Goal: Communication & Community: Answer question/provide support

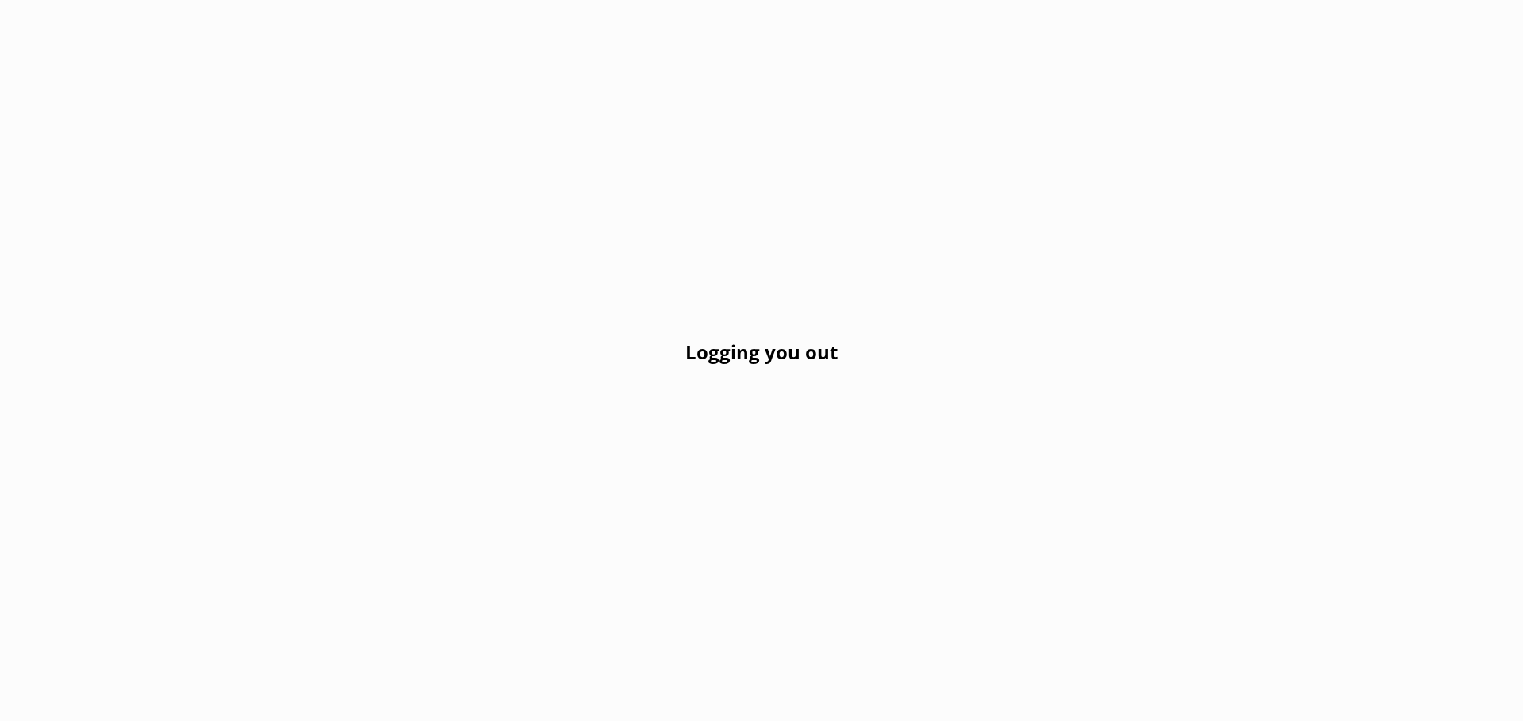
click at [683, 94] on div "Logging you out" at bounding box center [761, 360] width 1523 height 721
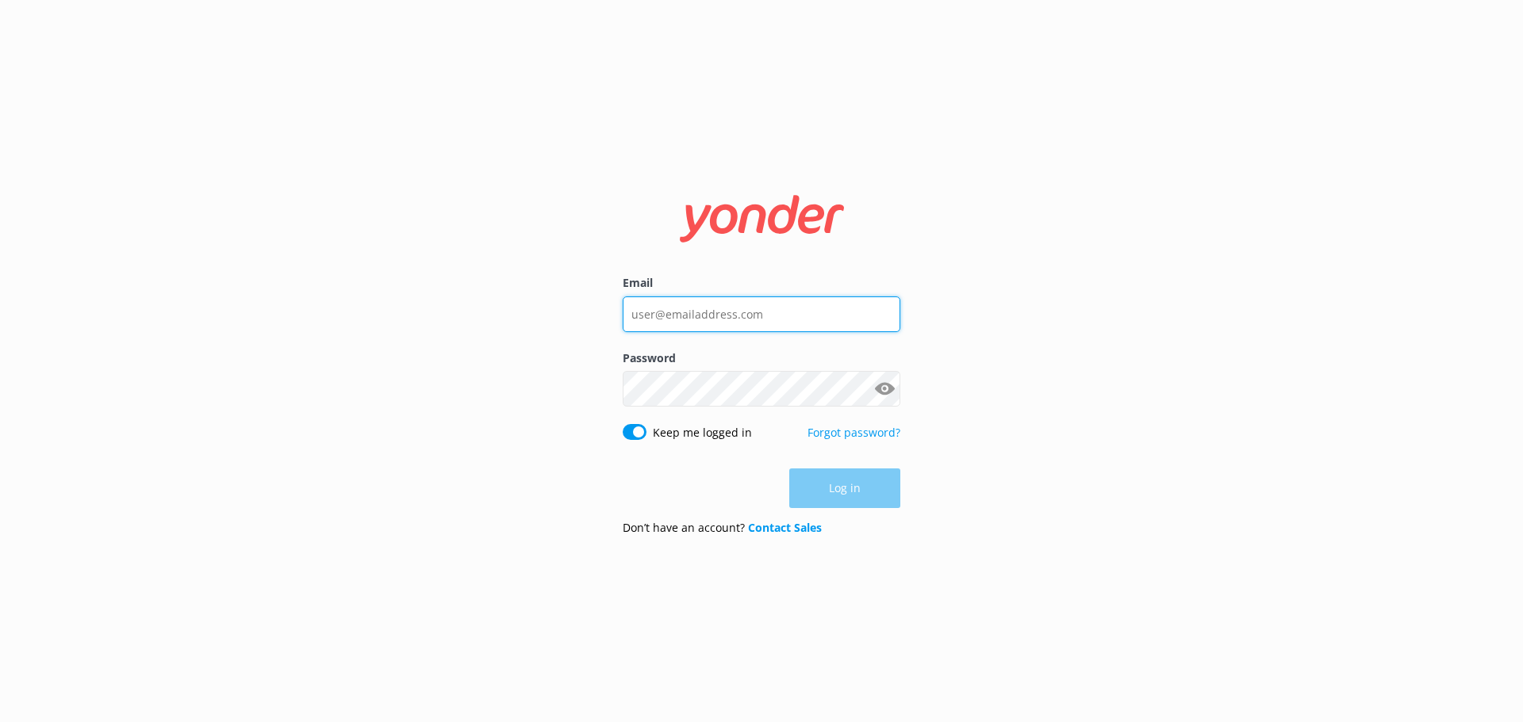
type input "bungycentre@bungy.co.nz"
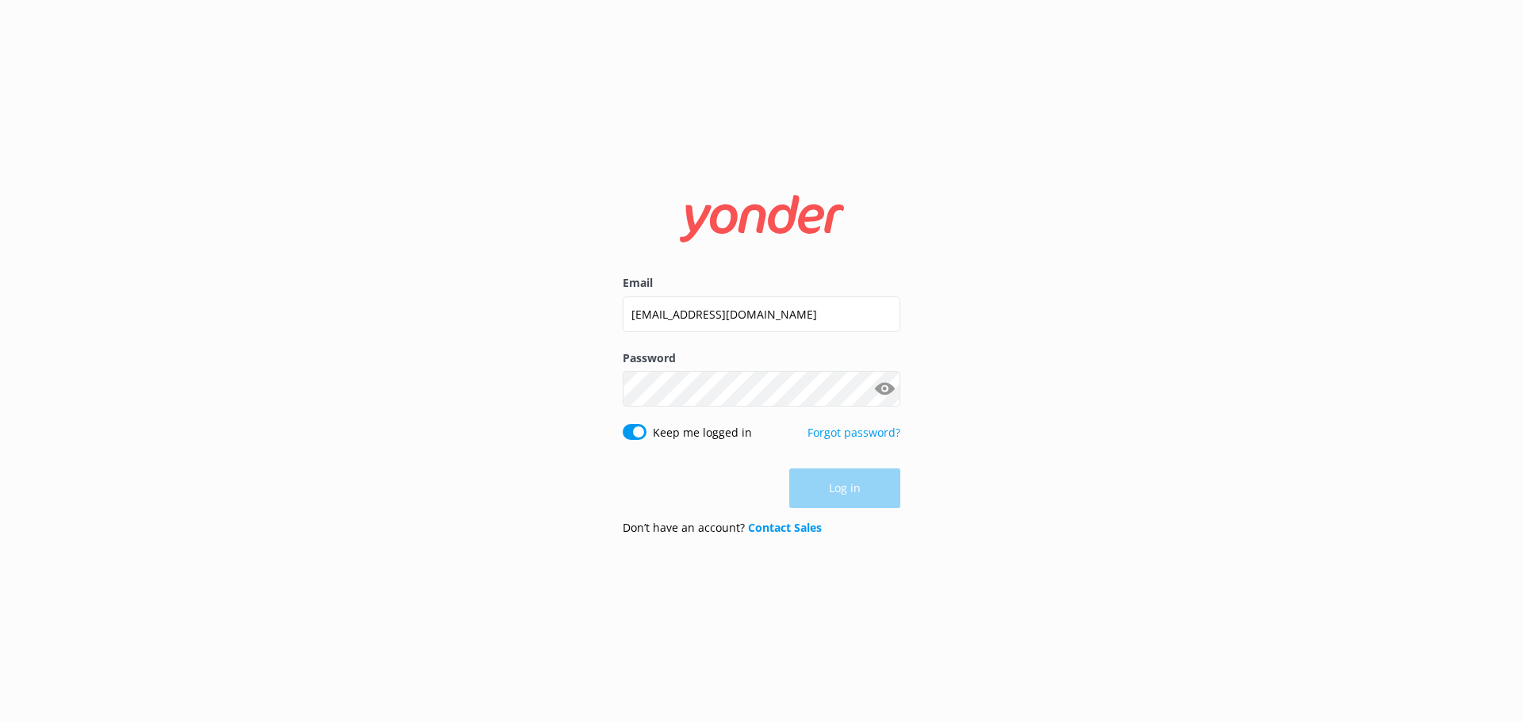
click at [587, 255] on div "Log in" at bounding box center [762, 489] width 278 height 40
click at [587, 255] on button "Log in" at bounding box center [844, 489] width 111 height 40
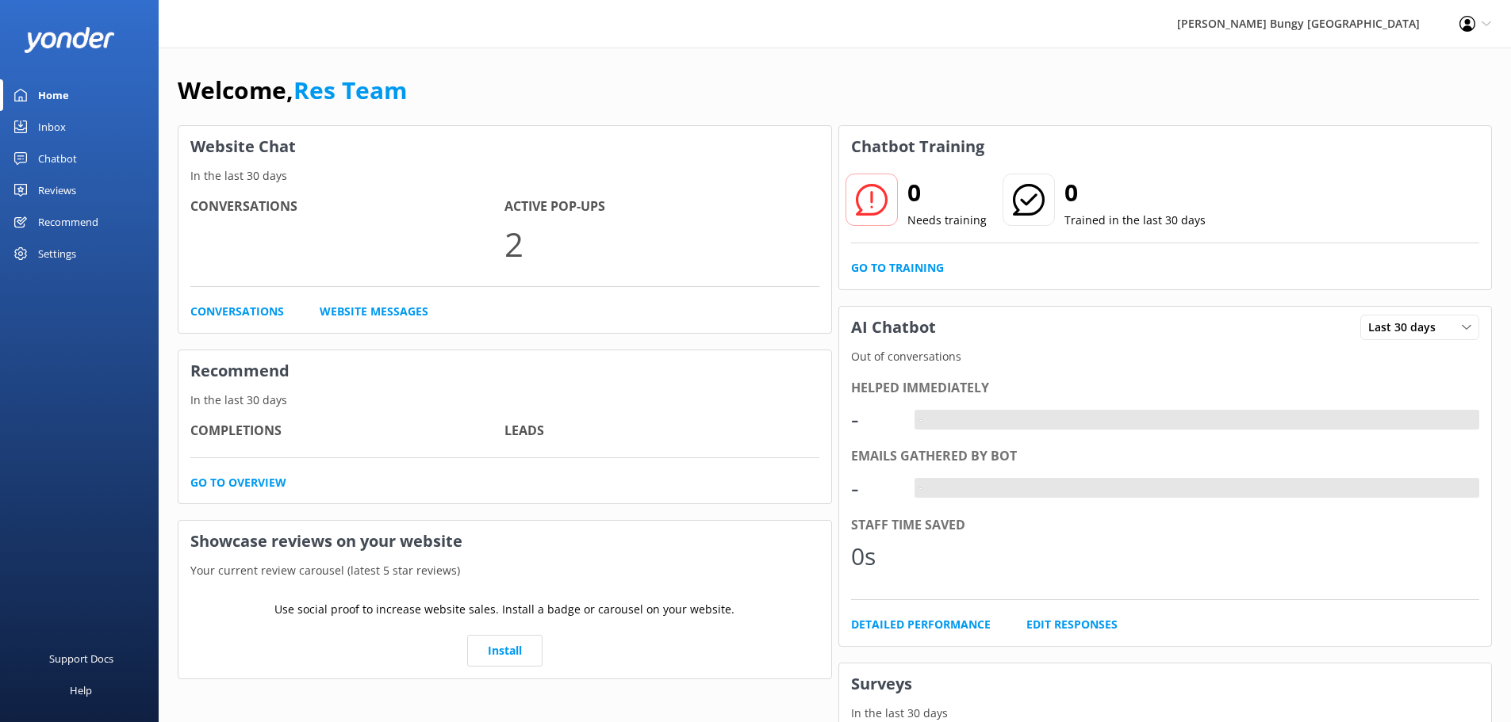
click at [67, 121] on link "Inbox" at bounding box center [79, 127] width 159 height 32
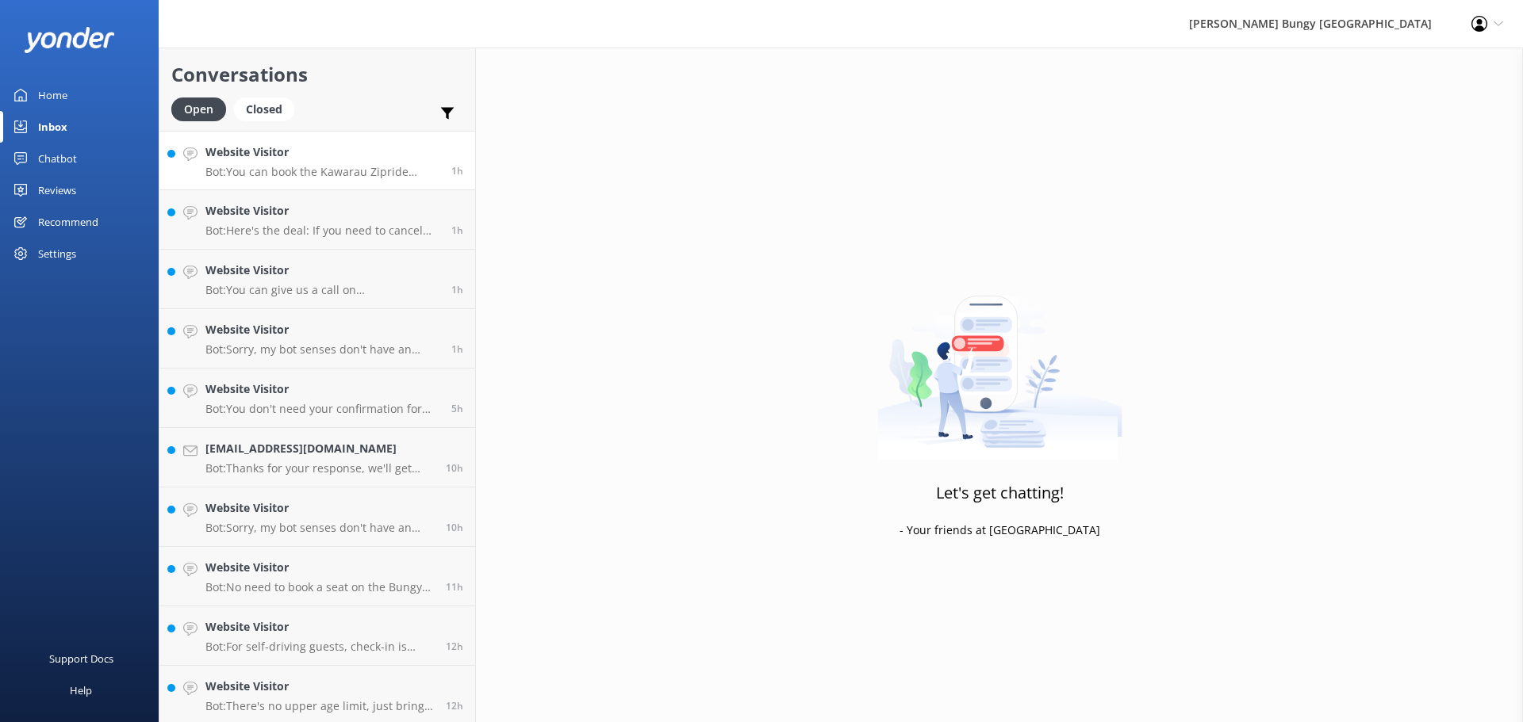
click at [296, 174] on p "Bot: You can book the Kawarau Zipride online at https://book.bungy.co.nz/AJHack…" at bounding box center [322, 172] width 234 height 14
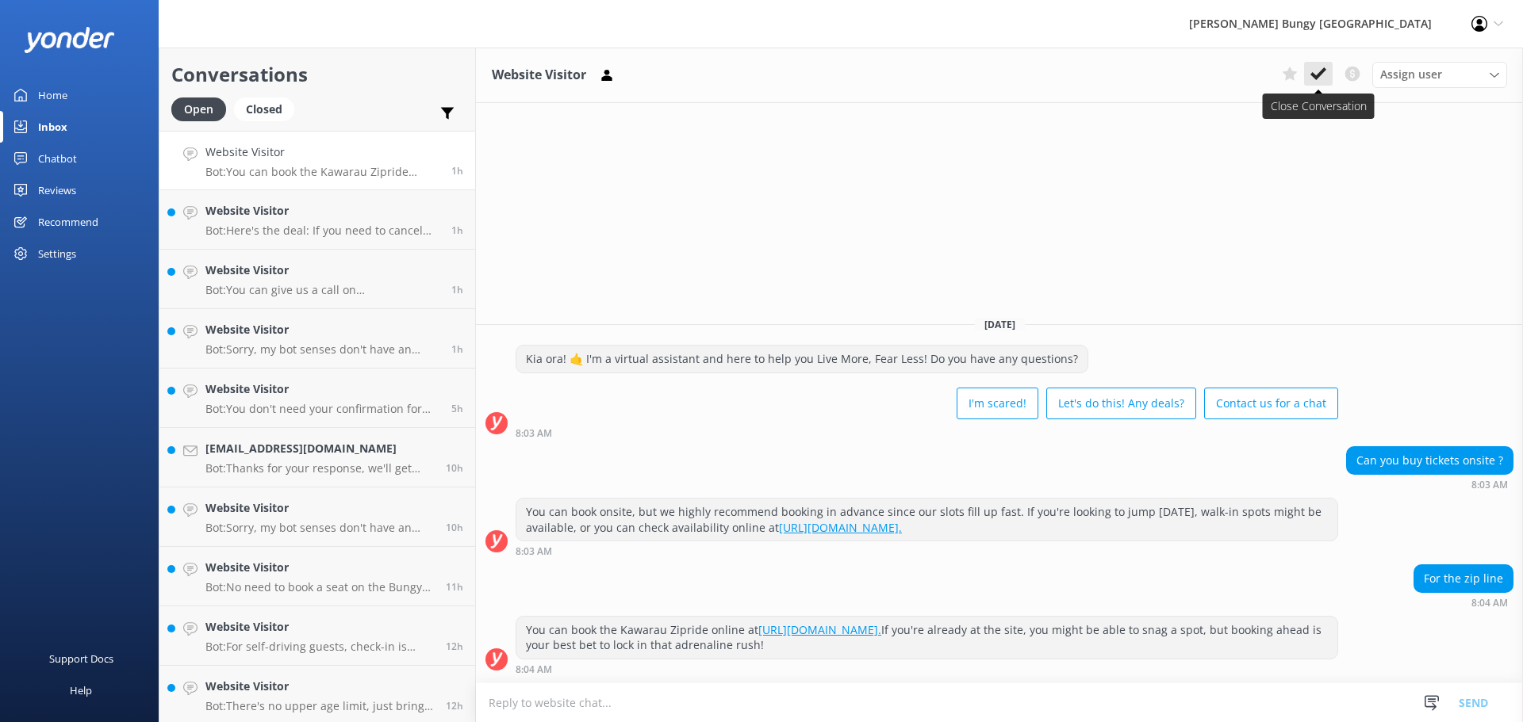
click at [587, 71] on button at bounding box center [1318, 74] width 29 height 24
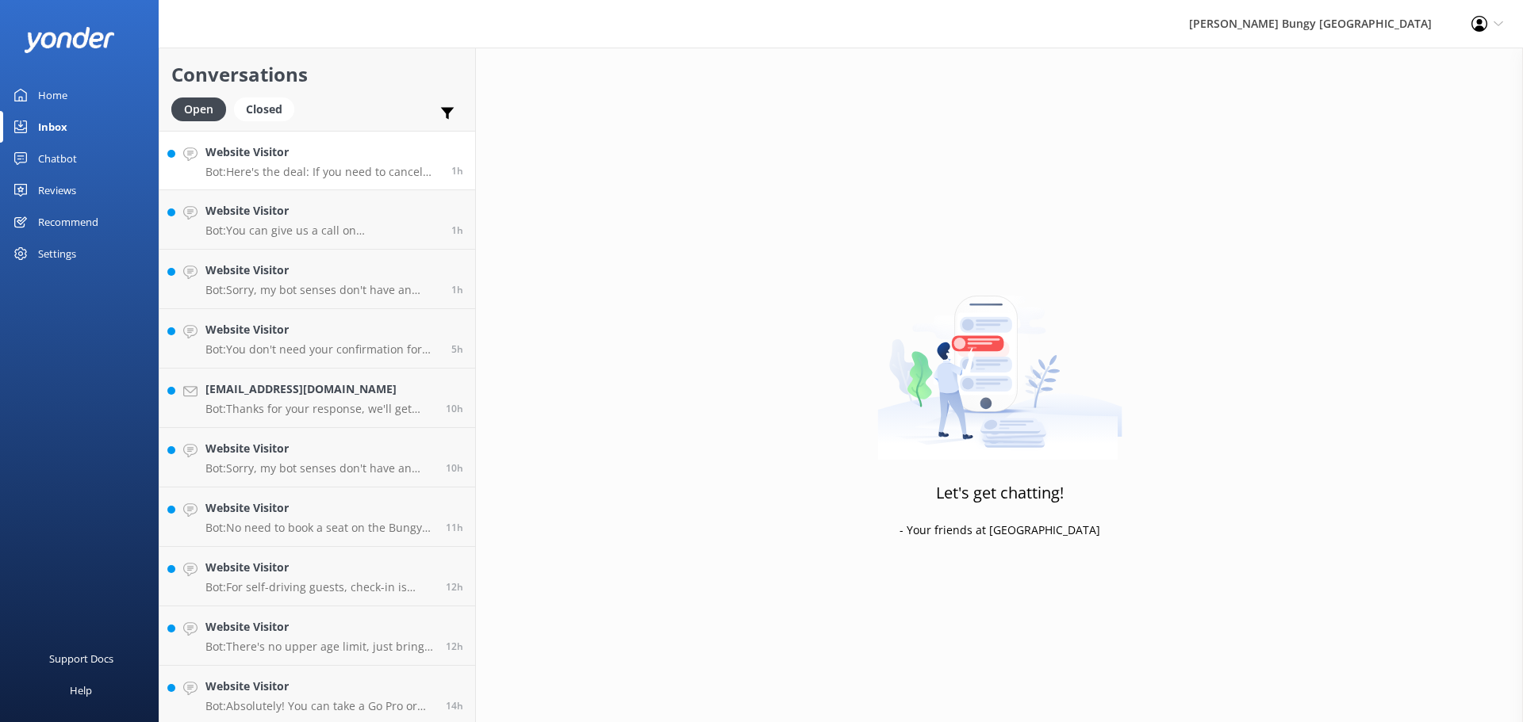
click at [375, 159] on h4 "Website Visitor" at bounding box center [322, 152] width 234 height 17
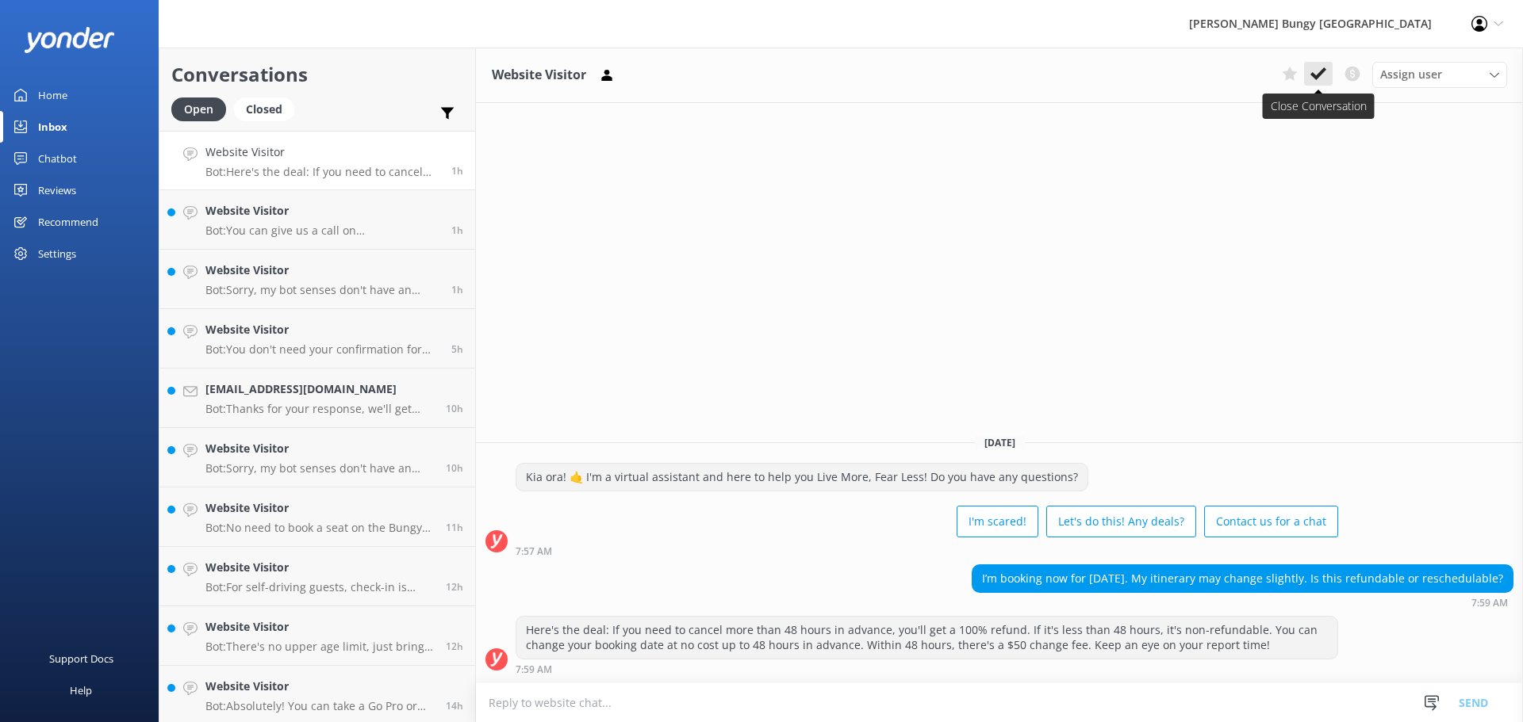
click at [1316, 79] on use at bounding box center [1318, 73] width 16 height 13
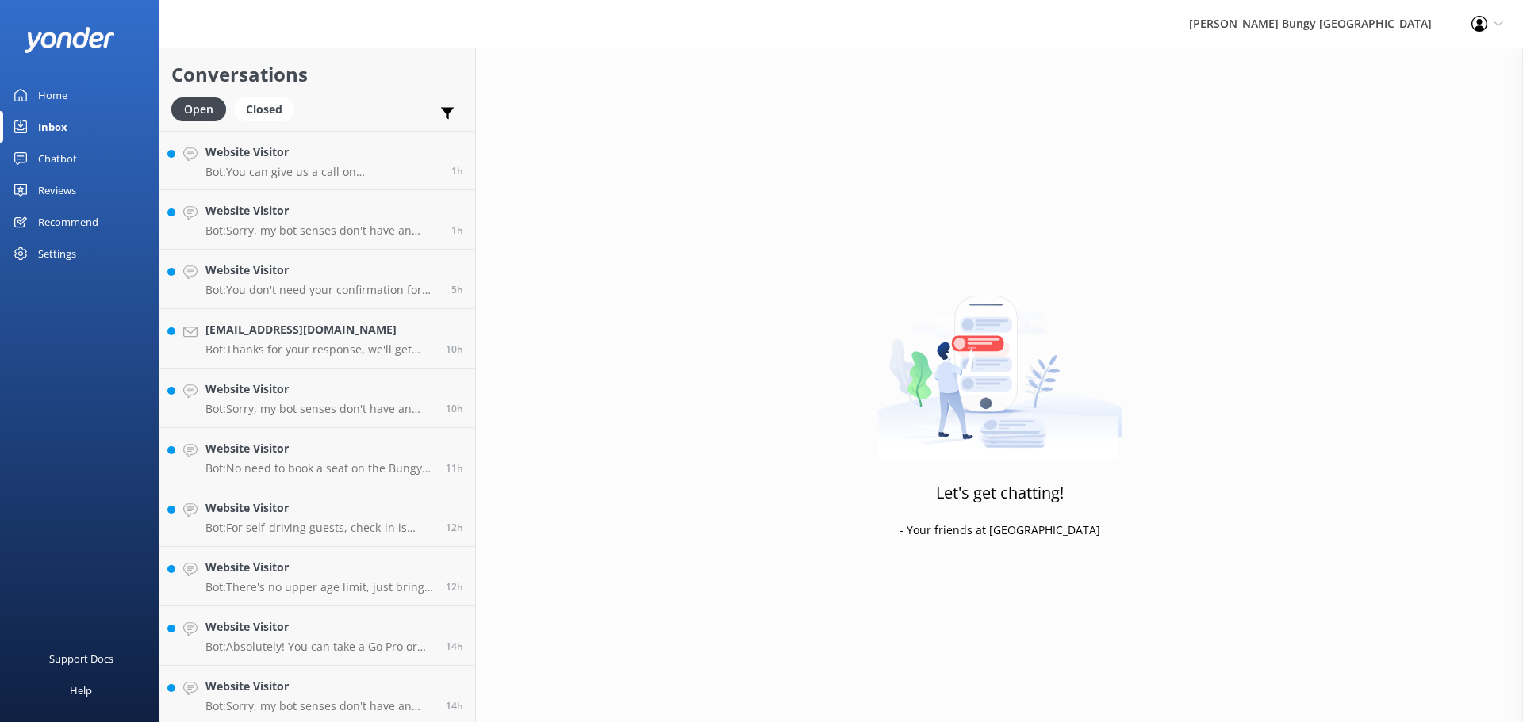
click at [326, 168] on p "Bot: You can give us a call on [PHONE_NUMBER] or [PHONE_NUMBER] to chat with a …" at bounding box center [322, 172] width 234 height 14
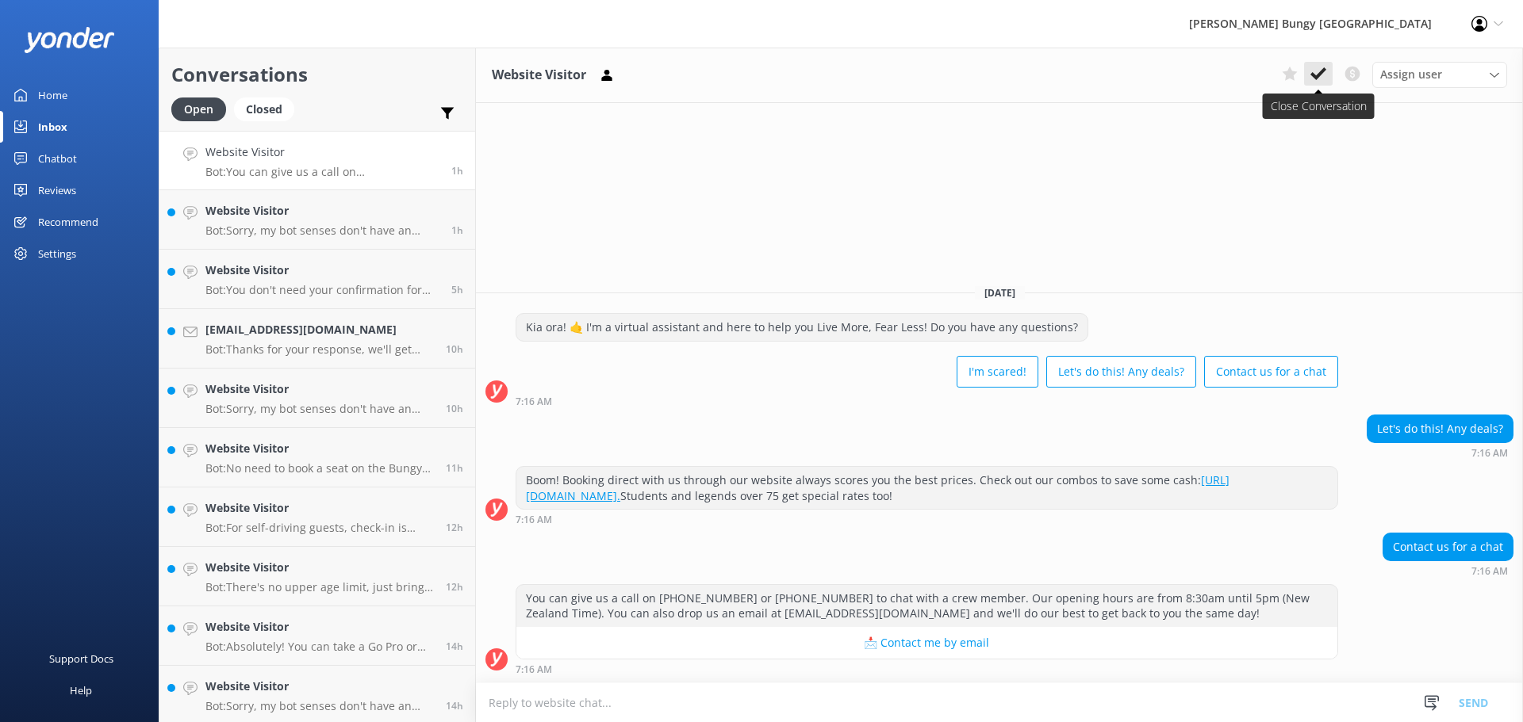
click at [1320, 79] on icon at bounding box center [1318, 74] width 16 height 16
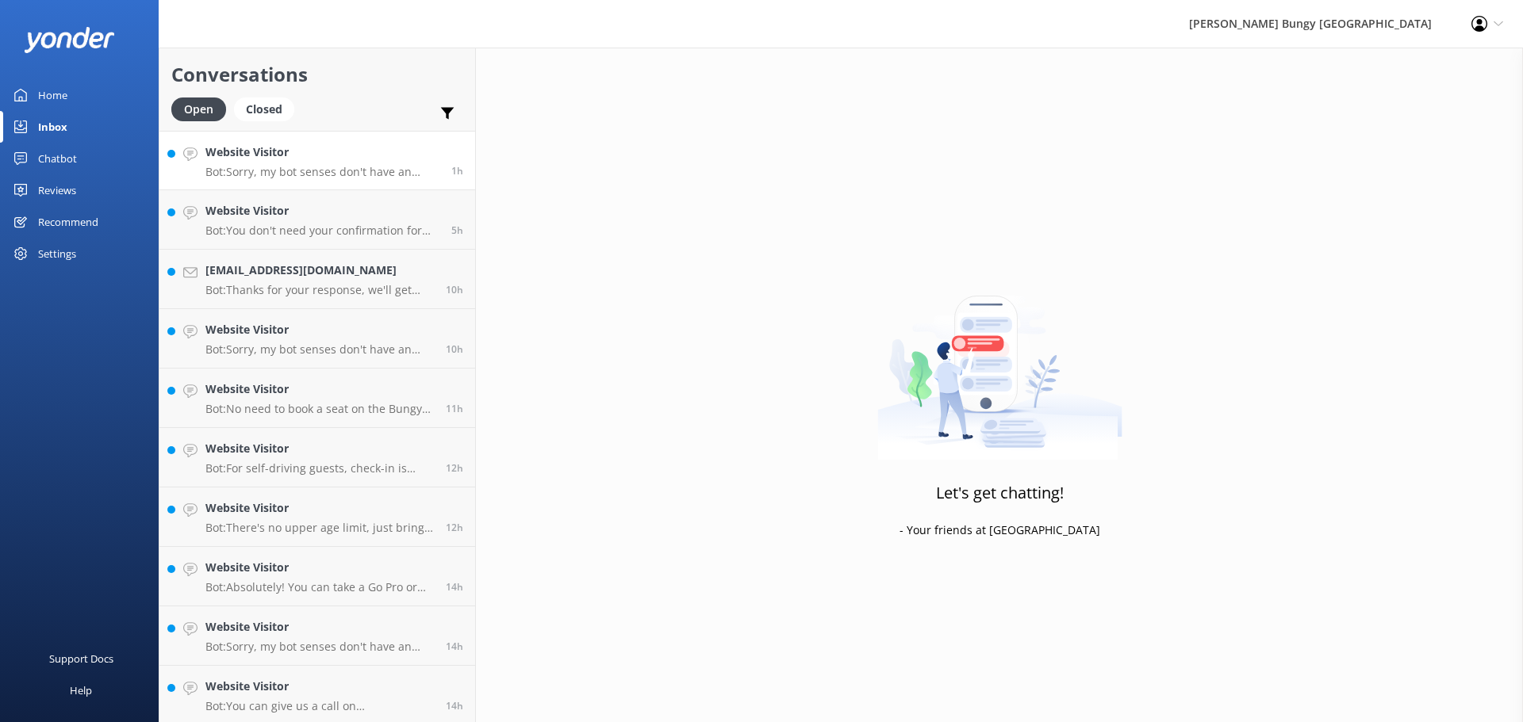
click at [397, 163] on div "Website Visitor Bot: Sorry, my bot senses don't have an answer for that, please…" at bounding box center [322, 161] width 234 height 34
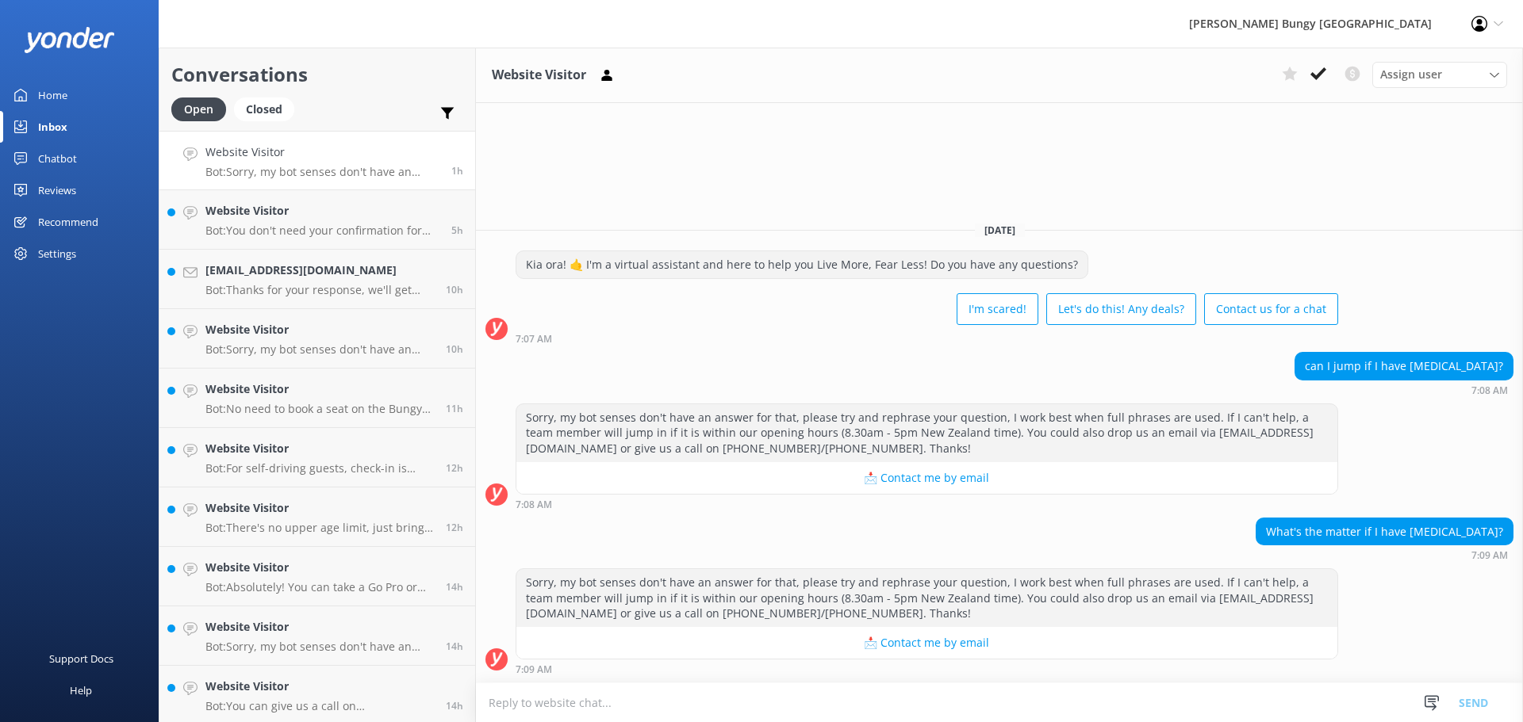
click at [1329, 77] on button at bounding box center [1318, 74] width 29 height 24
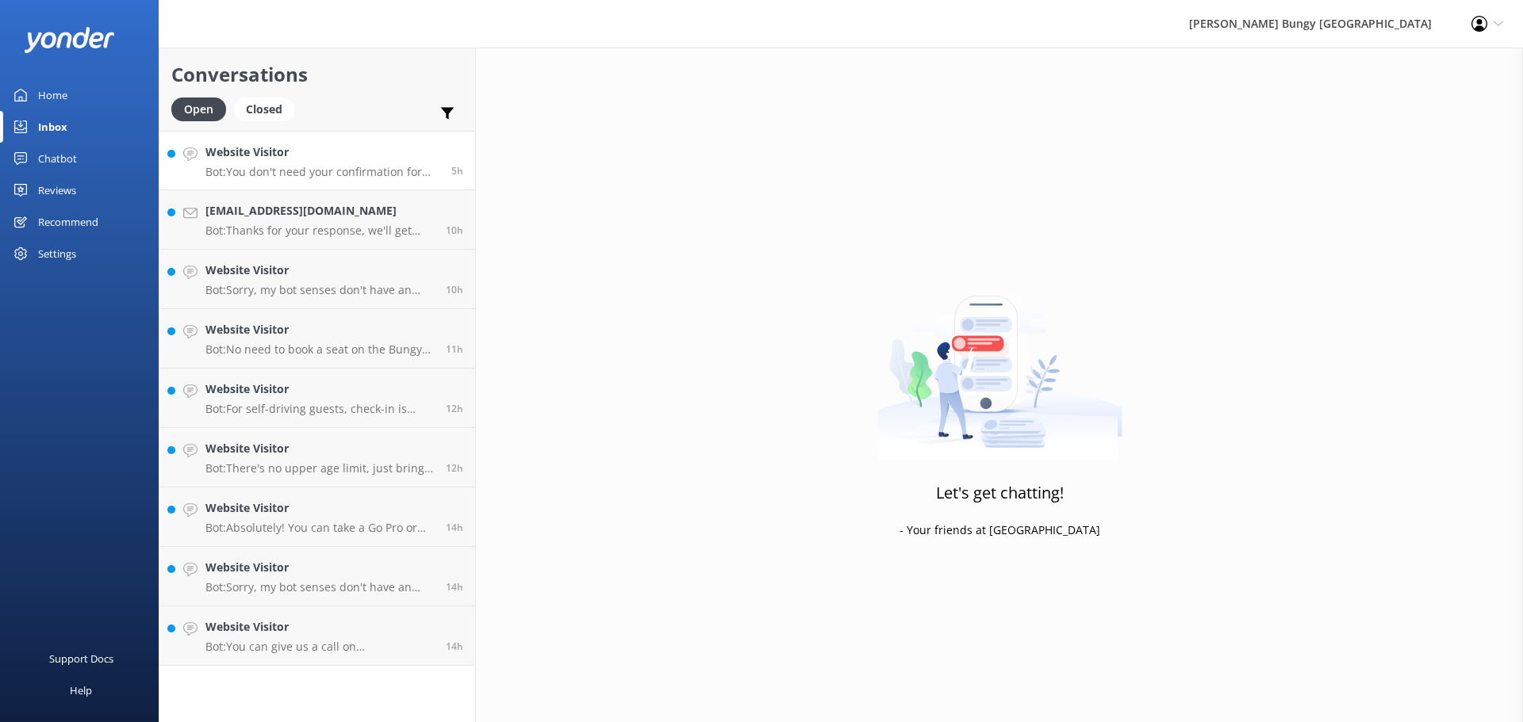
click at [362, 174] on p "Bot: You don't need your confirmation for check-in, but if you want it resent, …" at bounding box center [322, 172] width 234 height 14
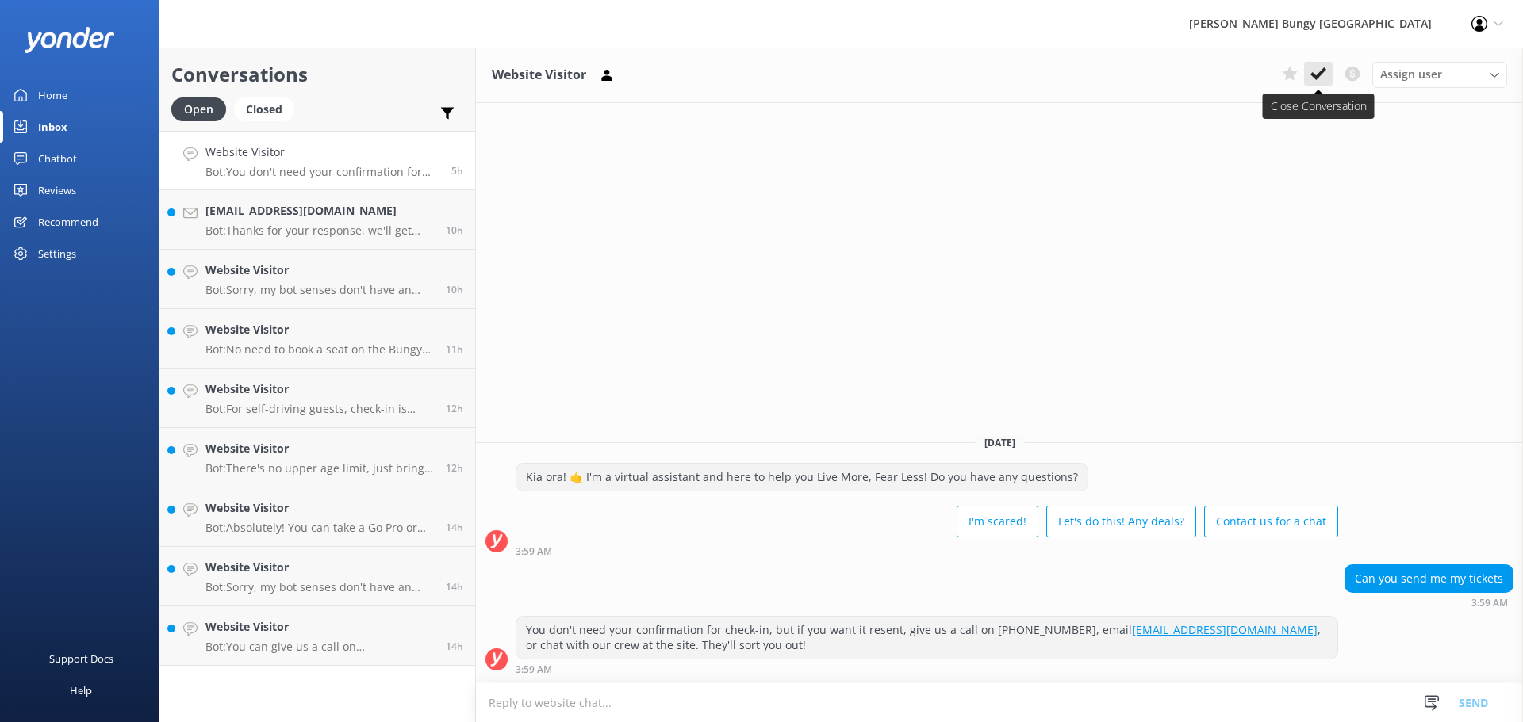
click at [1322, 82] on button at bounding box center [1318, 74] width 29 height 24
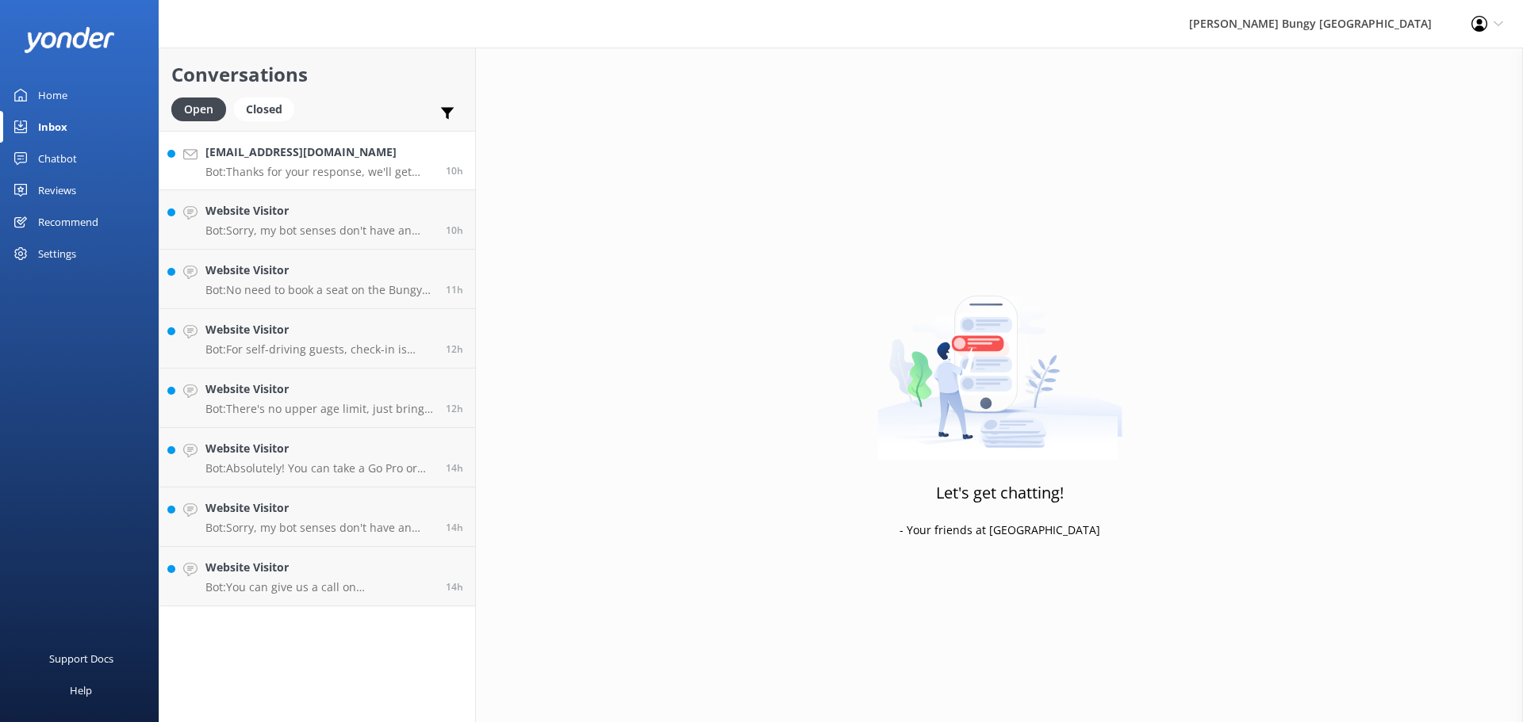
click at [347, 165] on p "Bot: Thanks for your response, we'll get back to you as soon as we can during o…" at bounding box center [319, 172] width 228 height 14
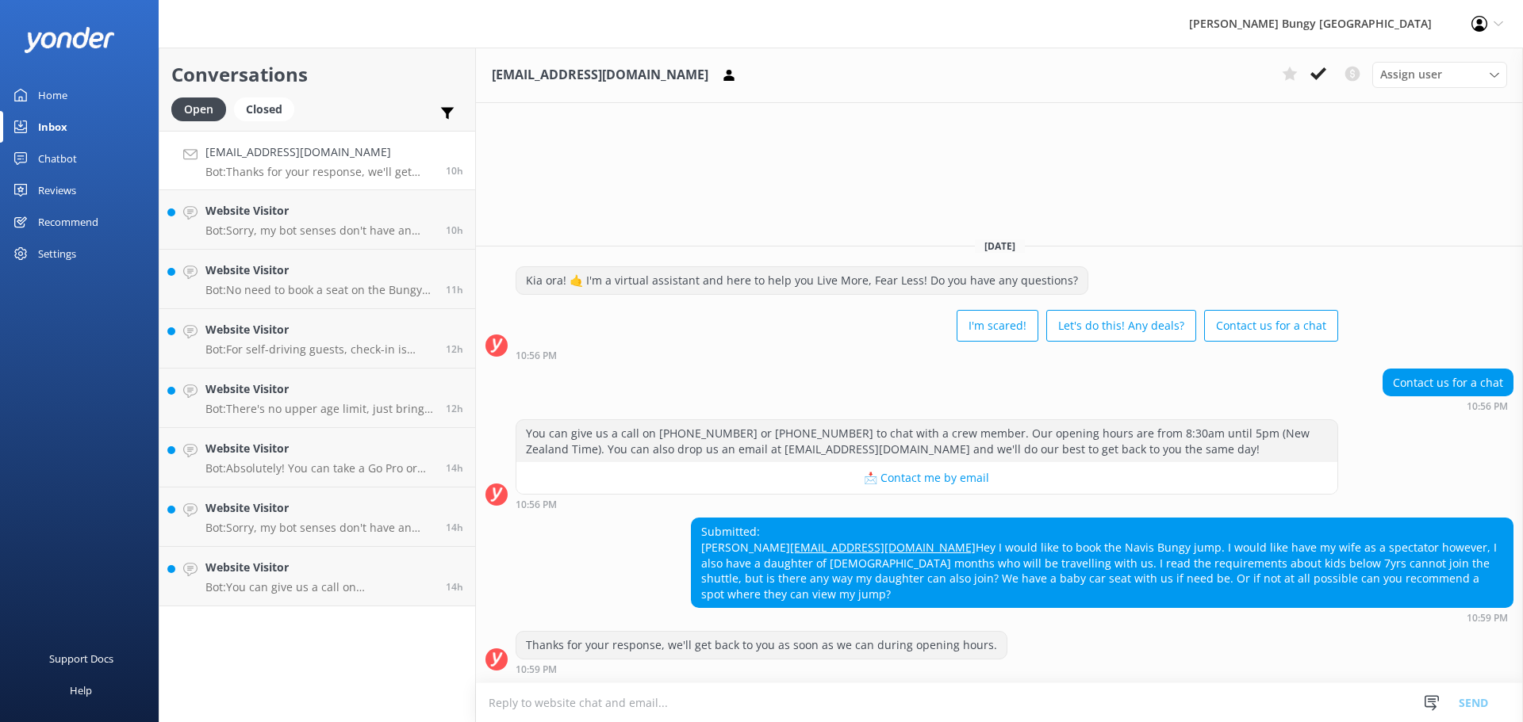
click at [1079, 687] on textarea at bounding box center [999, 703] width 1047 height 39
click at [1093, 699] on textarea at bounding box center [999, 703] width 1047 height 39
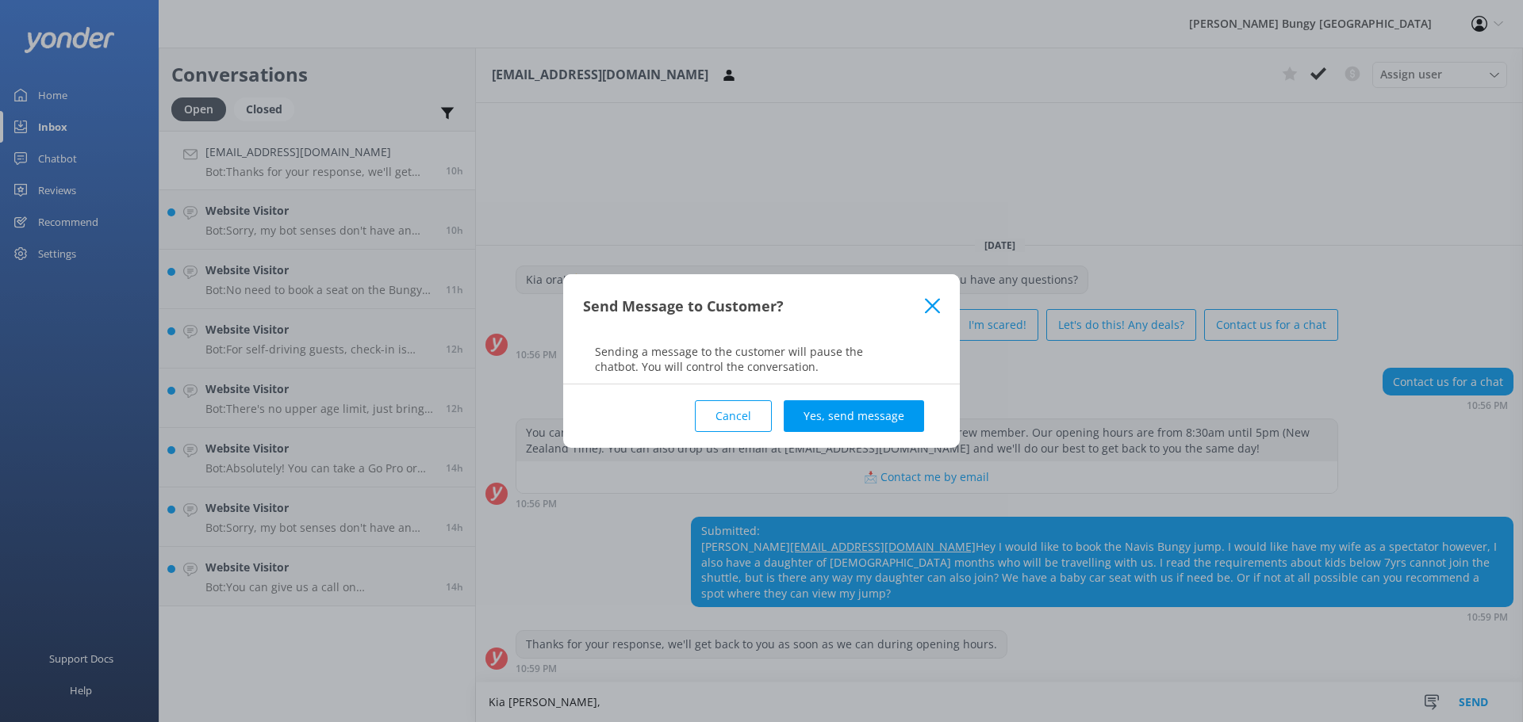
click at [926, 307] on icon at bounding box center [932, 306] width 15 height 16
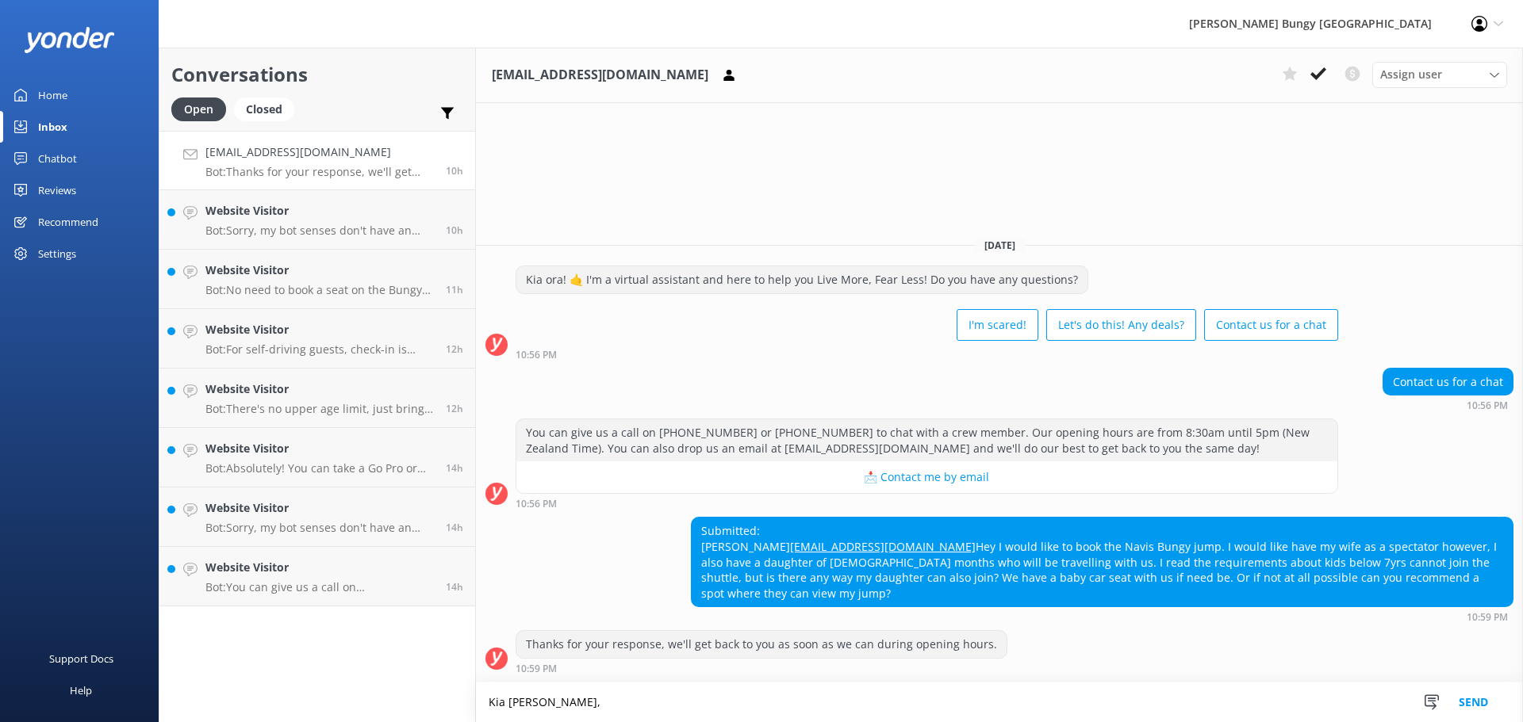
click at [733, 704] on textarea "Kia [PERSON_NAME]," at bounding box center [999, 703] width 1047 height 40
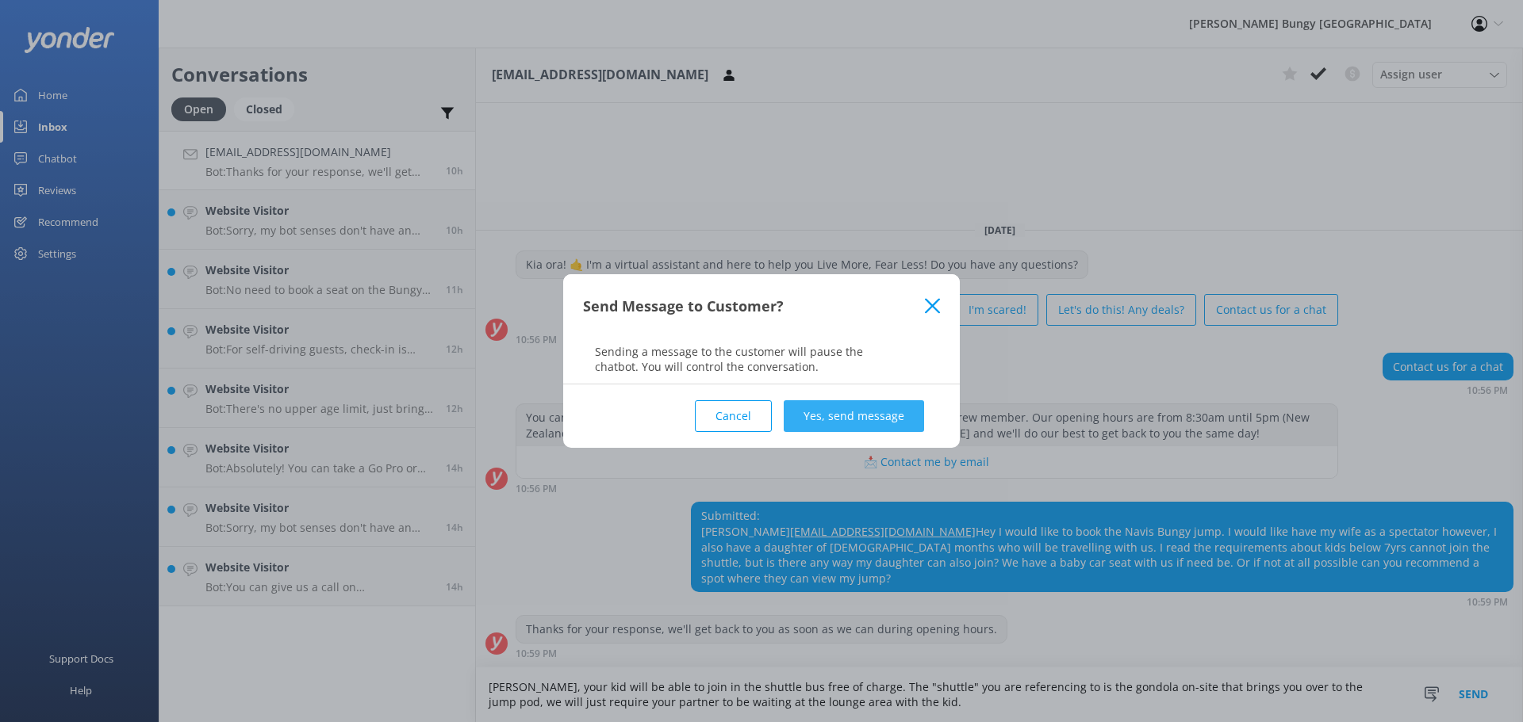
type textarea "[PERSON_NAME], your kid will be able to join in the shuttle bus free of charge.…"
click at [887, 411] on button "Yes, send message" at bounding box center [854, 416] width 140 height 32
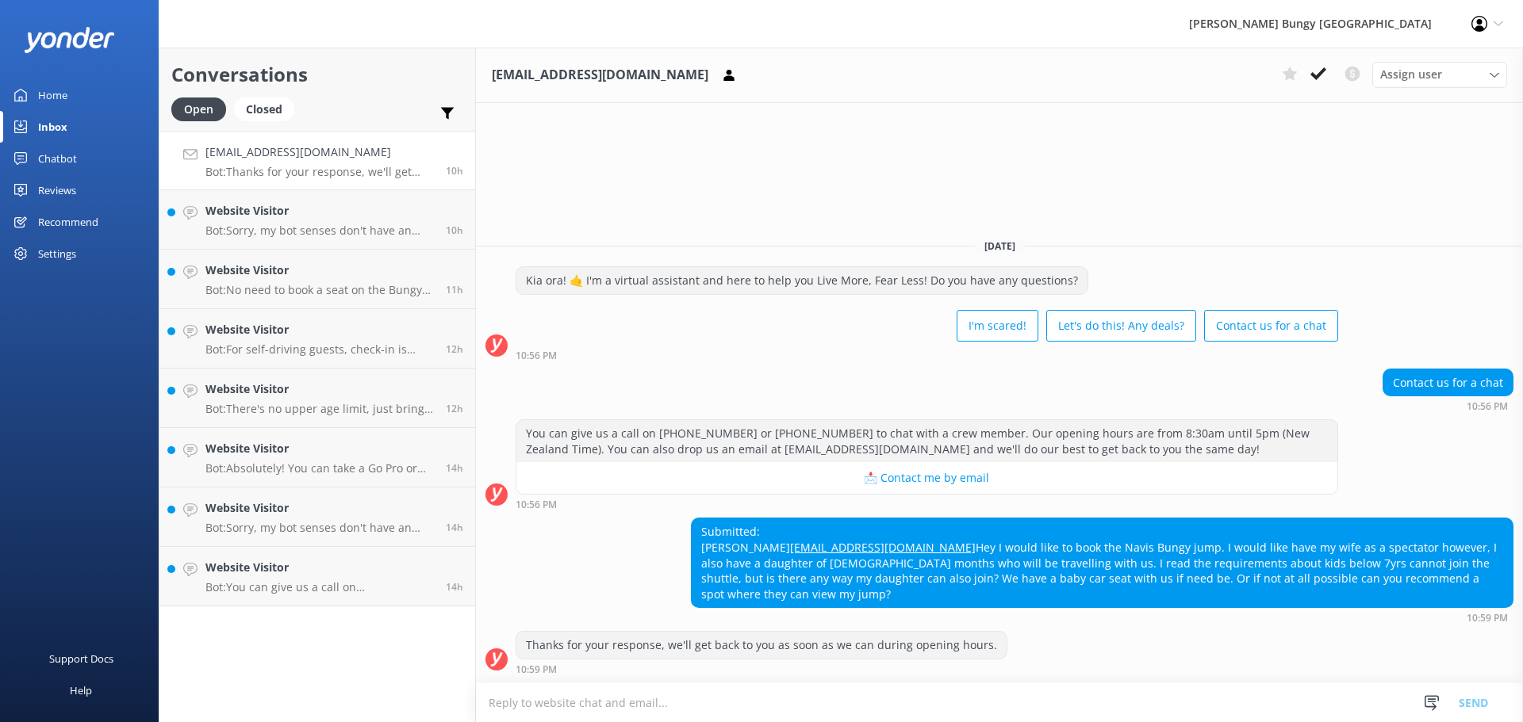
scroll to position [41, 0]
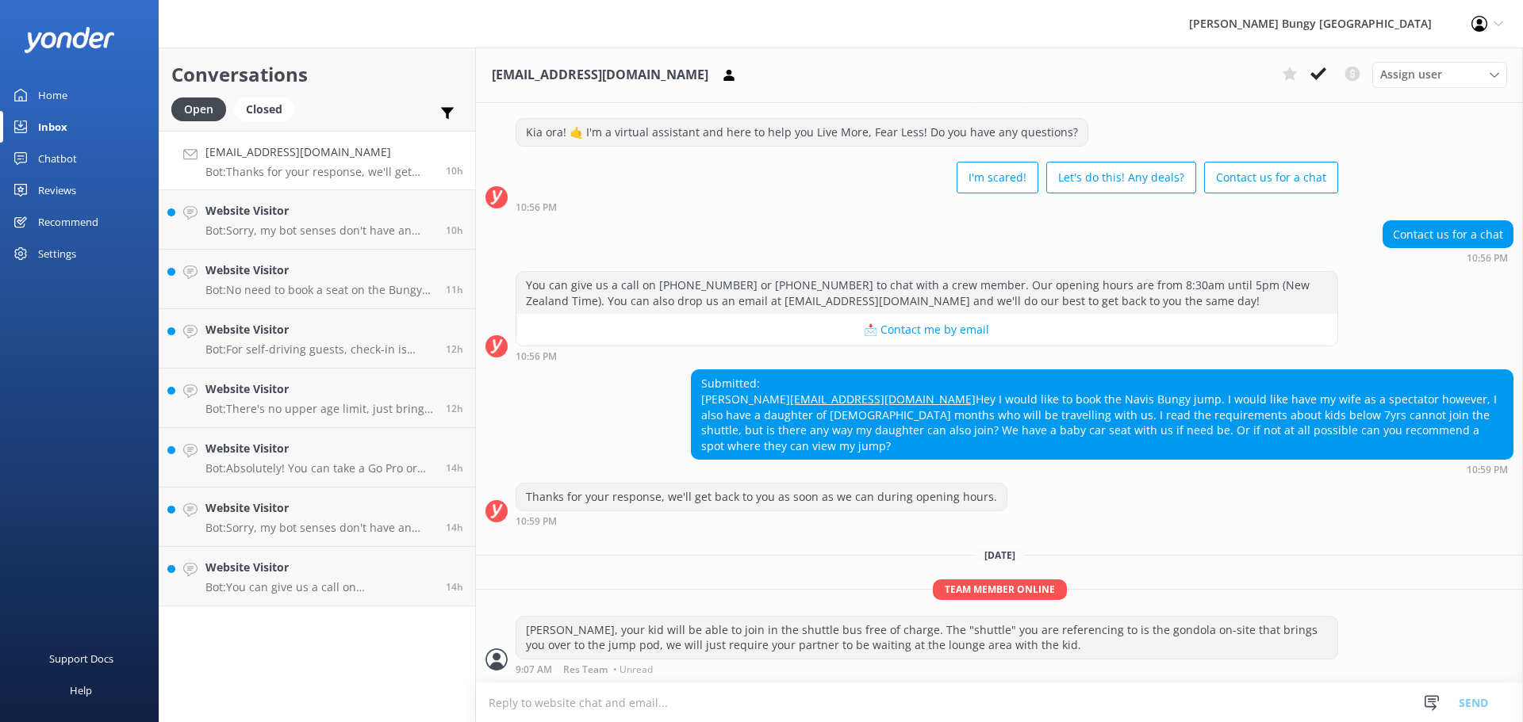
click at [1214, 707] on textarea at bounding box center [999, 703] width 1047 height 39
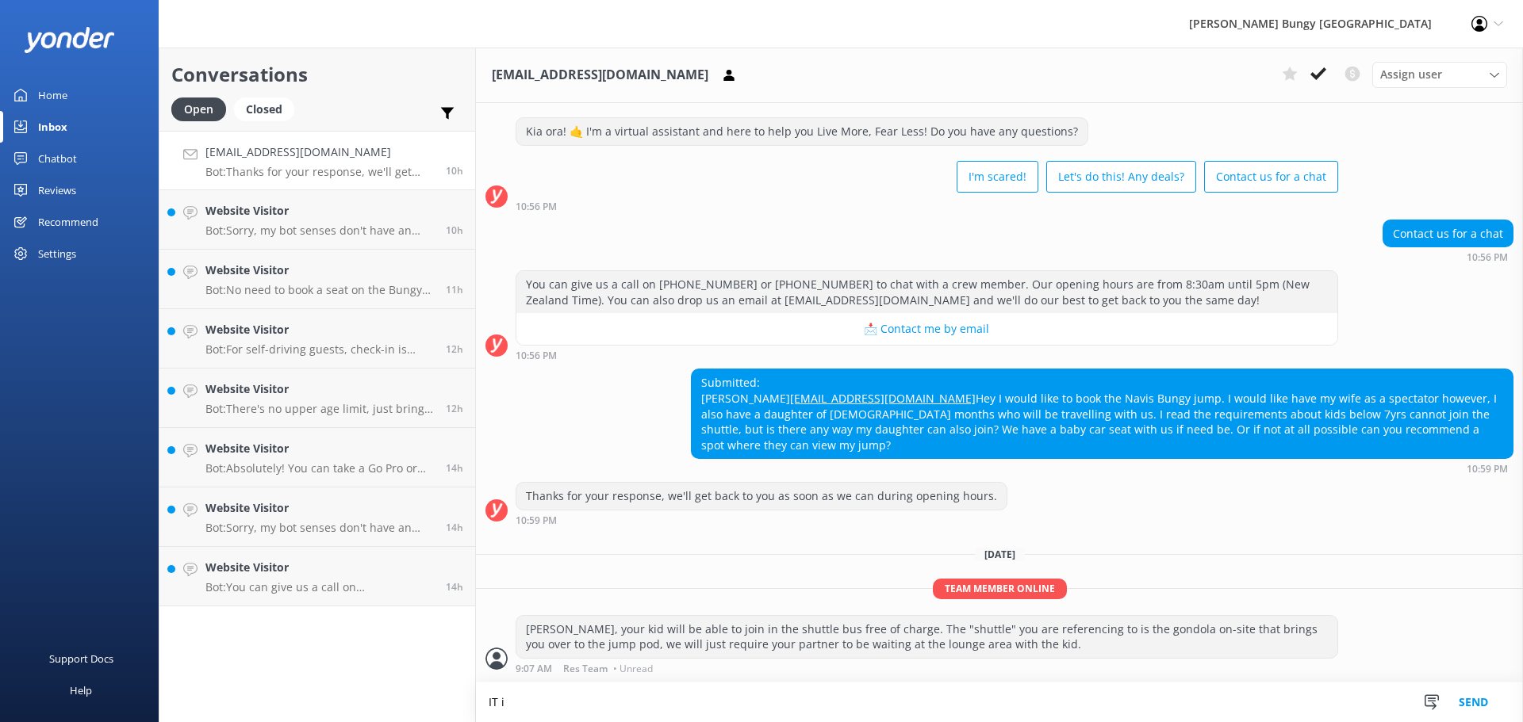
scroll to position [42, 0]
type textarea "I"
type textarea "T"
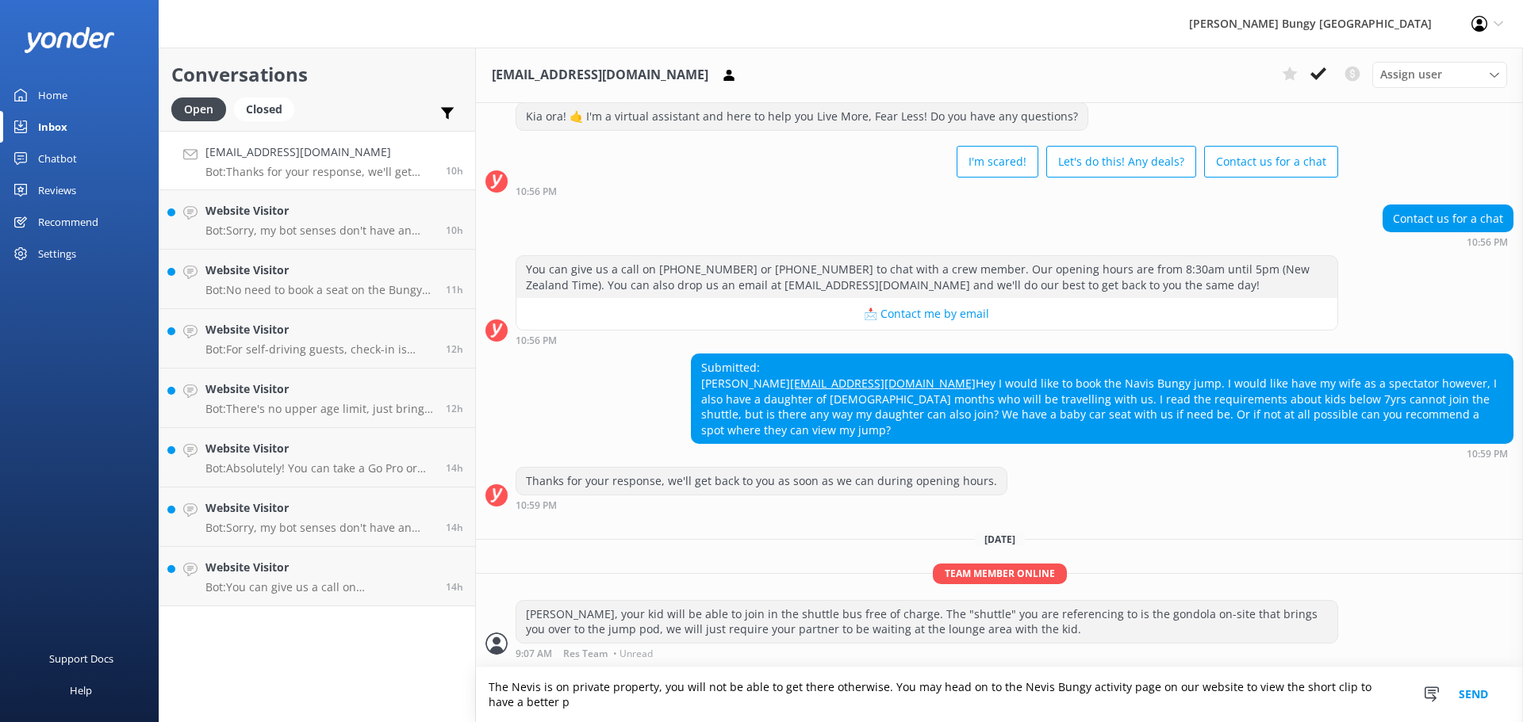
scroll to position [57, 0]
type textarea "The Nevis is on private property, you will not be able to get there otherwise. …"
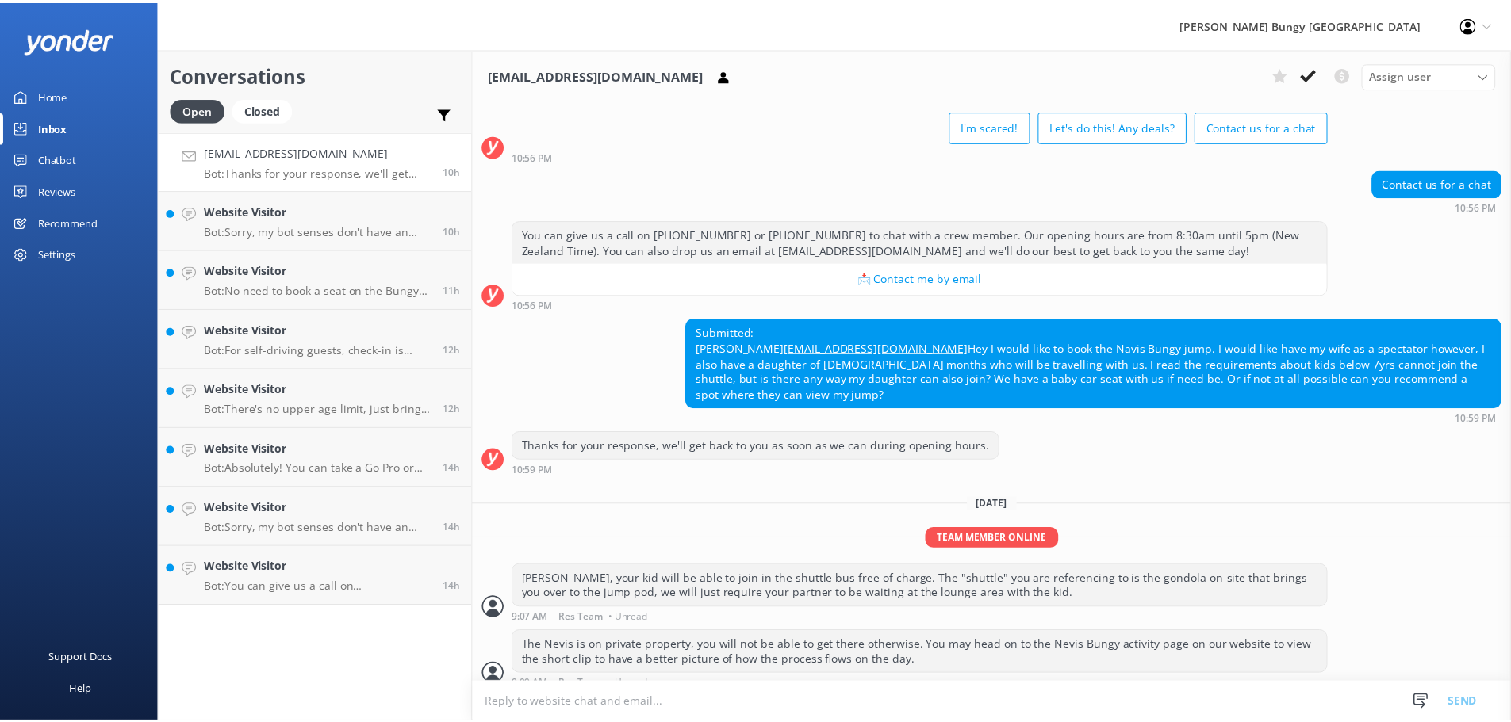
scroll to position [108, 0]
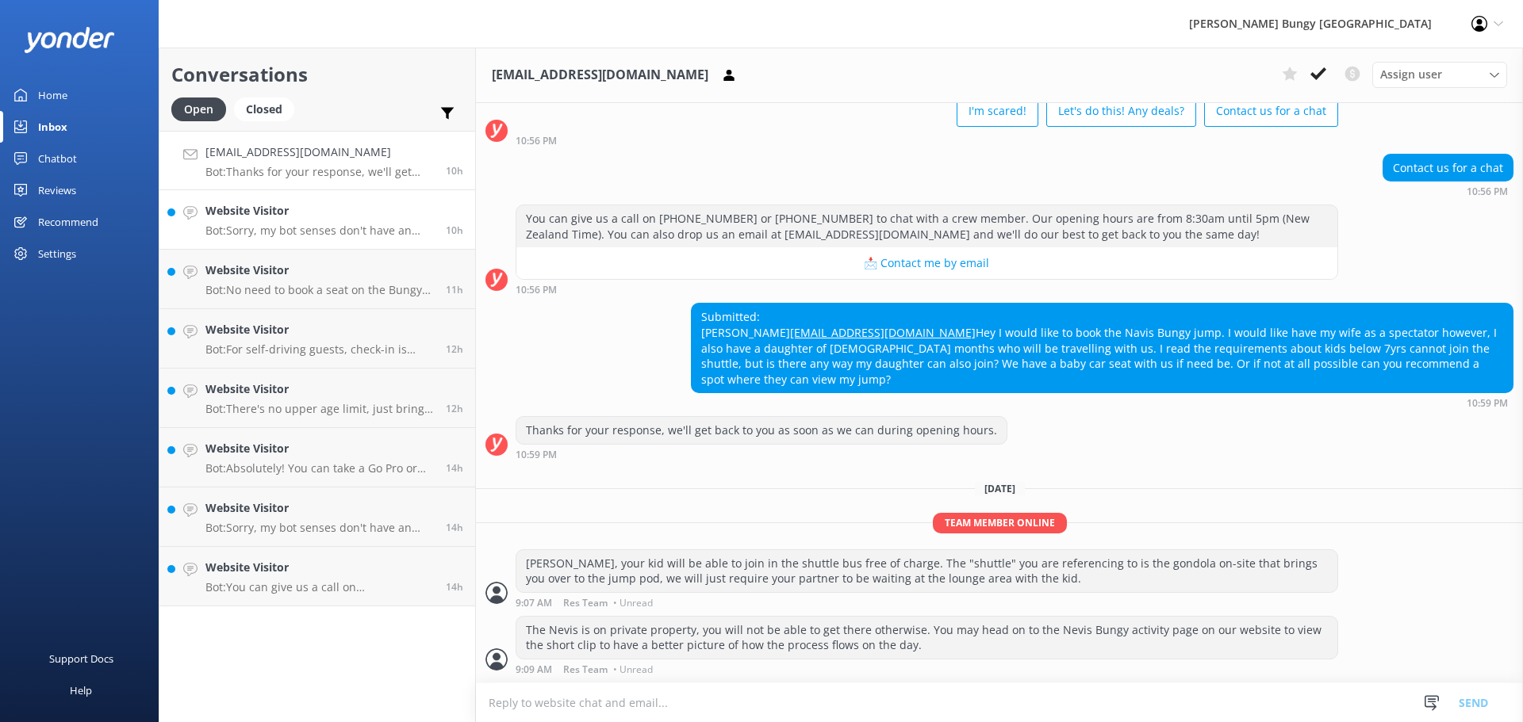
click at [361, 224] on p "Bot: Sorry, my bot senses don't have an answer for that, please try and rephras…" at bounding box center [319, 231] width 228 height 14
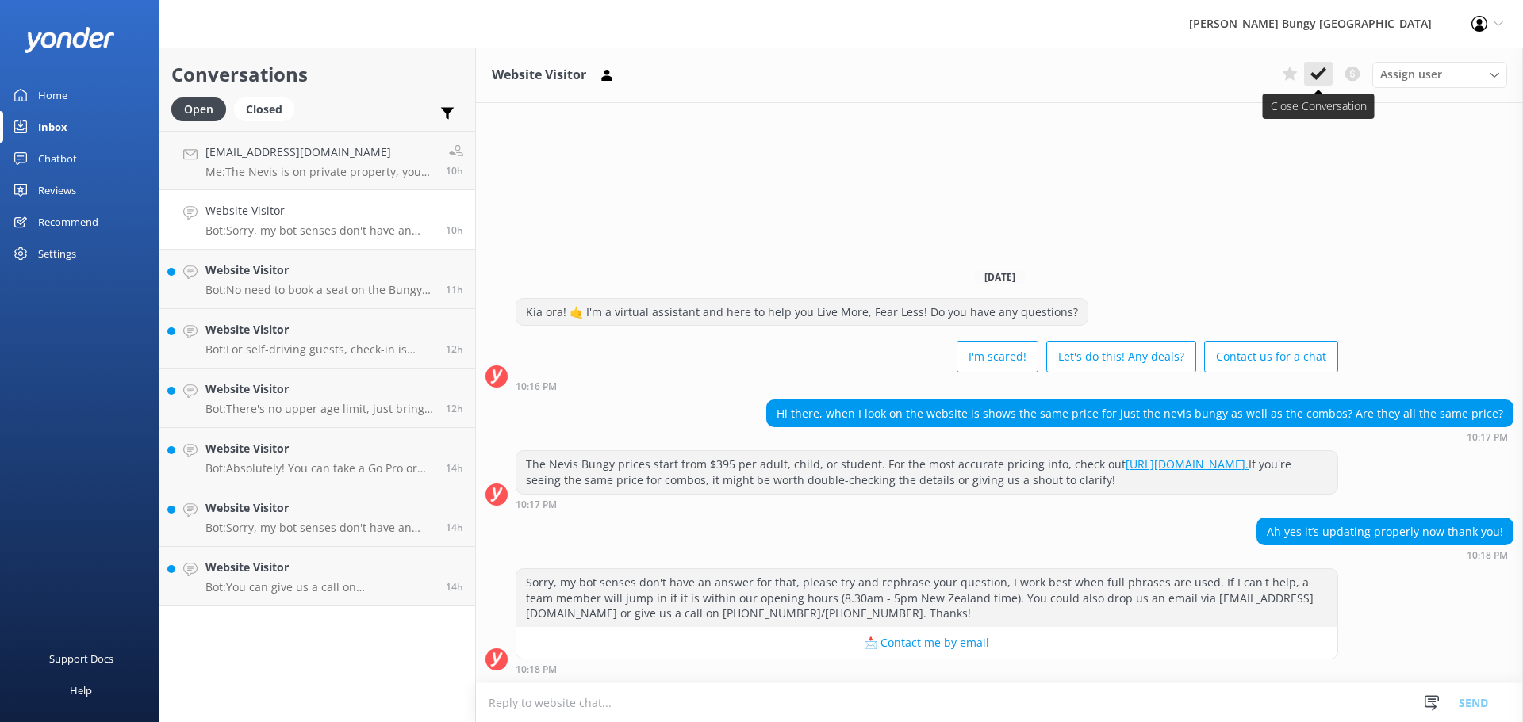
click at [1315, 64] on button at bounding box center [1318, 74] width 29 height 24
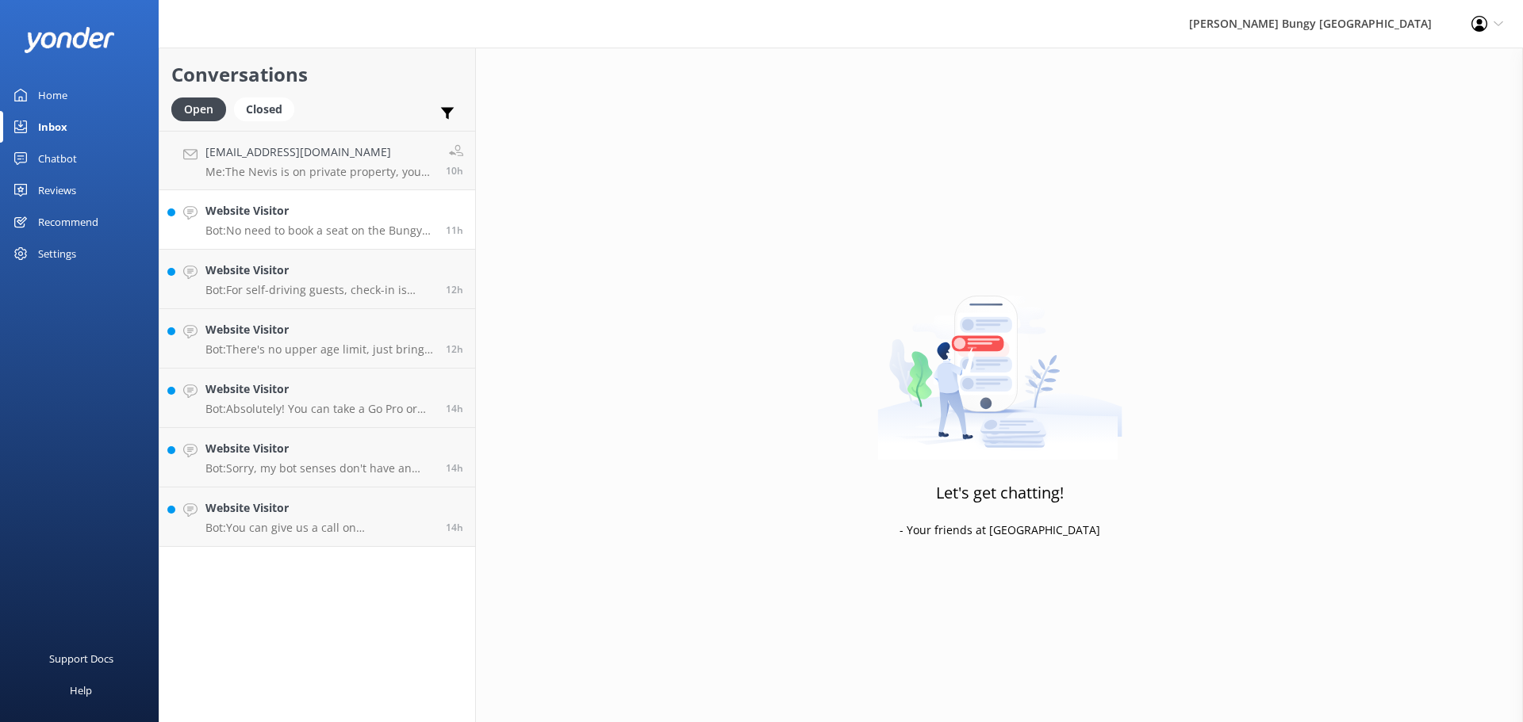
click at [329, 218] on h4 "Website Visitor" at bounding box center [319, 210] width 228 height 17
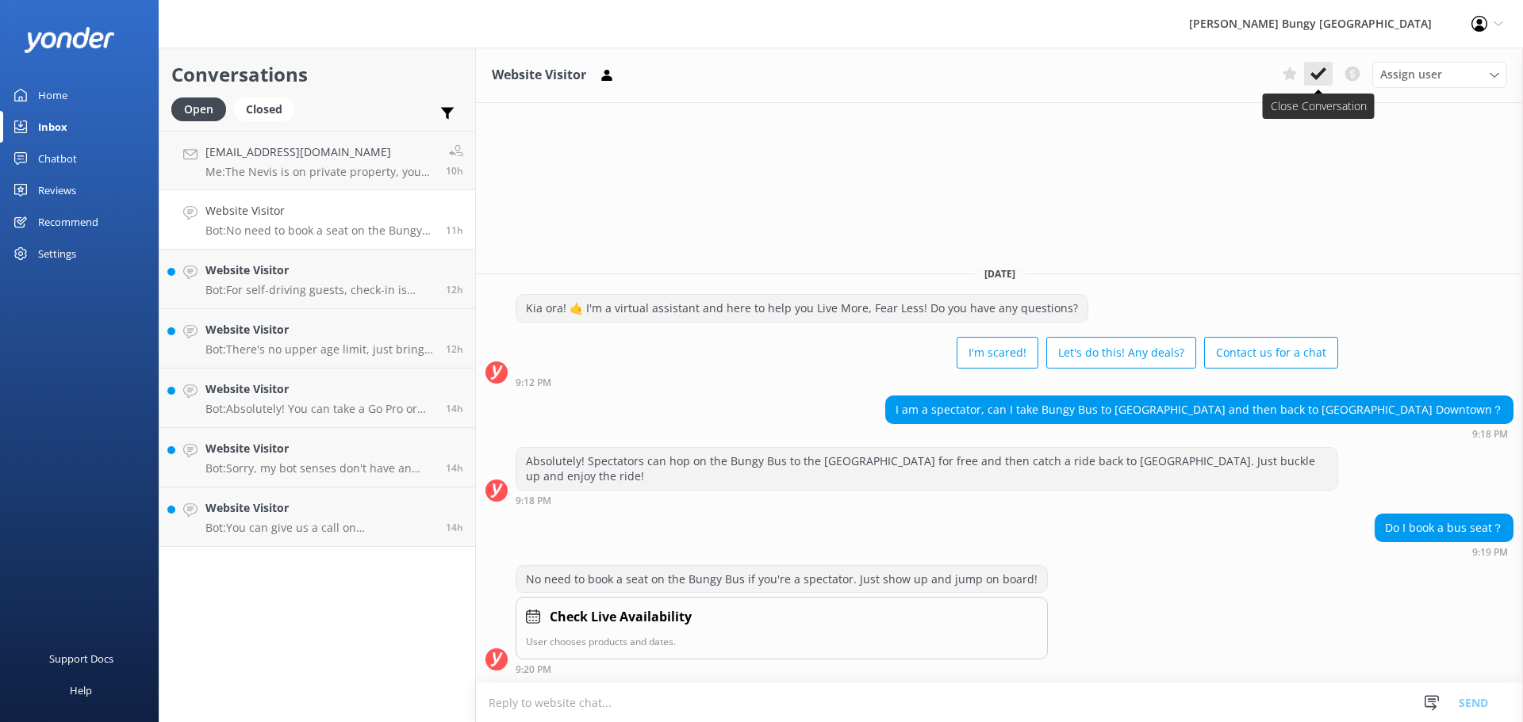
click at [1323, 66] on icon at bounding box center [1318, 74] width 16 height 16
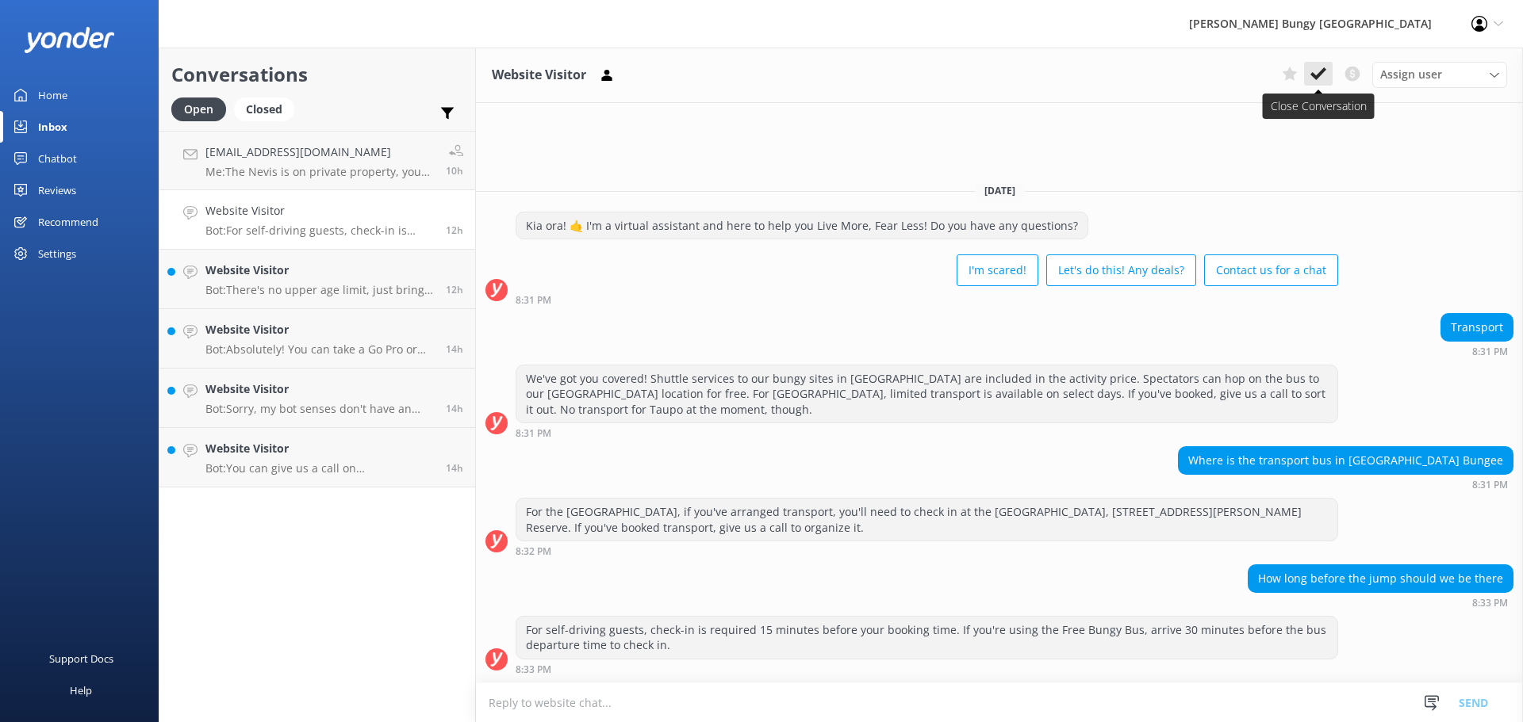
click at [1321, 67] on icon at bounding box center [1318, 74] width 16 height 16
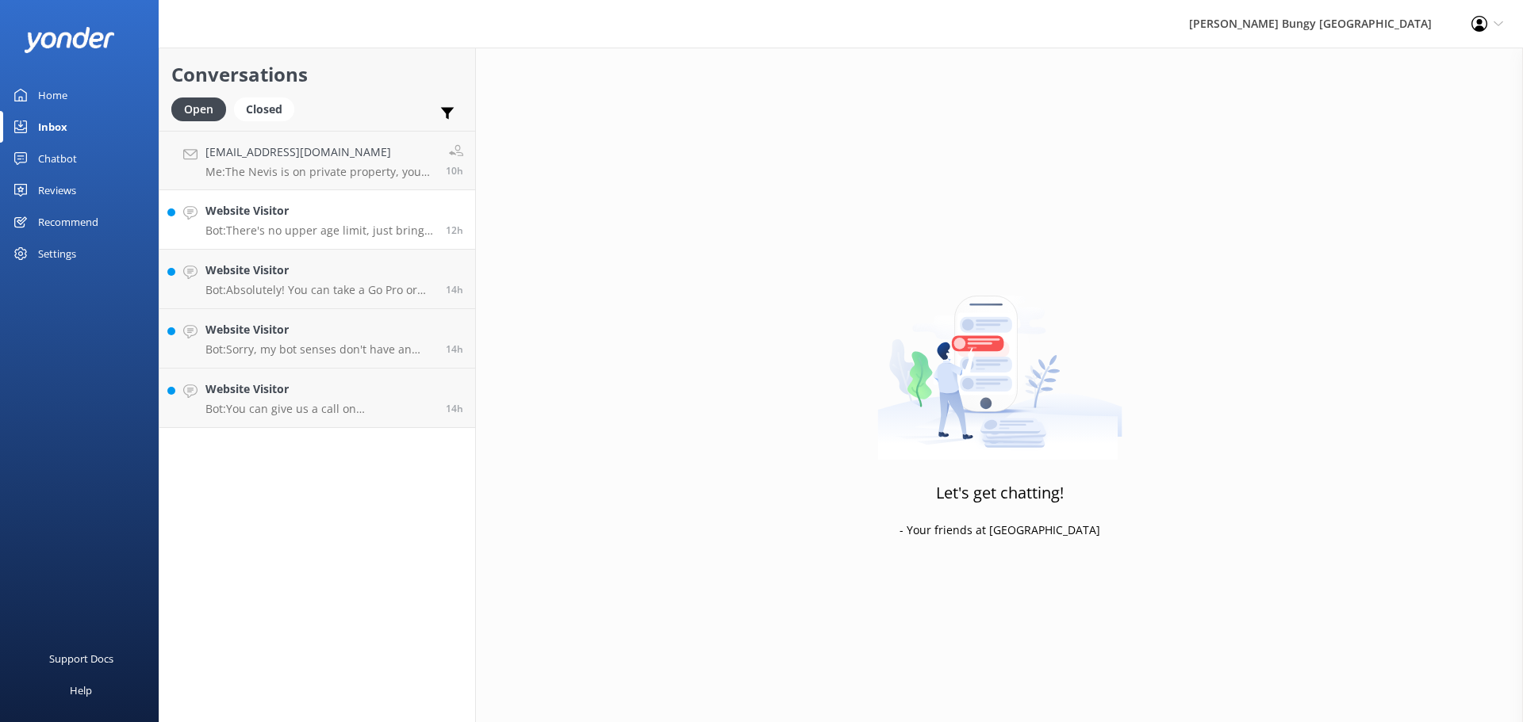
click at [327, 218] on h4 "Website Visitor" at bounding box center [319, 210] width 228 height 17
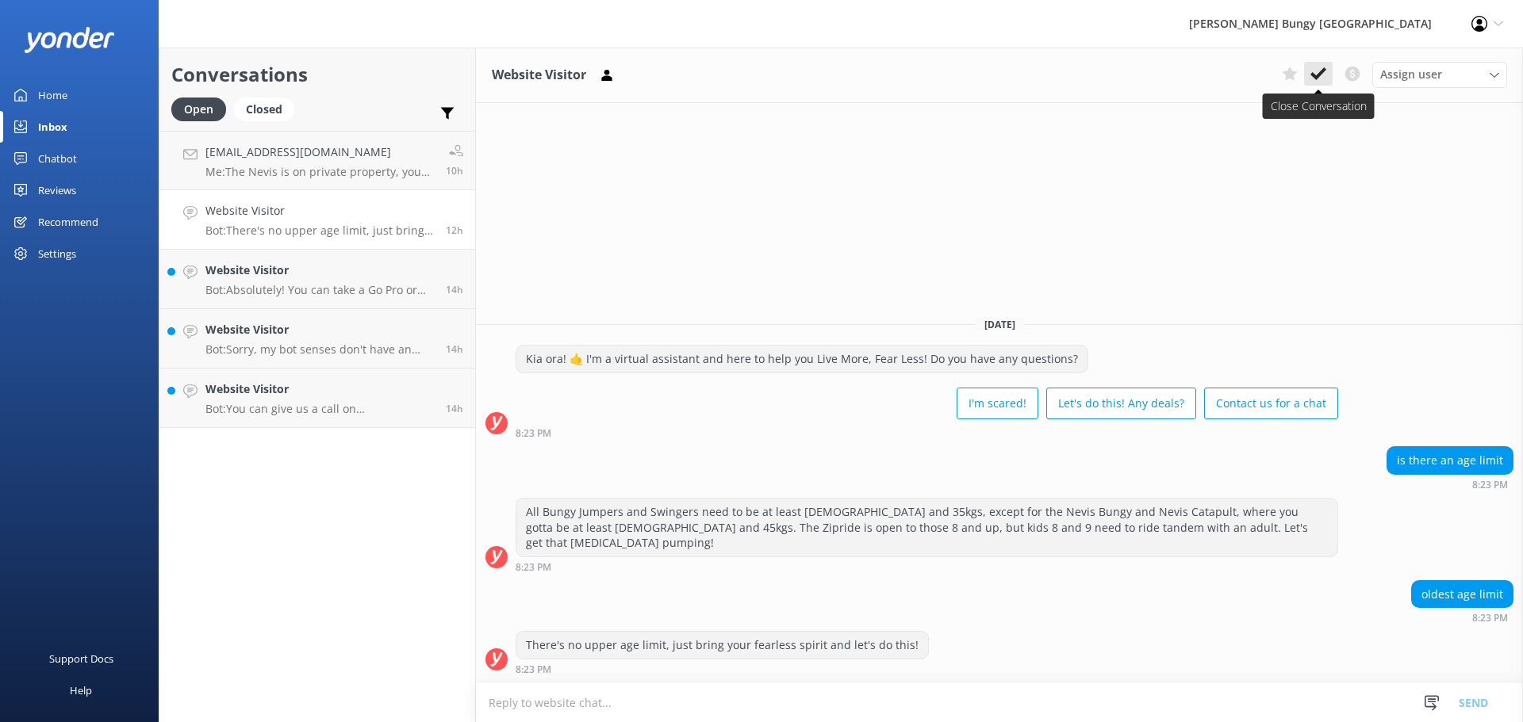
click at [1321, 79] on icon at bounding box center [1318, 74] width 16 height 16
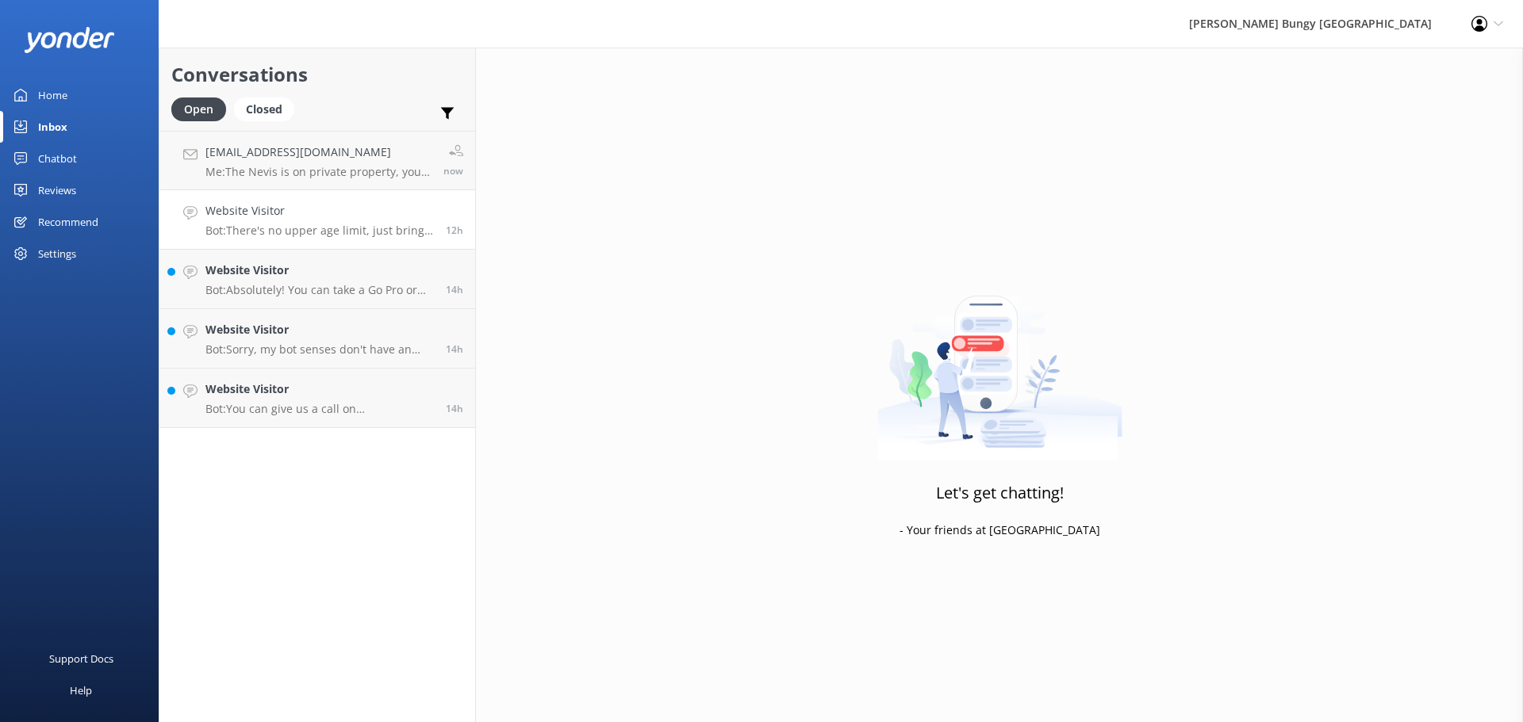
click at [255, 228] on p "Bot: There's no upper age limit, just bring your fearless spirit and let's do t…" at bounding box center [319, 231] width 228 height 14
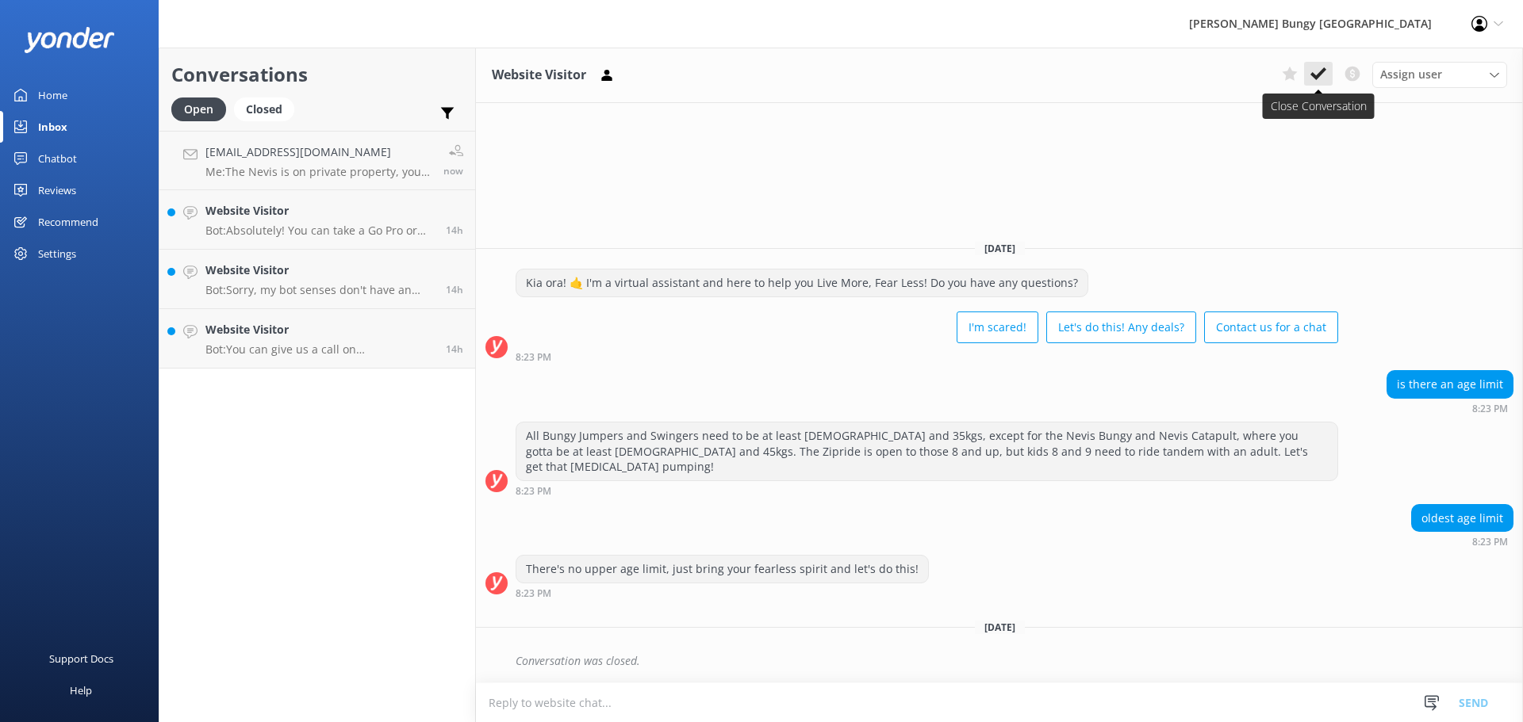
click at [1327, 66] on button at bounding box center [1318, 74] width 29 height 24
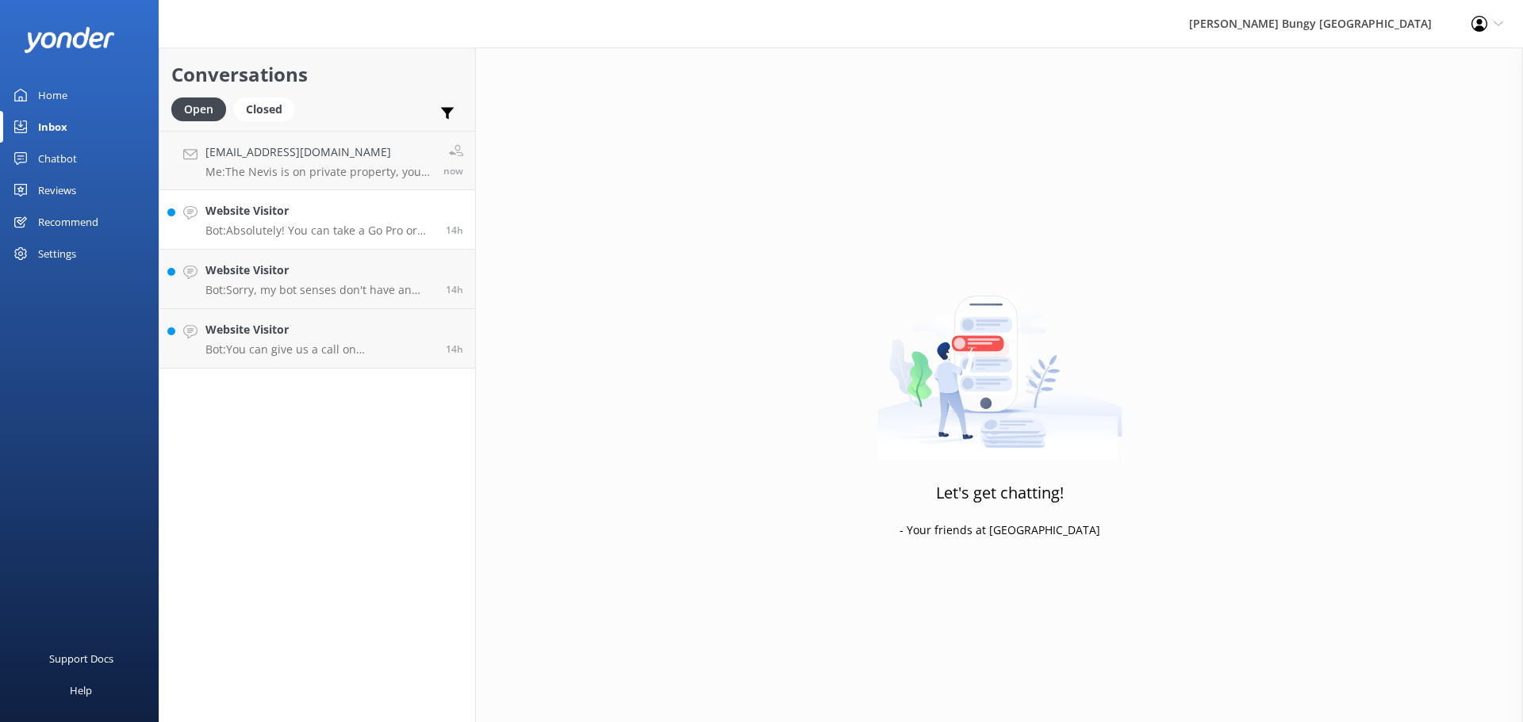
click at [337, 196] on link "Website Visitor Bot: Absolutely! You can take a Go Pro or action camera with yo…" at bounding box center [317, 219] width 316 height 59
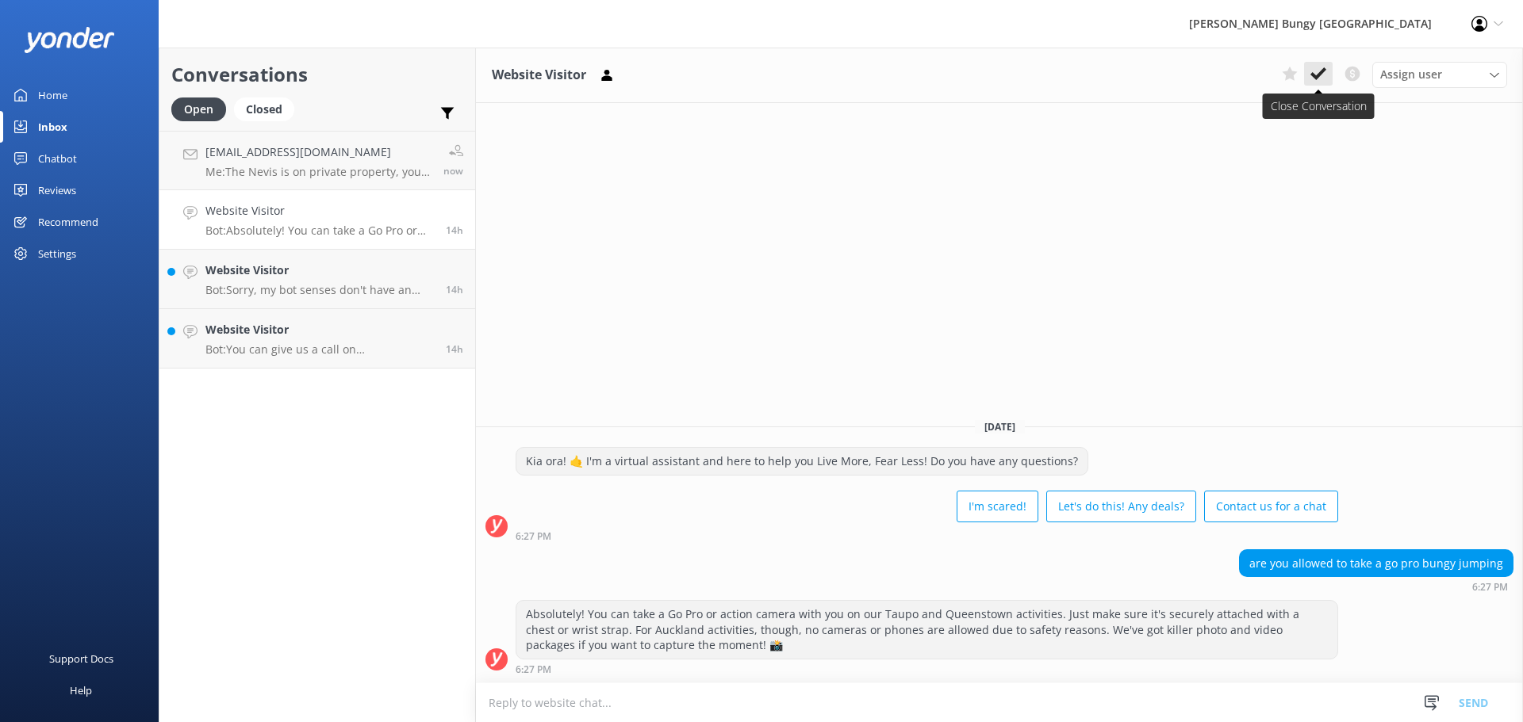
click at [1326, 70] on button at bounding box center [1318, 74] width 29 height 24
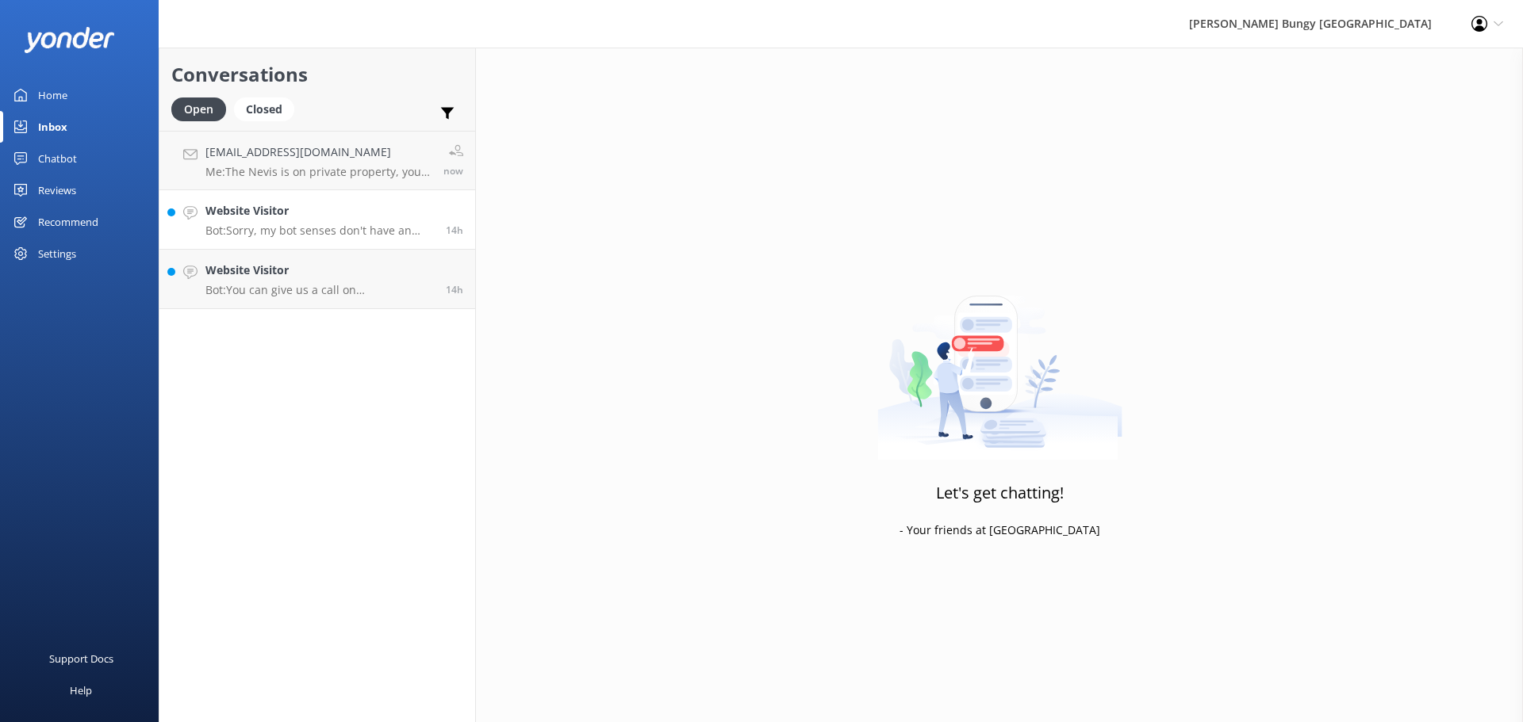
click at [379, 224] on p "Bot: Sorry, my bot senses don't have an answer for that, please try and rephras…" at bounding box center [319, 231] width 228 height 14
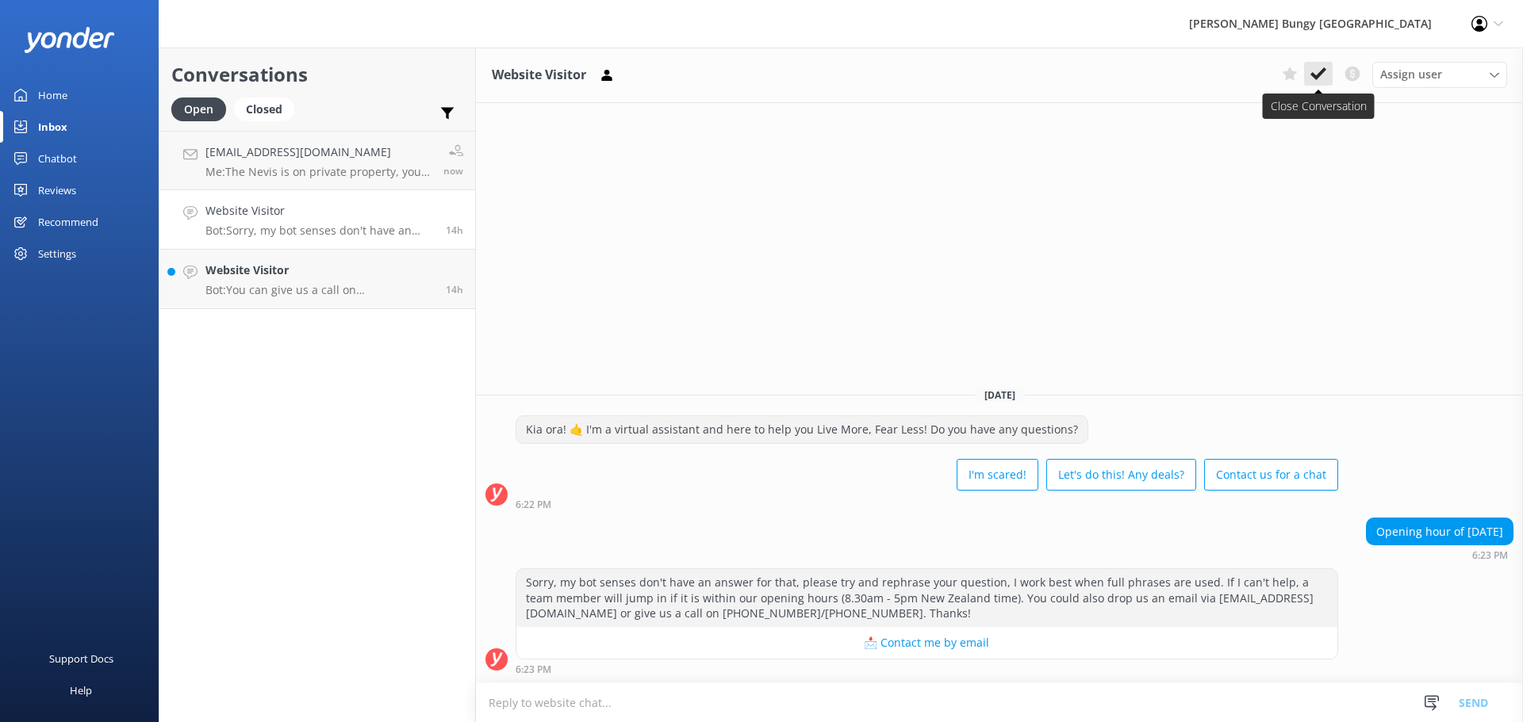
click at [1320, 74] on use at bounding box center [1318, 73] width 16 height 13
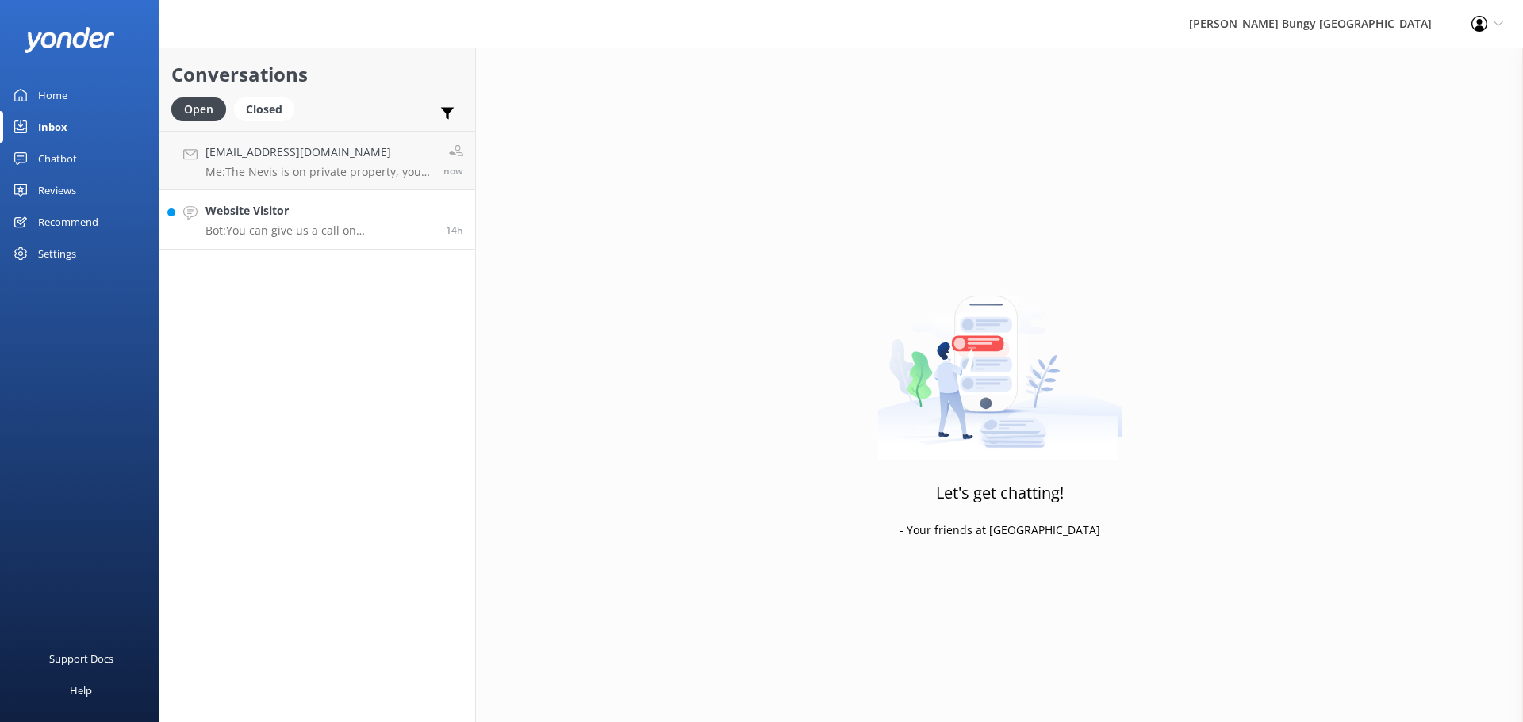
click at [270, 227] on p "Bot: You can give us a call on [PHONE_NUMBER] or [PHONE_NUMBER] to chat with a …" at bounding box center [319, 231] width 228 height 14
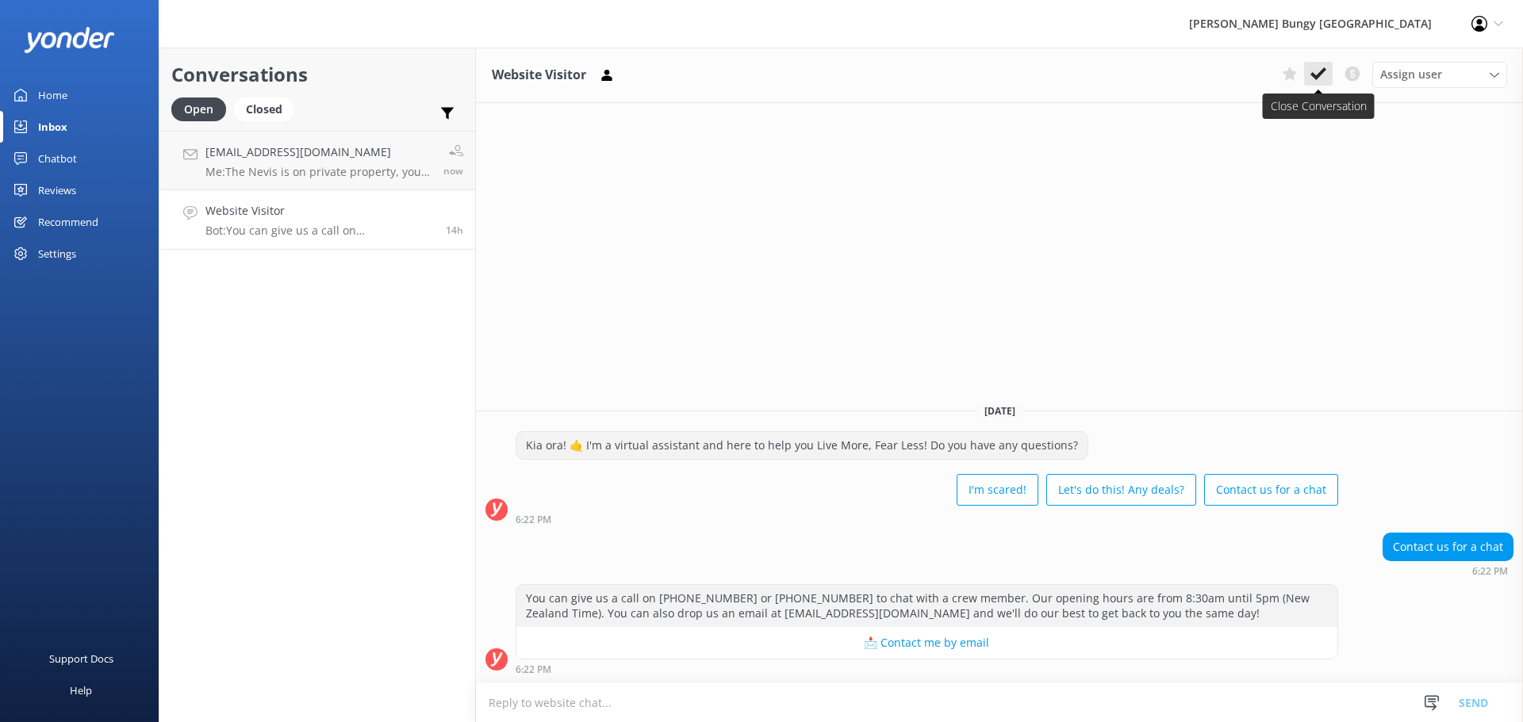
click at [1328, 69] on button at bounding box center [1318, 74] width 29 height 24
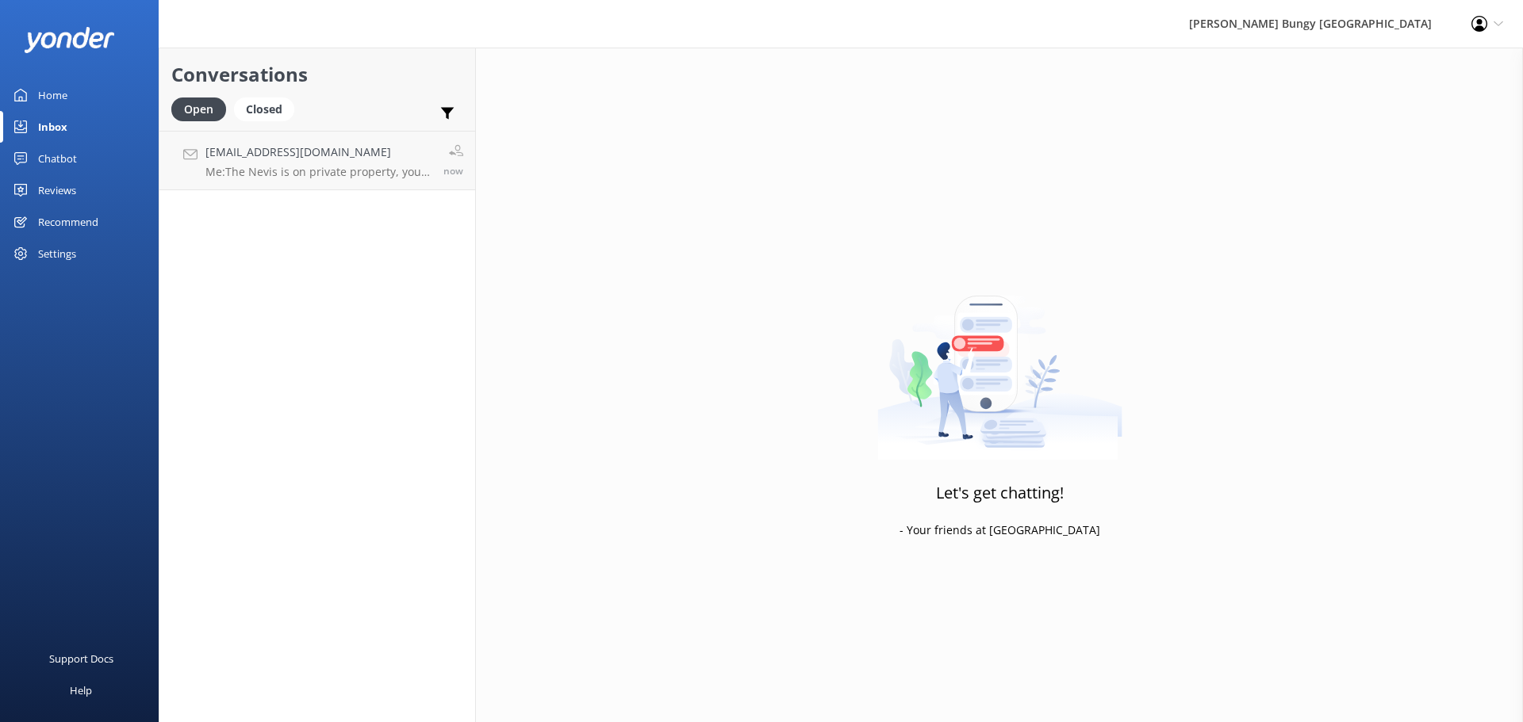
click at [48, 163] on div "Chatbot" at bounding box center [57, 159] width 39 height 32
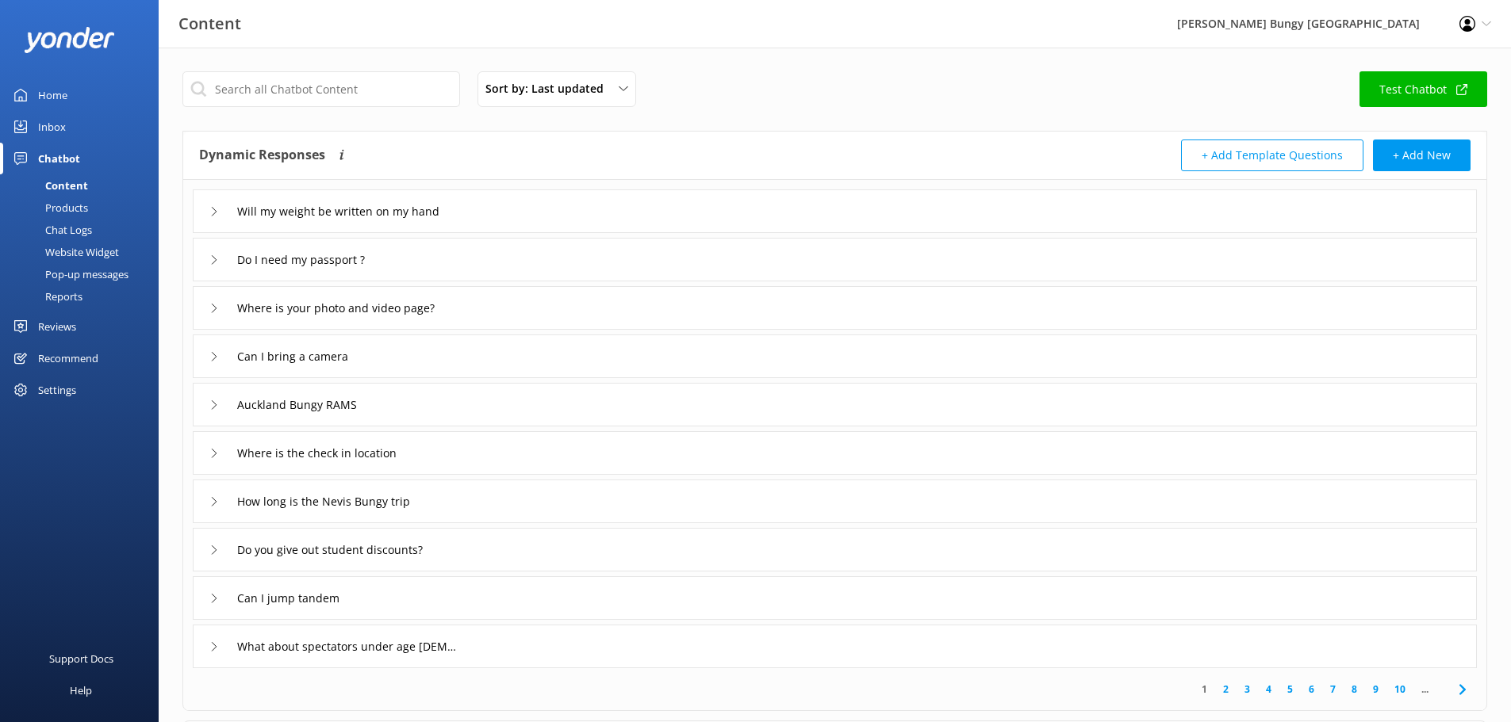
click at [90, 229] on div "Chat Logs" at bounding box center [51, 230] width 82 height 22
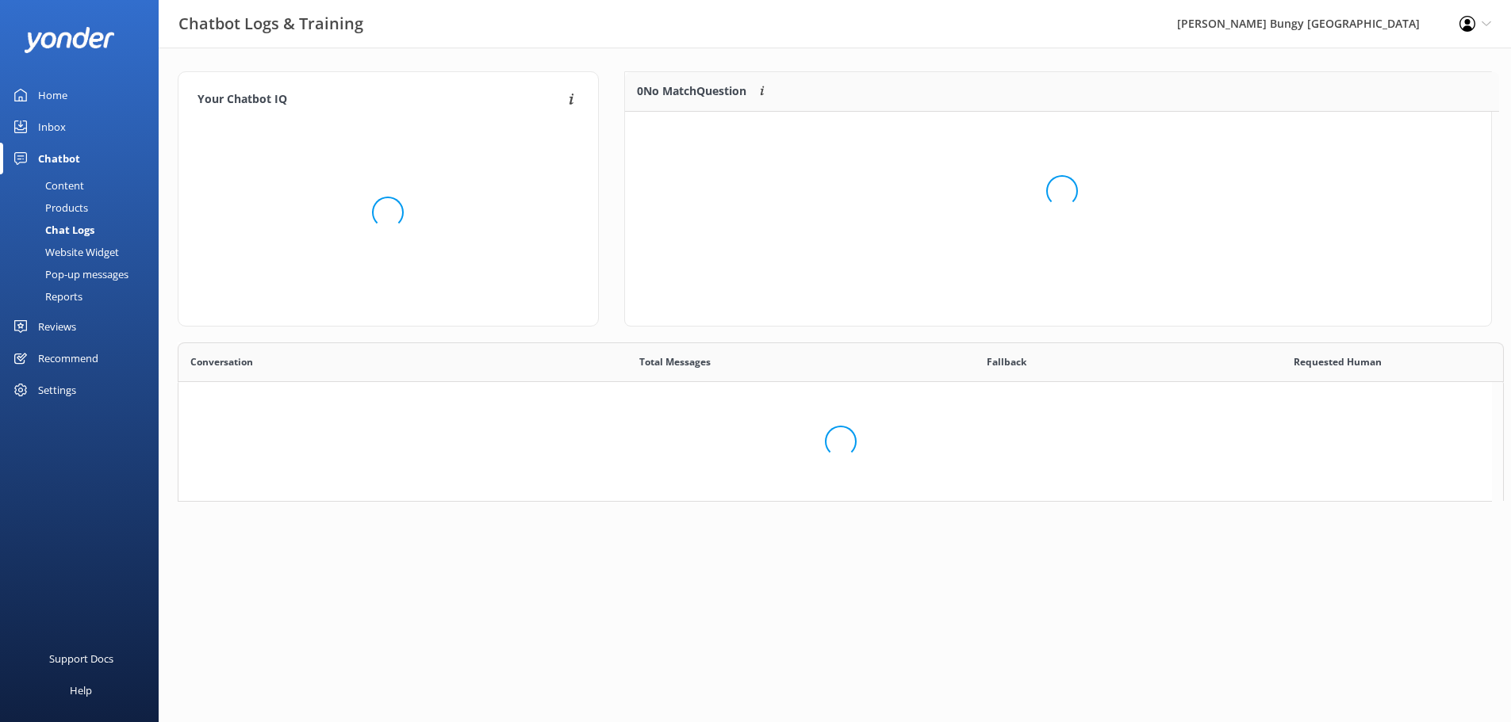
scroll to position [544, 1301]
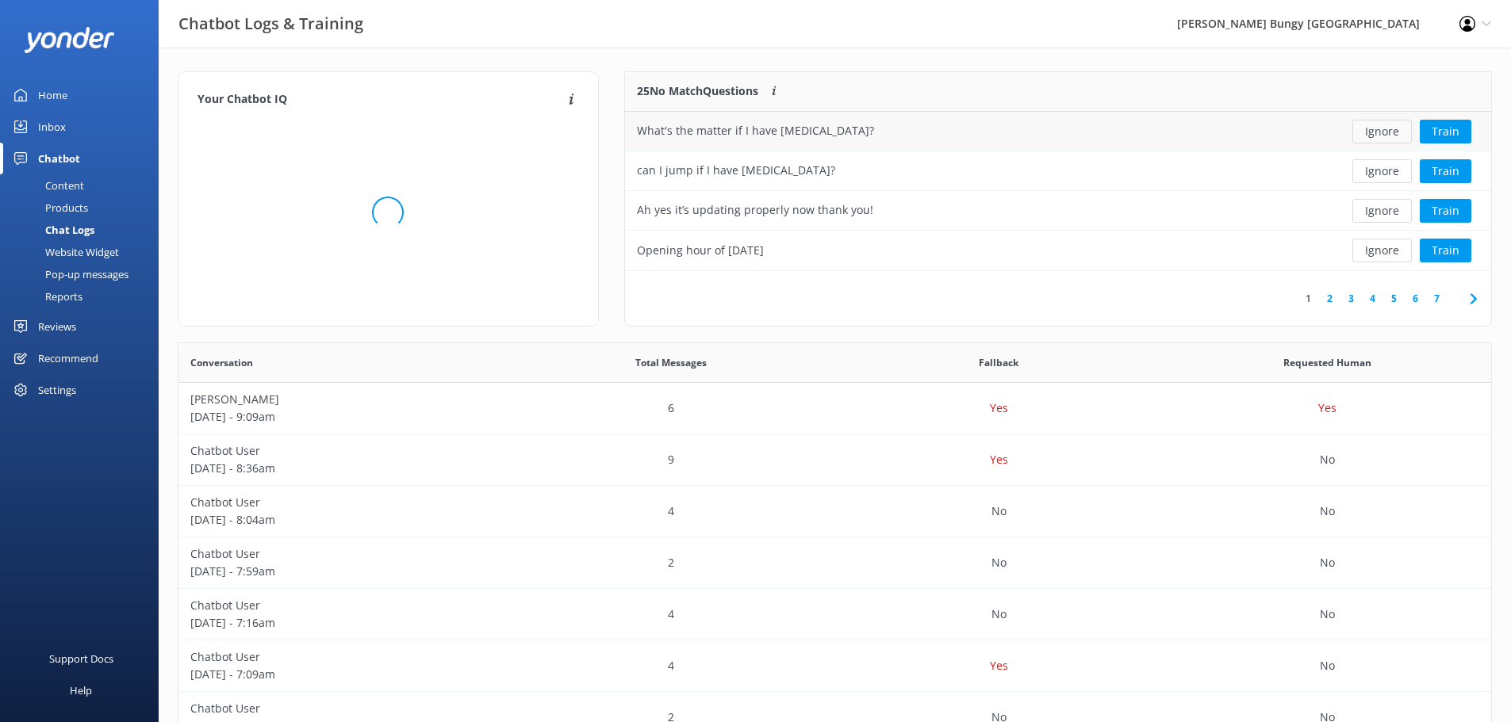
click at [1407, 122] on button "Ignore" at bounding box center [1381, 132] width 59 height 24
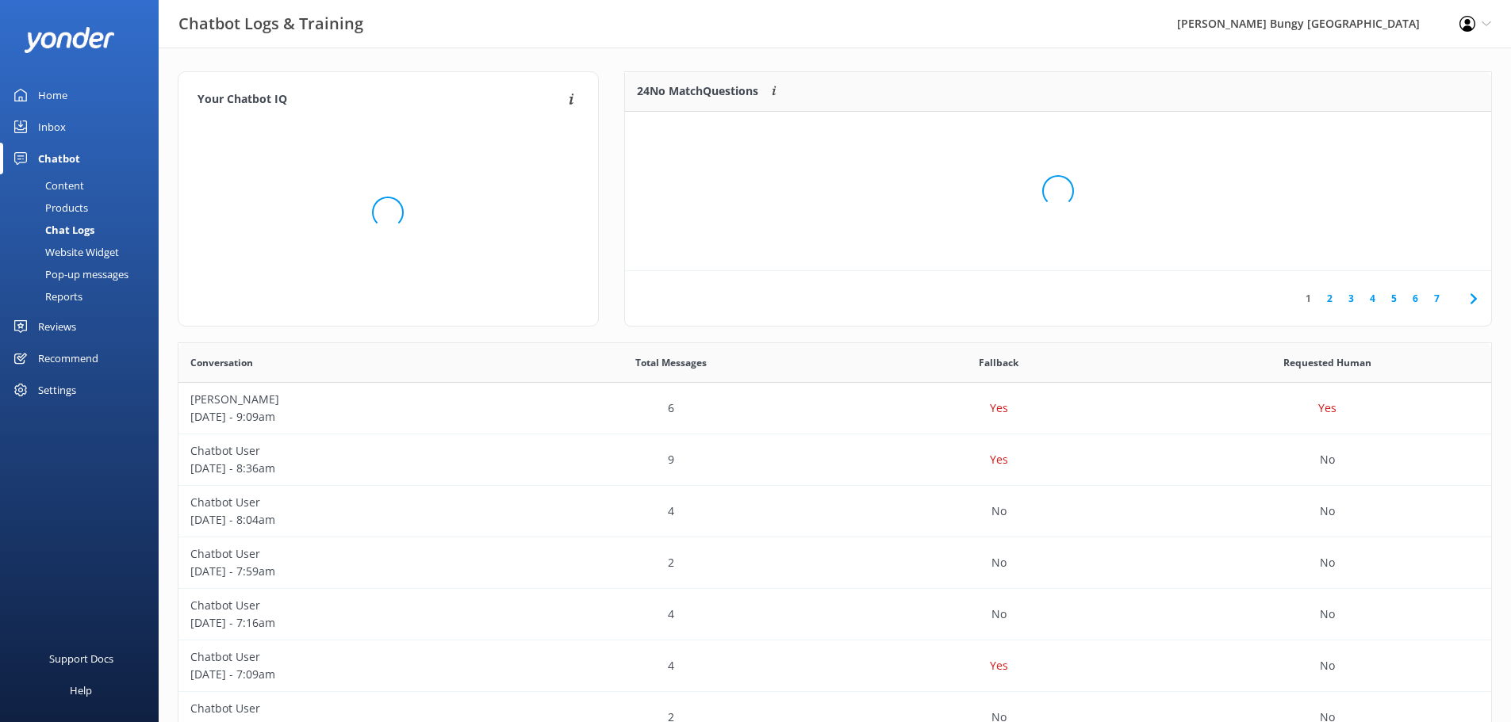
click at [1404, 132] on div "Loading.." at bounding box center [1058, 191] width 834 height 722
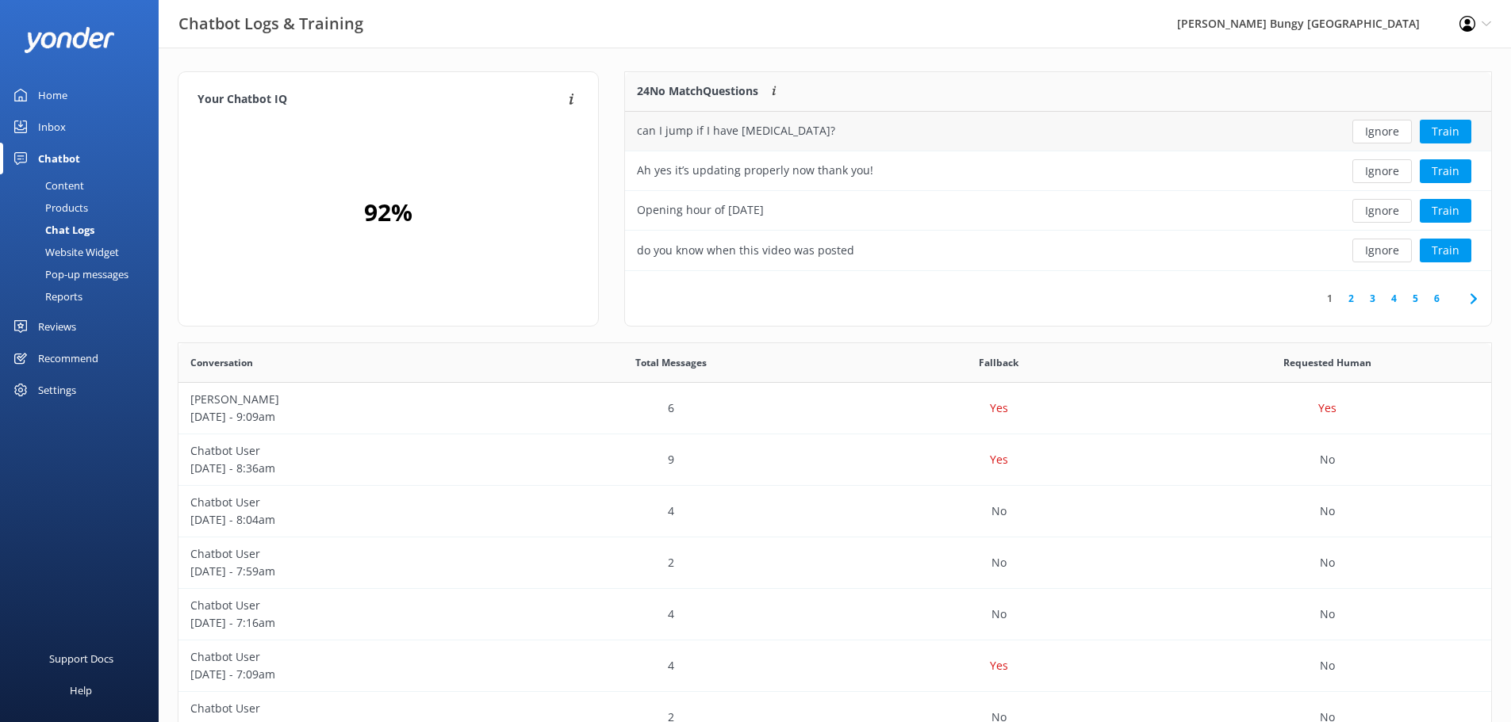
click at [1404, 133] on button "Ignore" at bounding box center [1381, 132] width 59 height 24
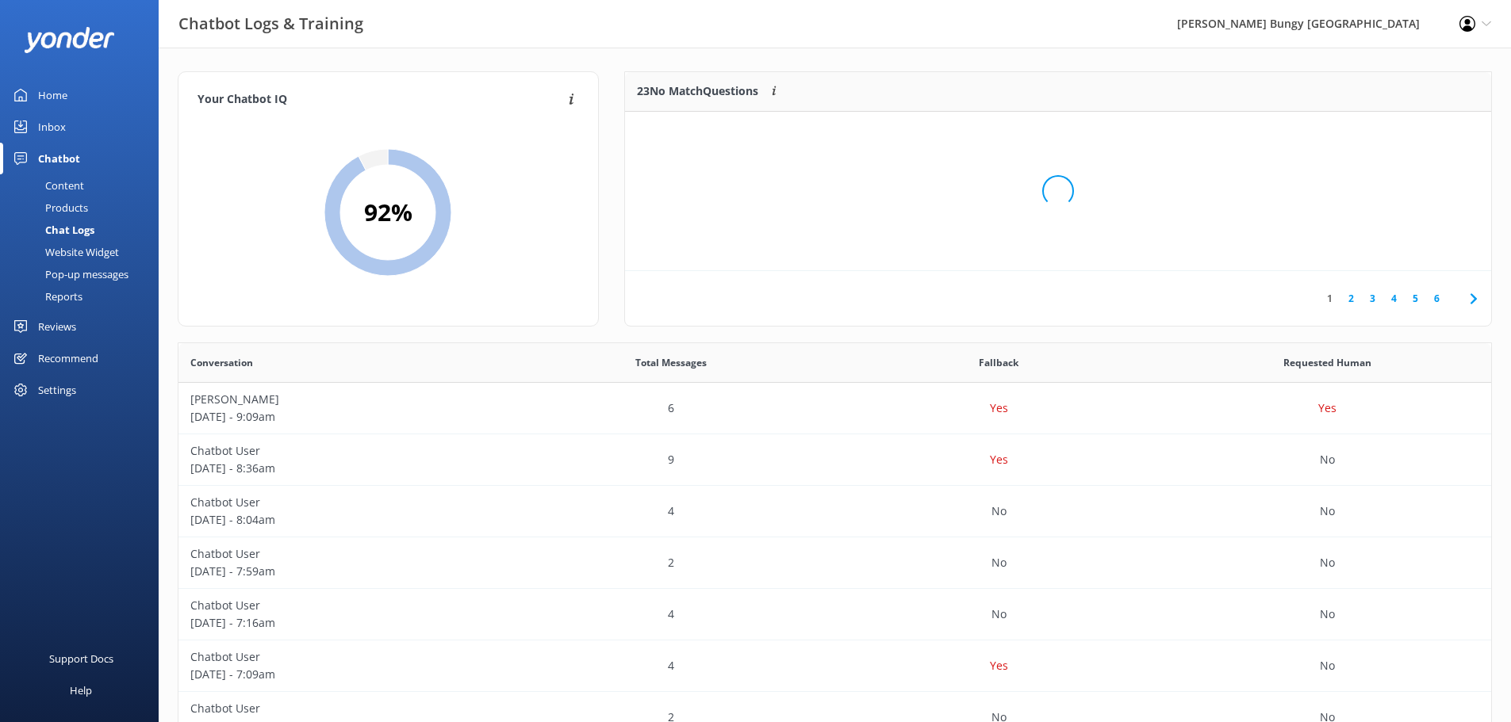
click at [1403, 136] on div "Loading.." at bounding box center [1058, 191] width 834 height 722
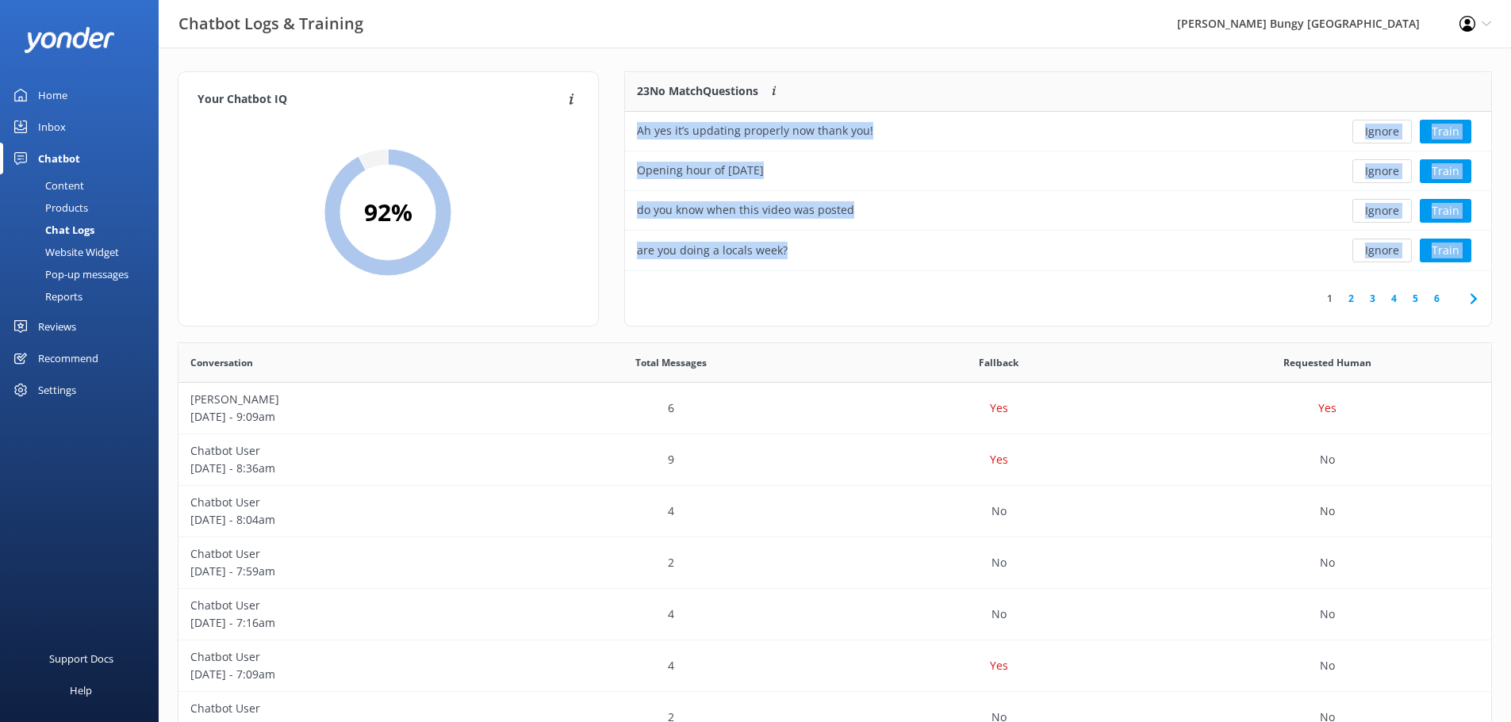
click at [1403, 136] on button "Ignore" at bounding box center [1381, 132] width 59 height 24
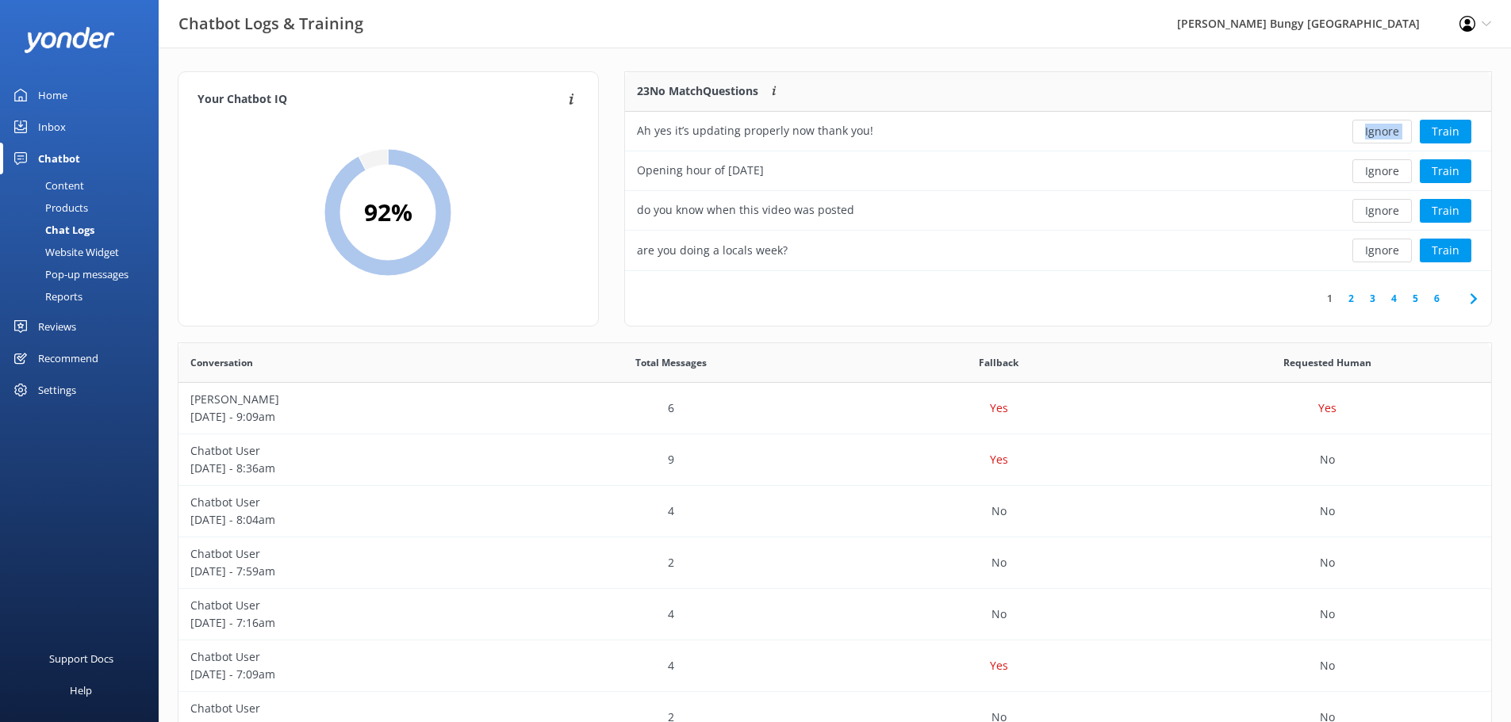
click at [1403, 136] on div "Ignore Train" at bounding box center [1403, 132] width 152 height 24
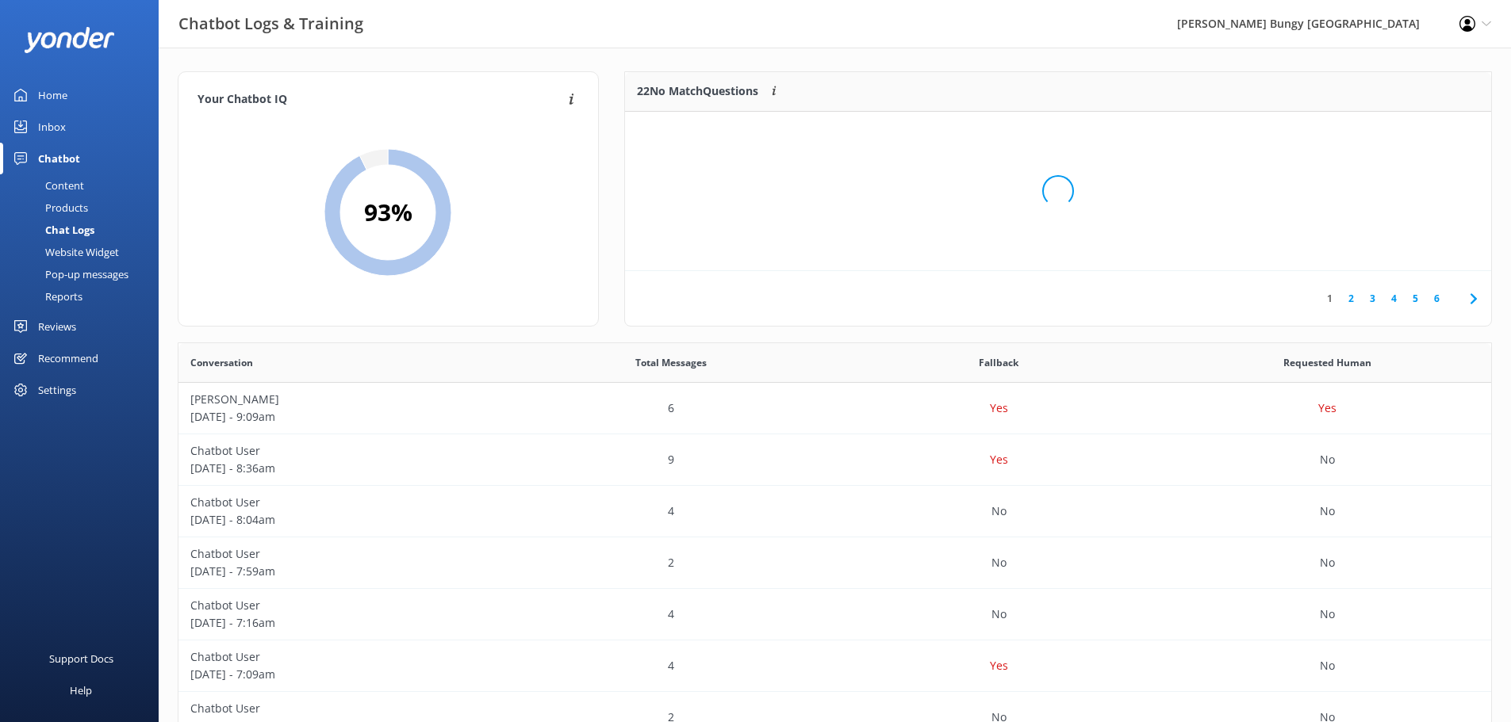
click at [1403, 136] on div "Loading.." at bounding box center [1058, 191] width 834 height 722
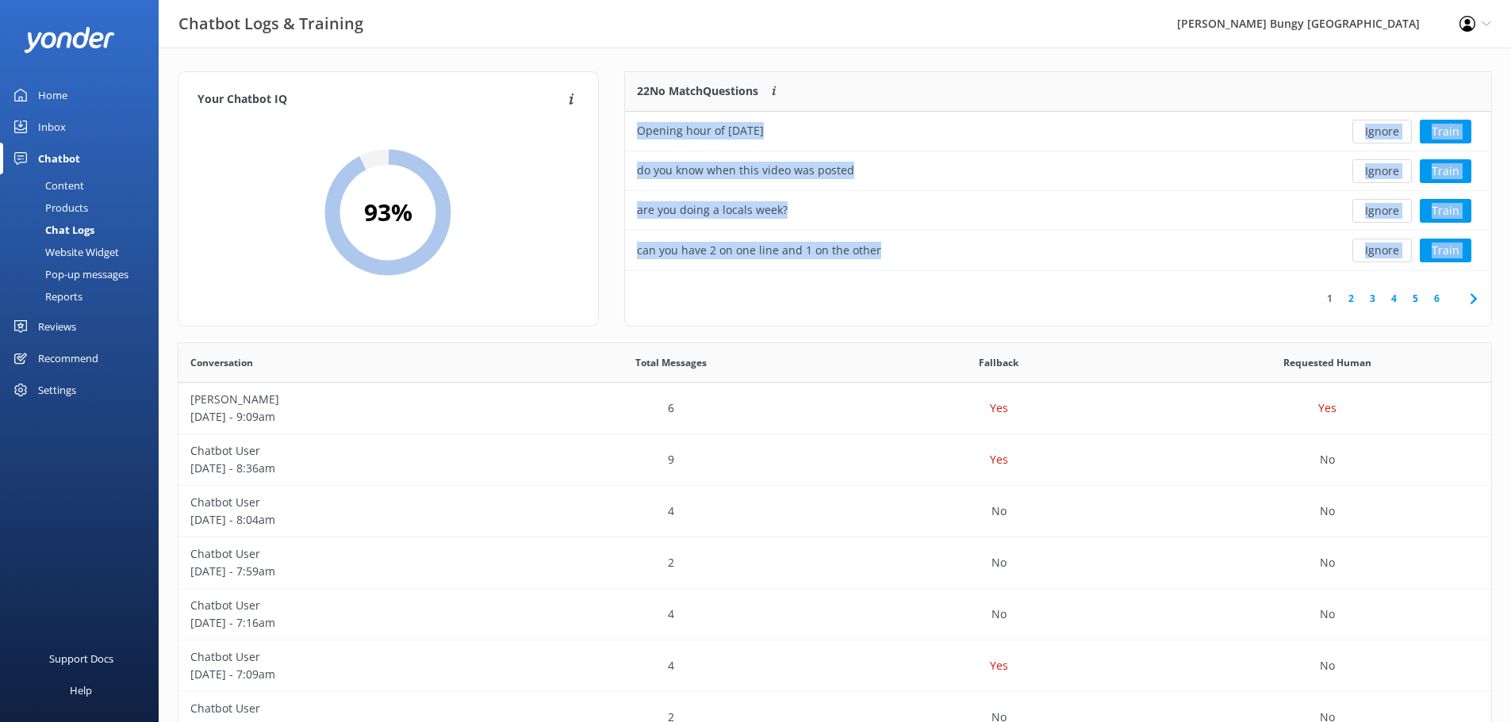
click at [1403, 136] on button "Ignore" at bounding box center [1381, 132] width 59 height 24
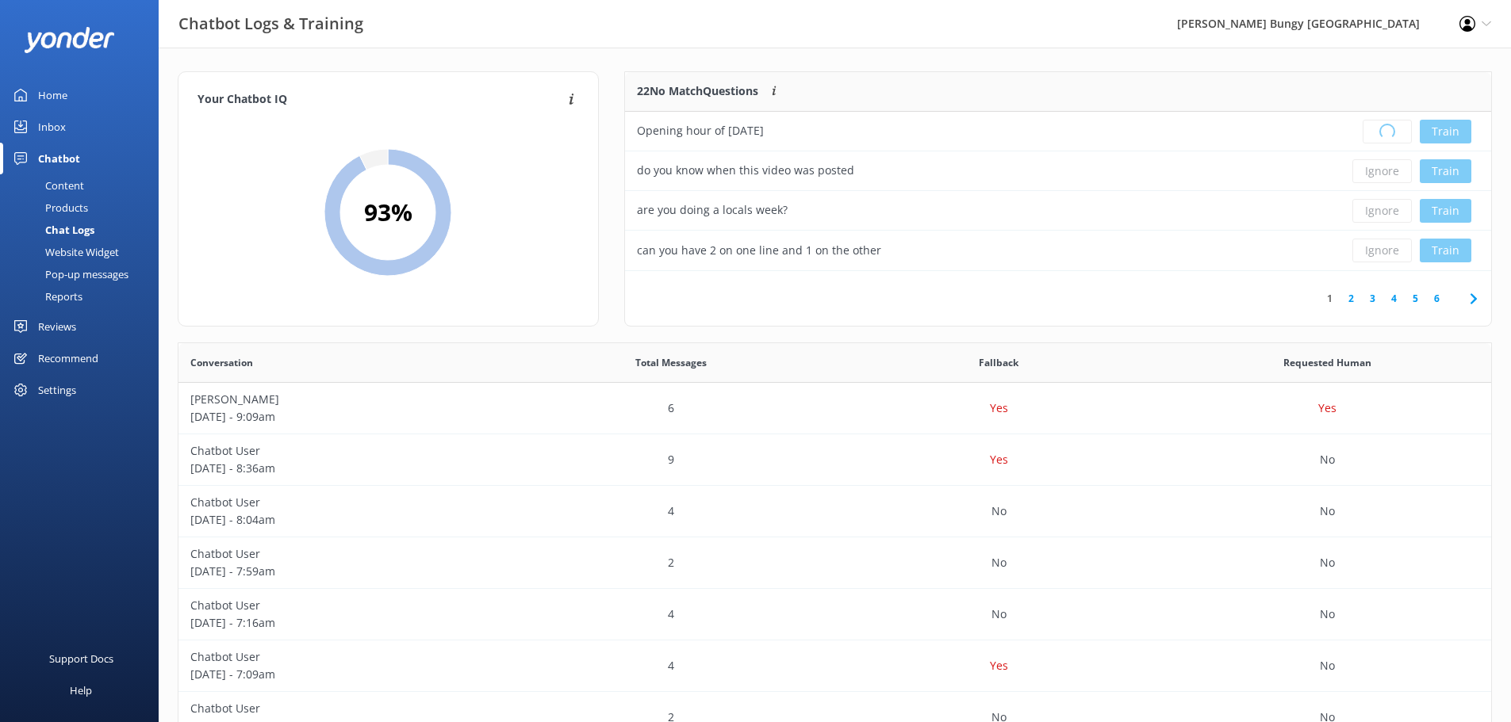
click at [1403, 136] on div "Loading.. Train" at bounding box center [1403, 132] width 152 height 24
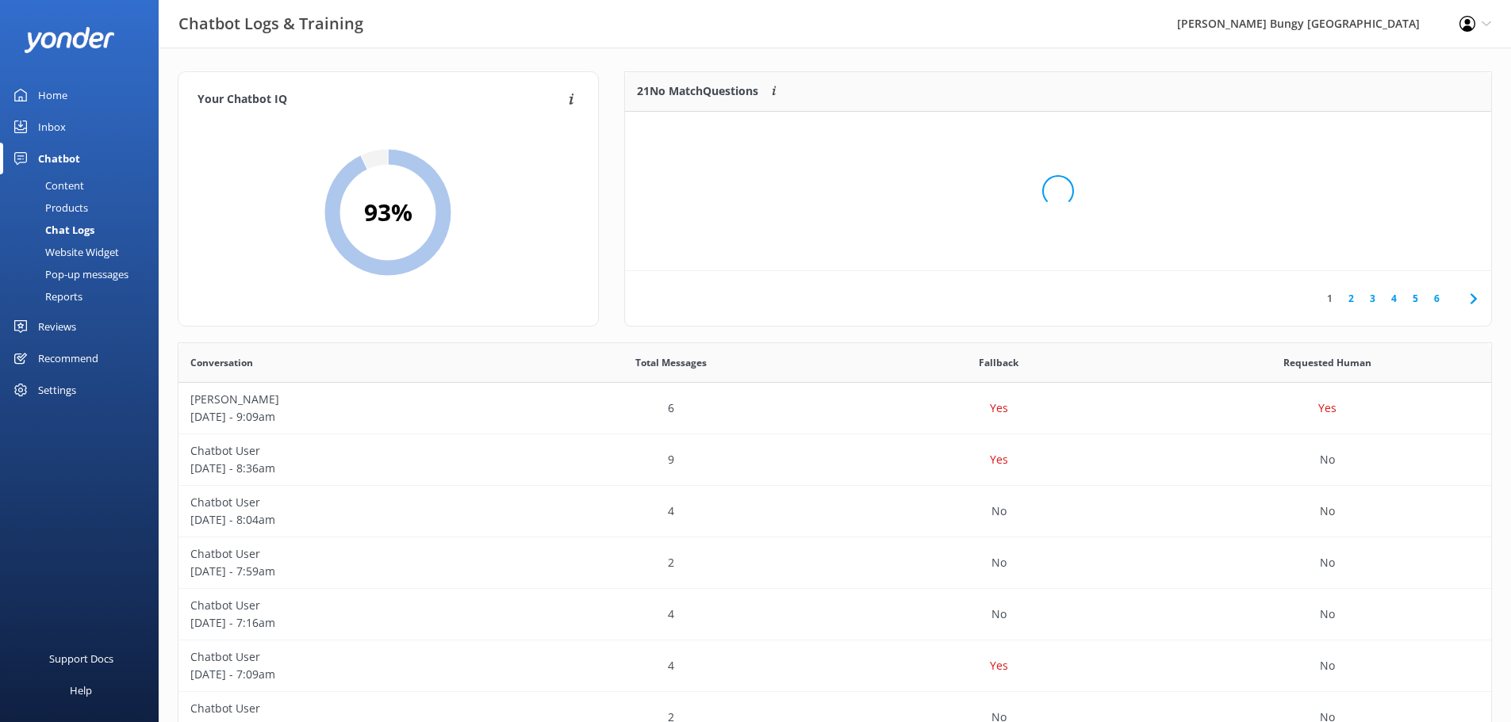
scroll to position [148, 854]
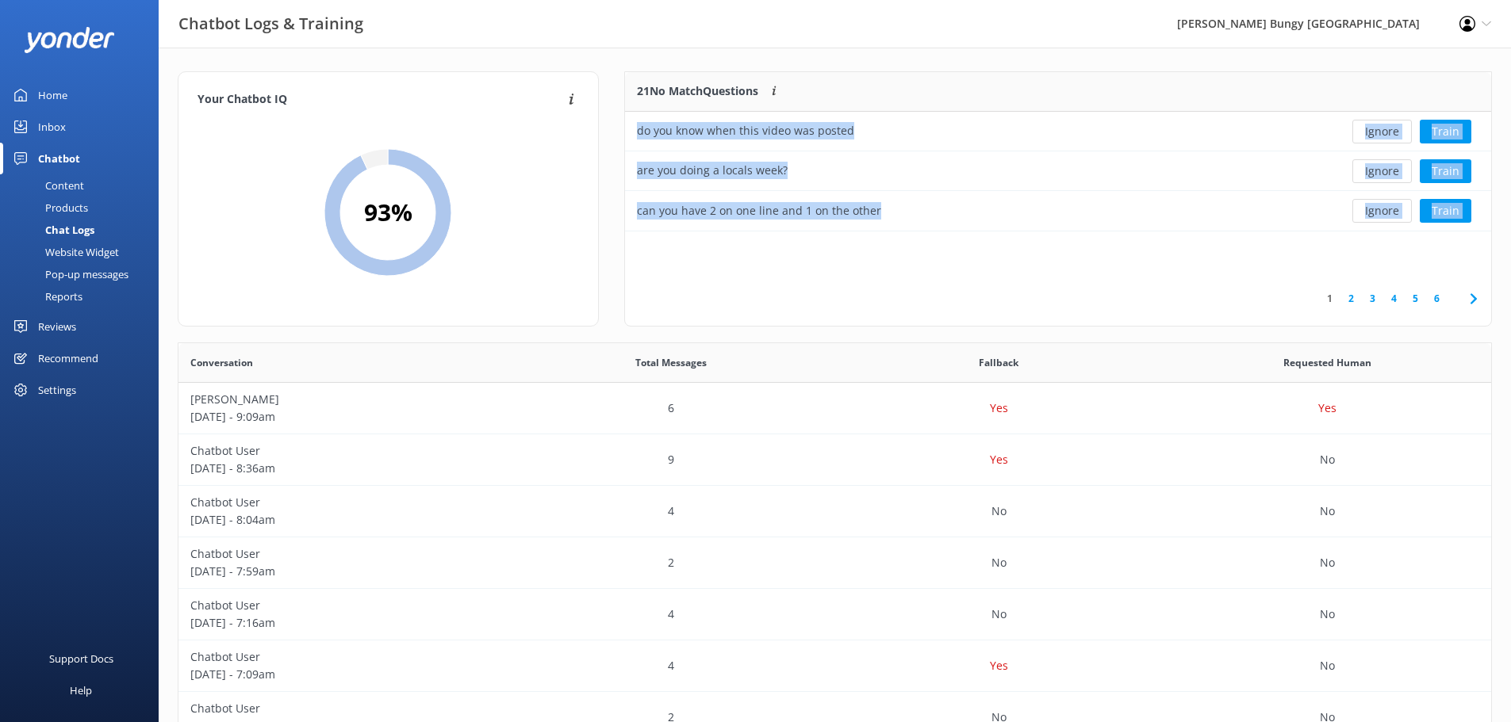
click at [1403, 136] on button "Ignore" at bounding box center [1381, 132] width 59 height 24
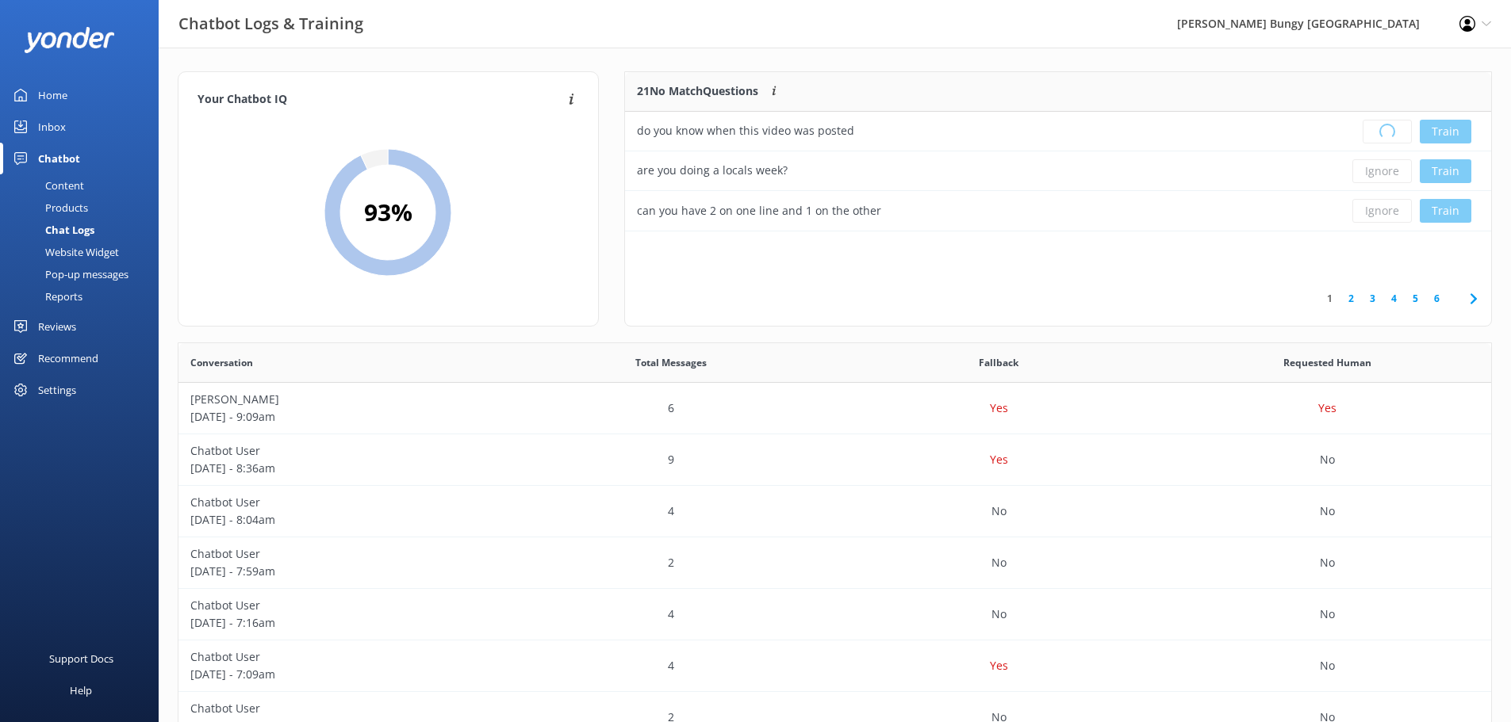
scroll to position [187, 854]
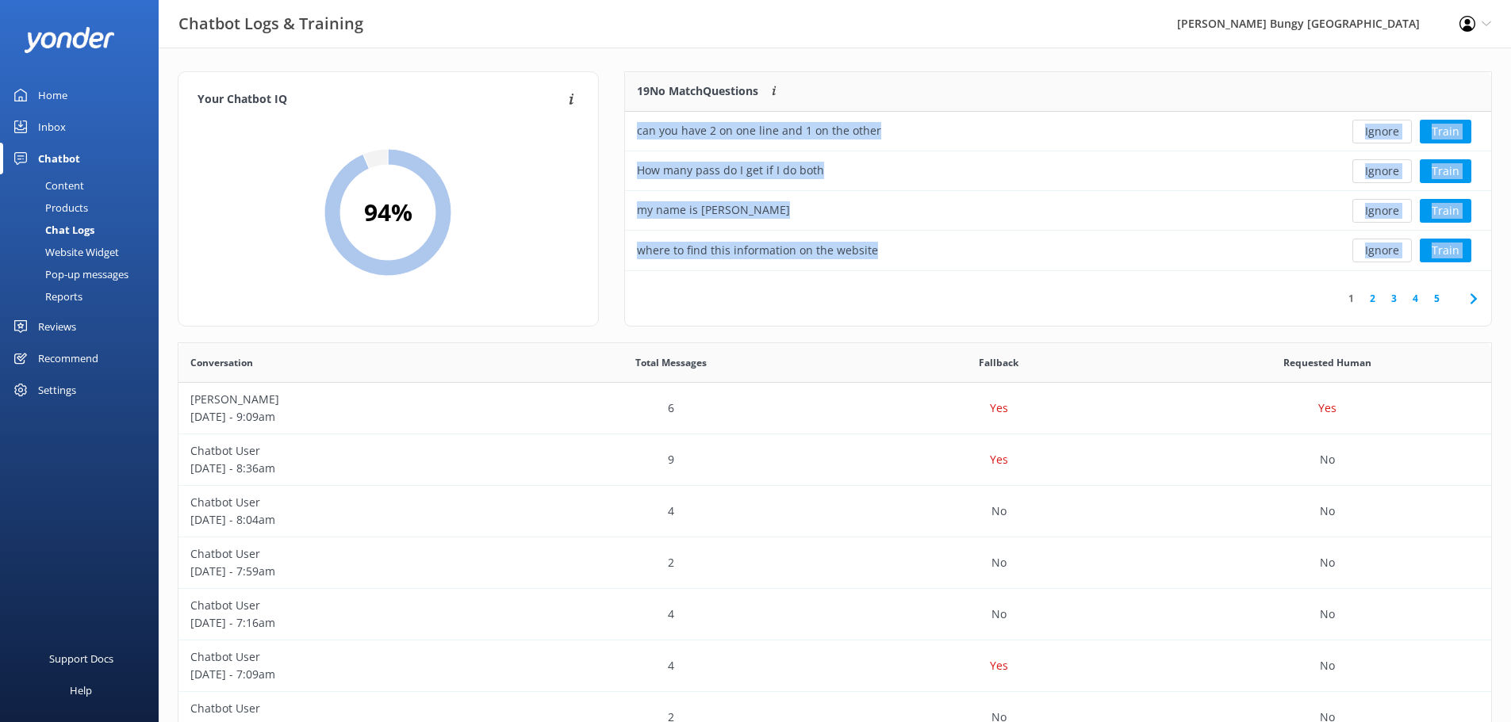
click at [1403, 136] on button "Ignore" at bounding box center [1381, 132] width 59 height 24
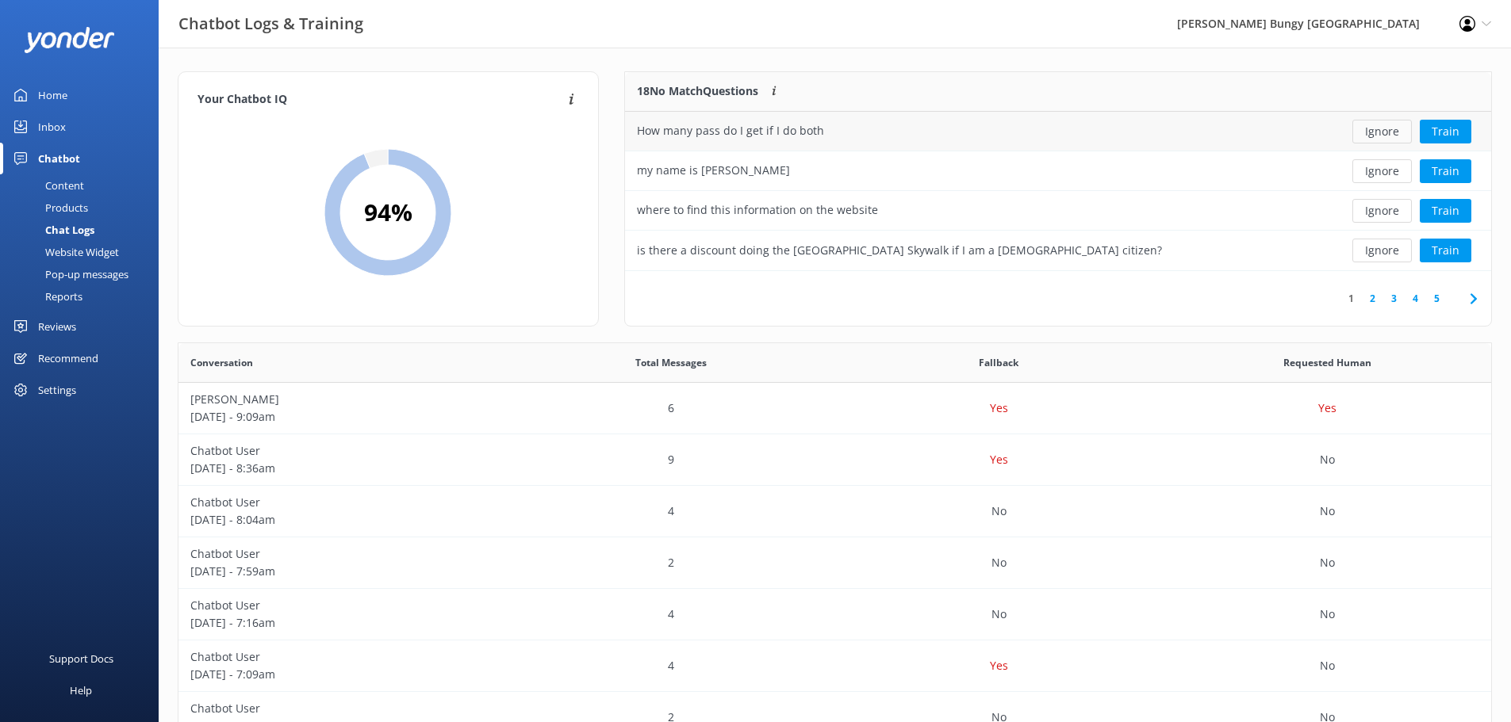
click at [1403, 136] on button "Ignore" at bounding box center [1381, 132] width 59 height 24
click at [1403, 136] on div "Loading.. Train" at bounding box center [1403, 132] width 152 height 24
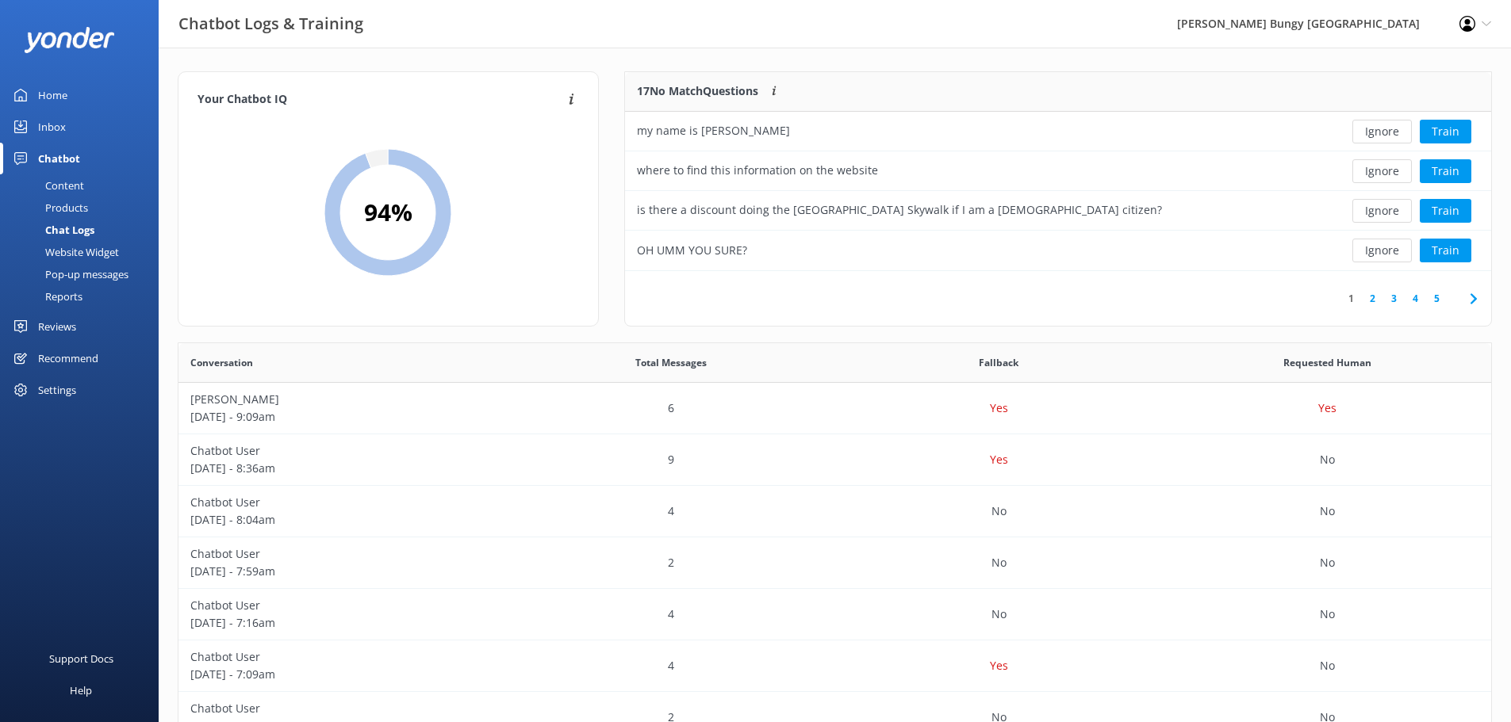
click at [1403, 136] on button "Ignore" at bounding box center [1381, 132] width 59 height 24
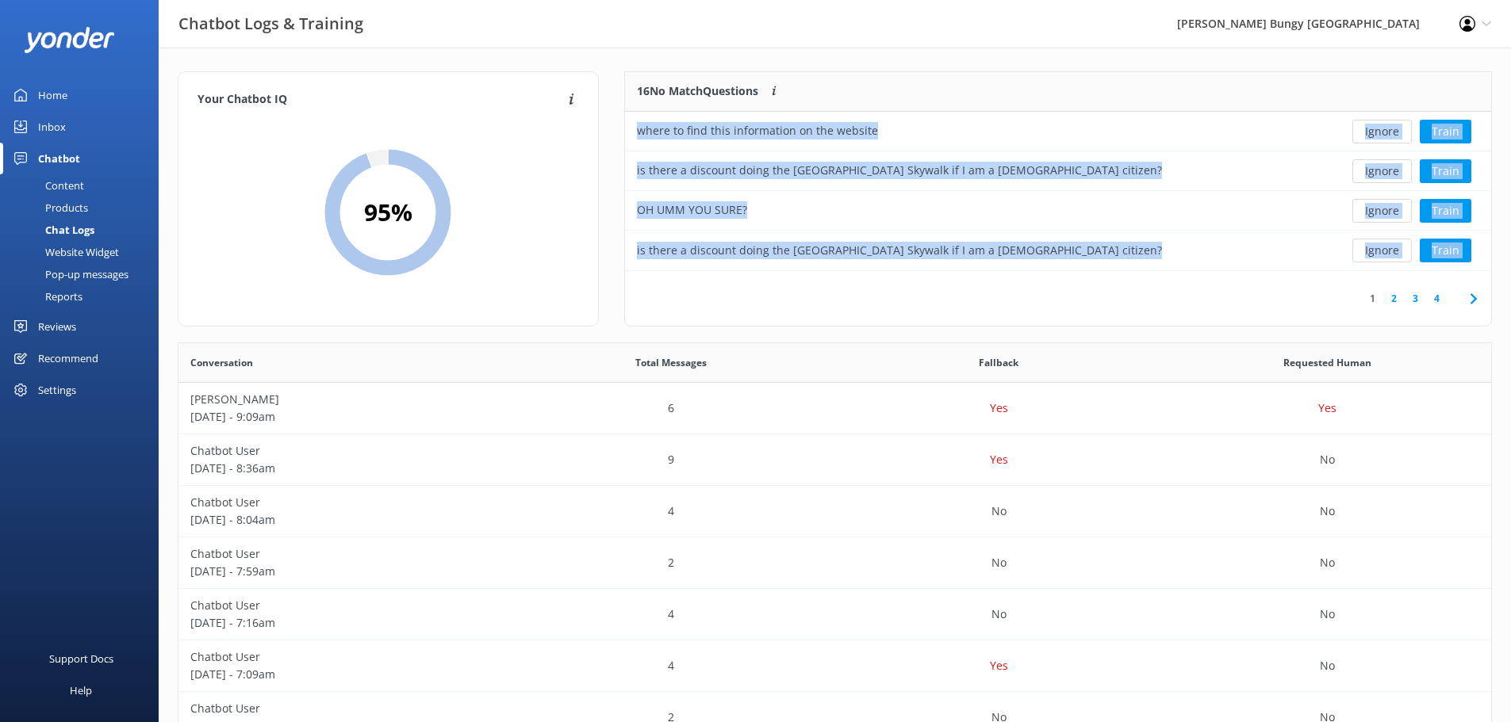
click at [1403, 136] on button "Ignore" at bounding box center [1381, 132] width 59 height 24
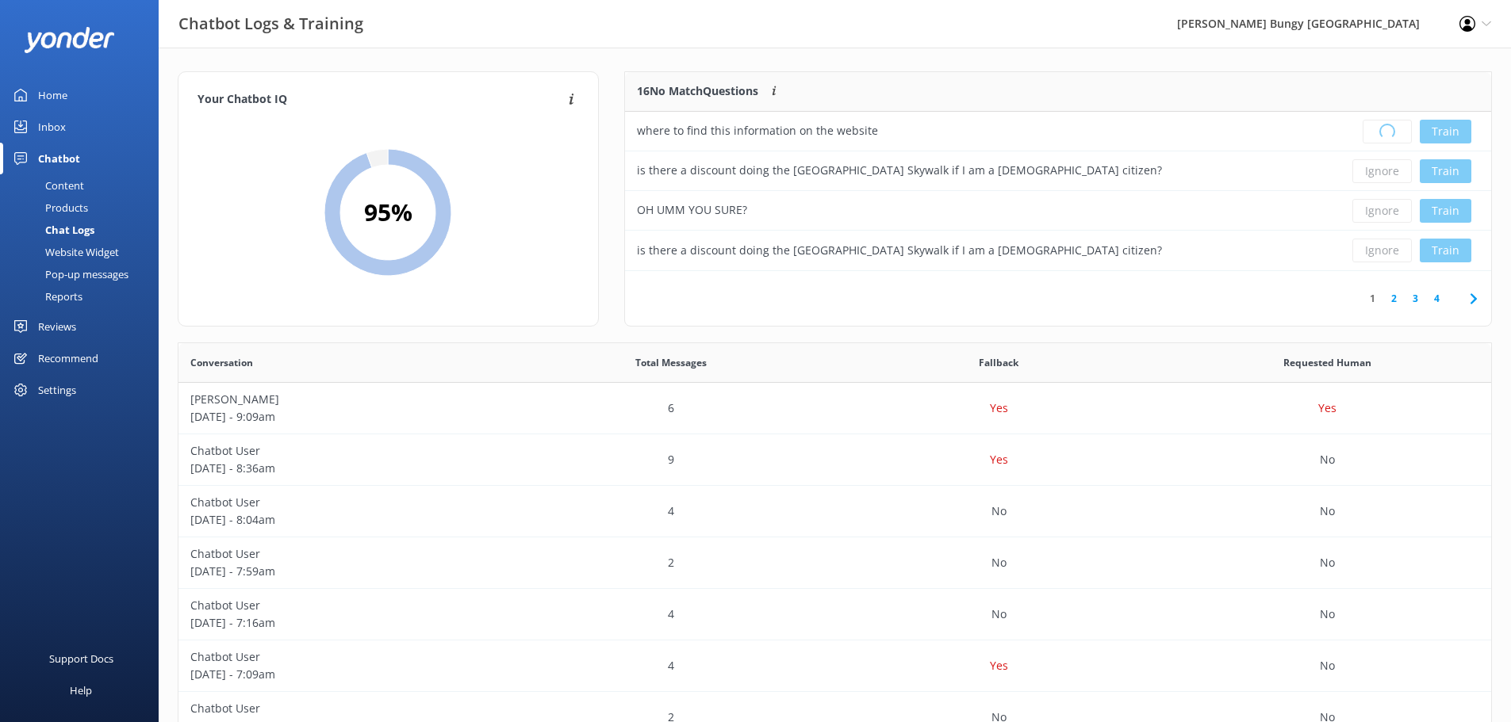
click at [1403, 136] on div "Loading.. Train" at bounding box center [1403, 132] width 152 height 24
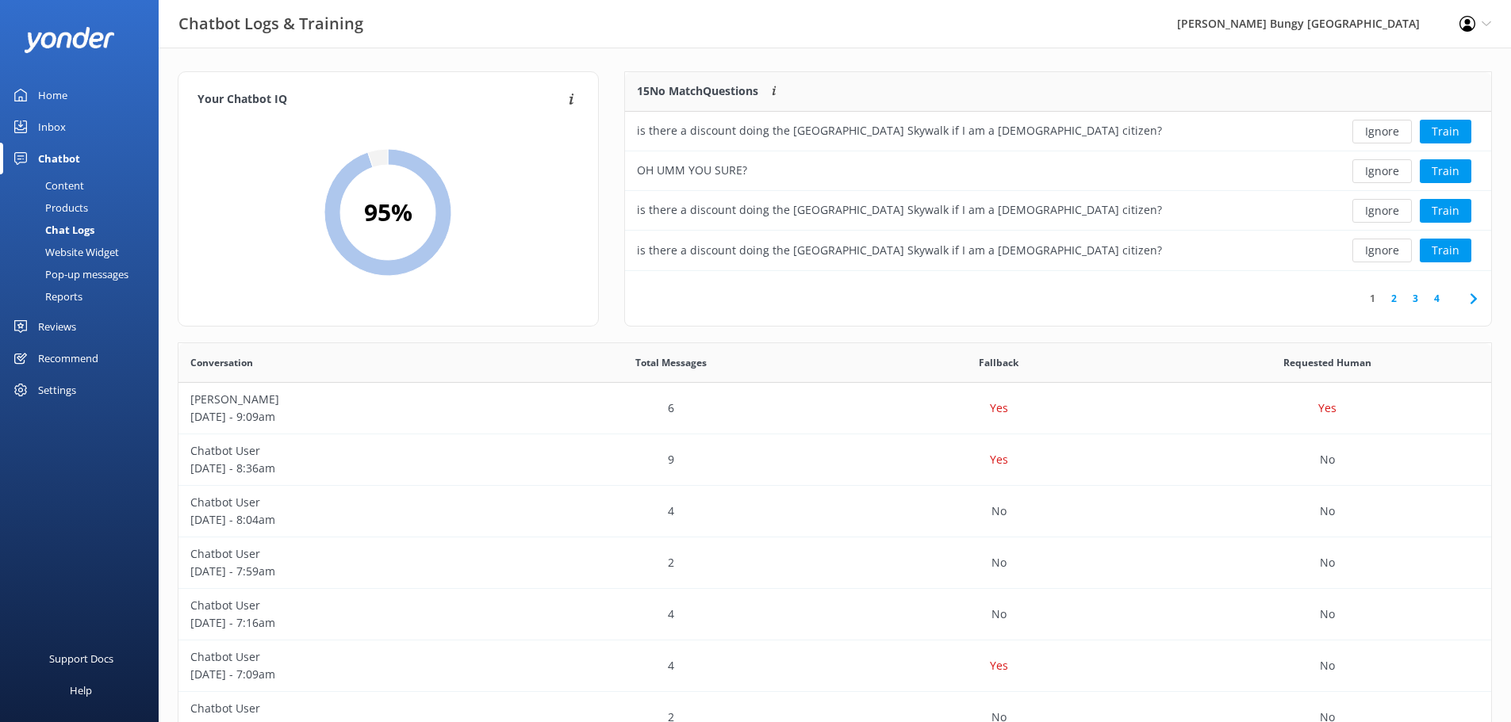
click at [1403, 136] on button "Ignore" at bounding box center [1381, 132] width 59 height 24
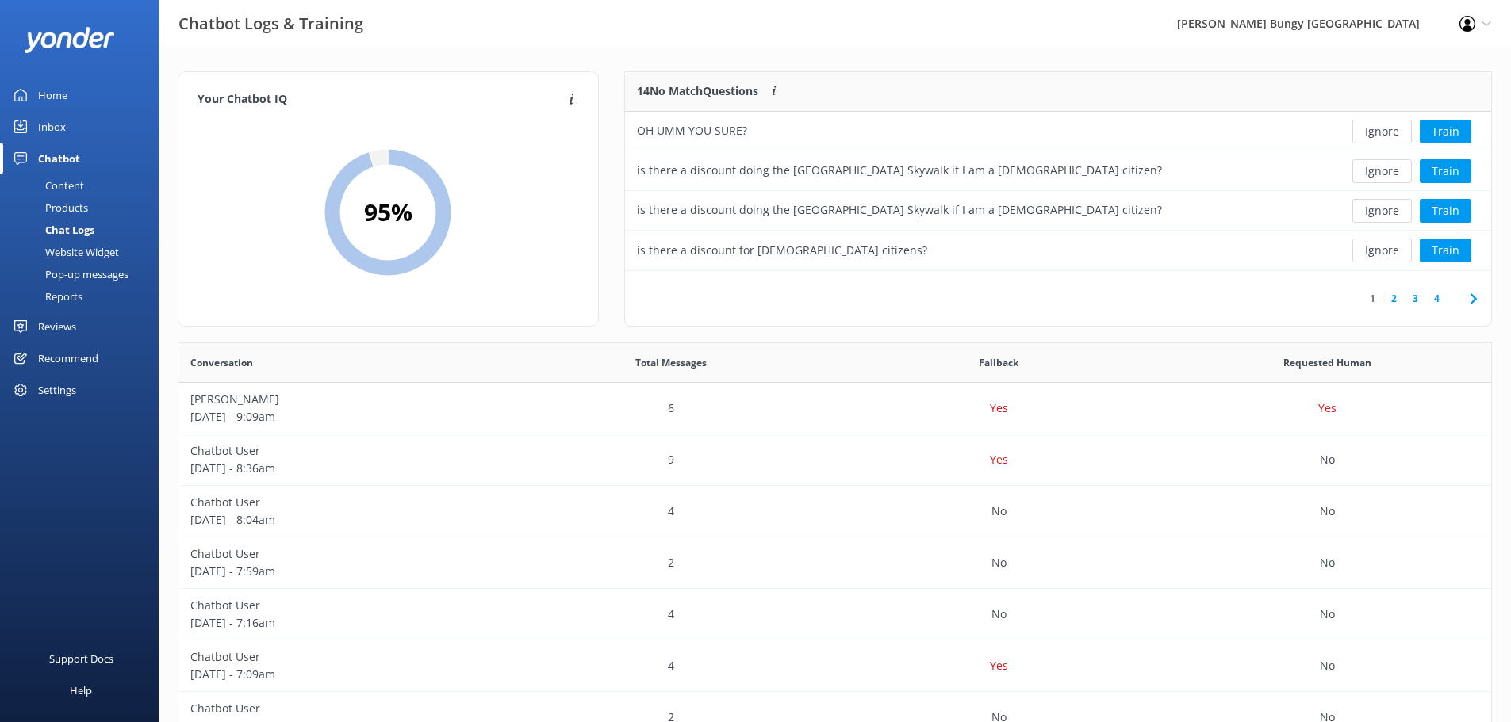
click at [1403, 136] on button "Ignore" at bounding box center [1381, 132] width 59 height 24
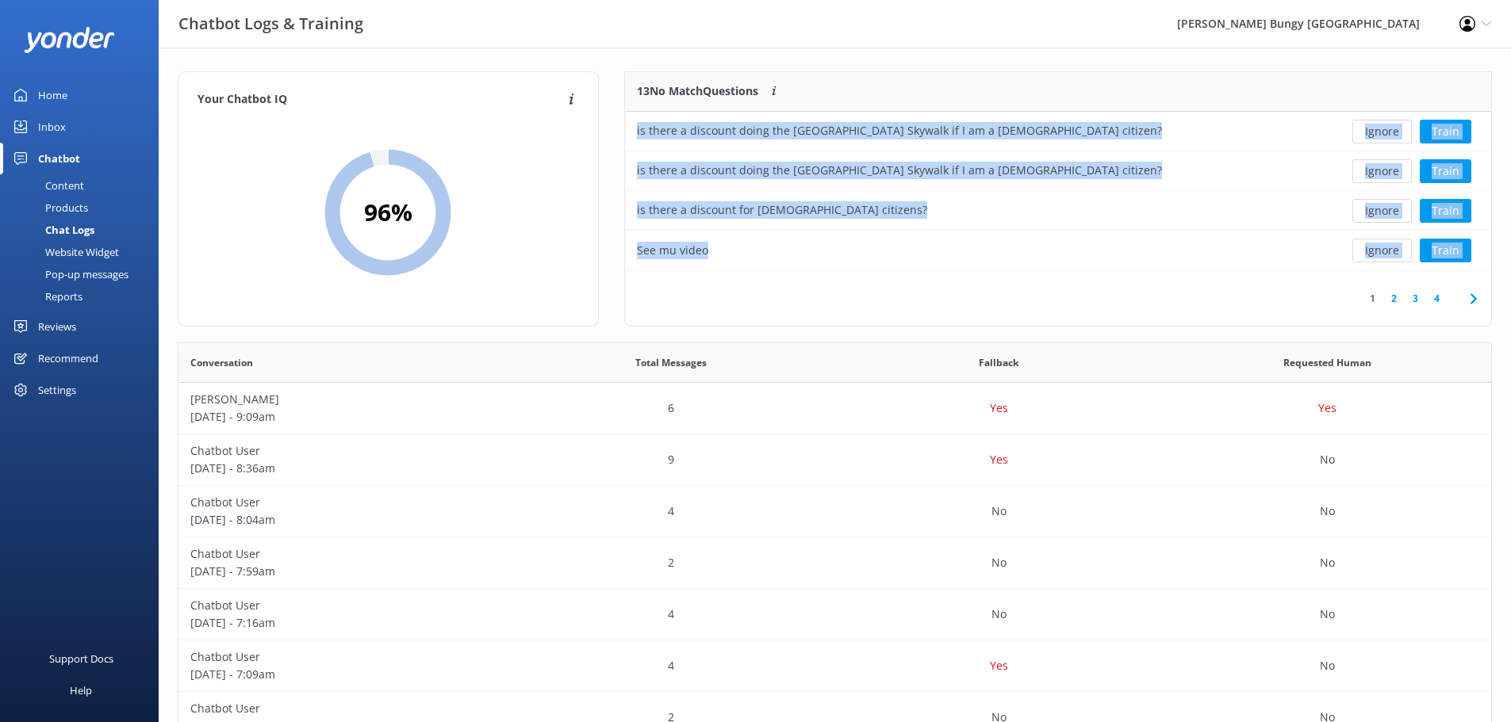
click at [1403, 136] on button "Ignore" at bounding box center [1381, 132] width 59 height 24
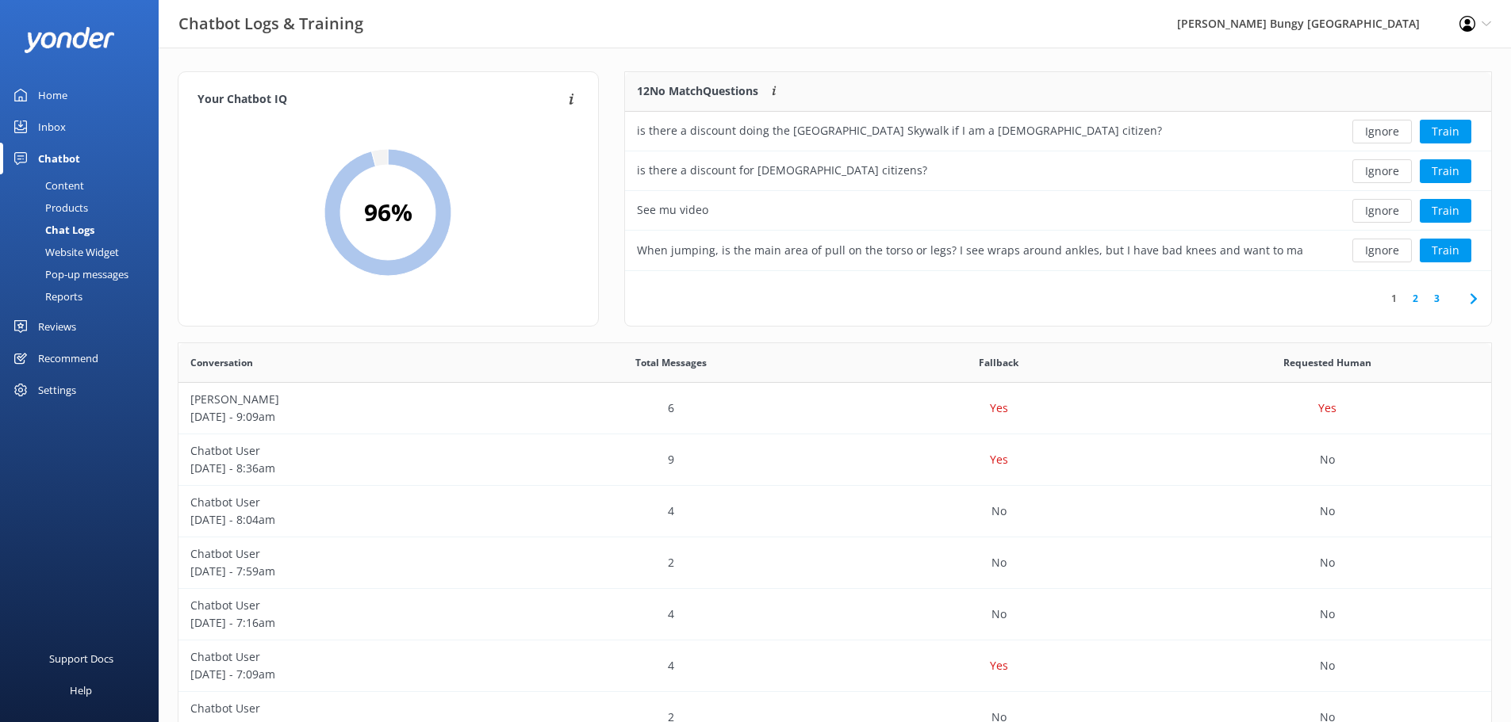
click at [1403, 136] on button "Ignore" at bounding box center [1381, 132] width 59 height 24
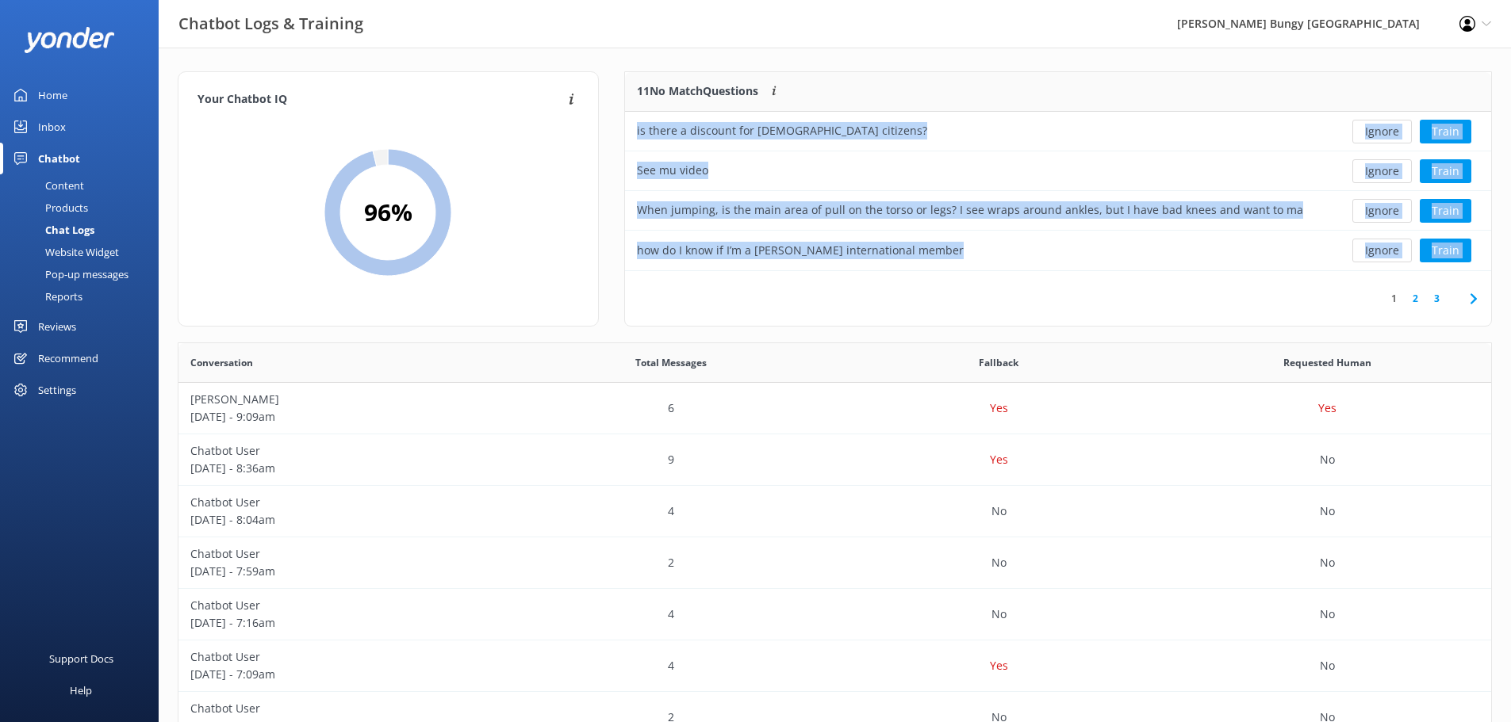
click at [1403, 136] on button "Ignore" at bounding box center [1381, 132] width 59 height 24
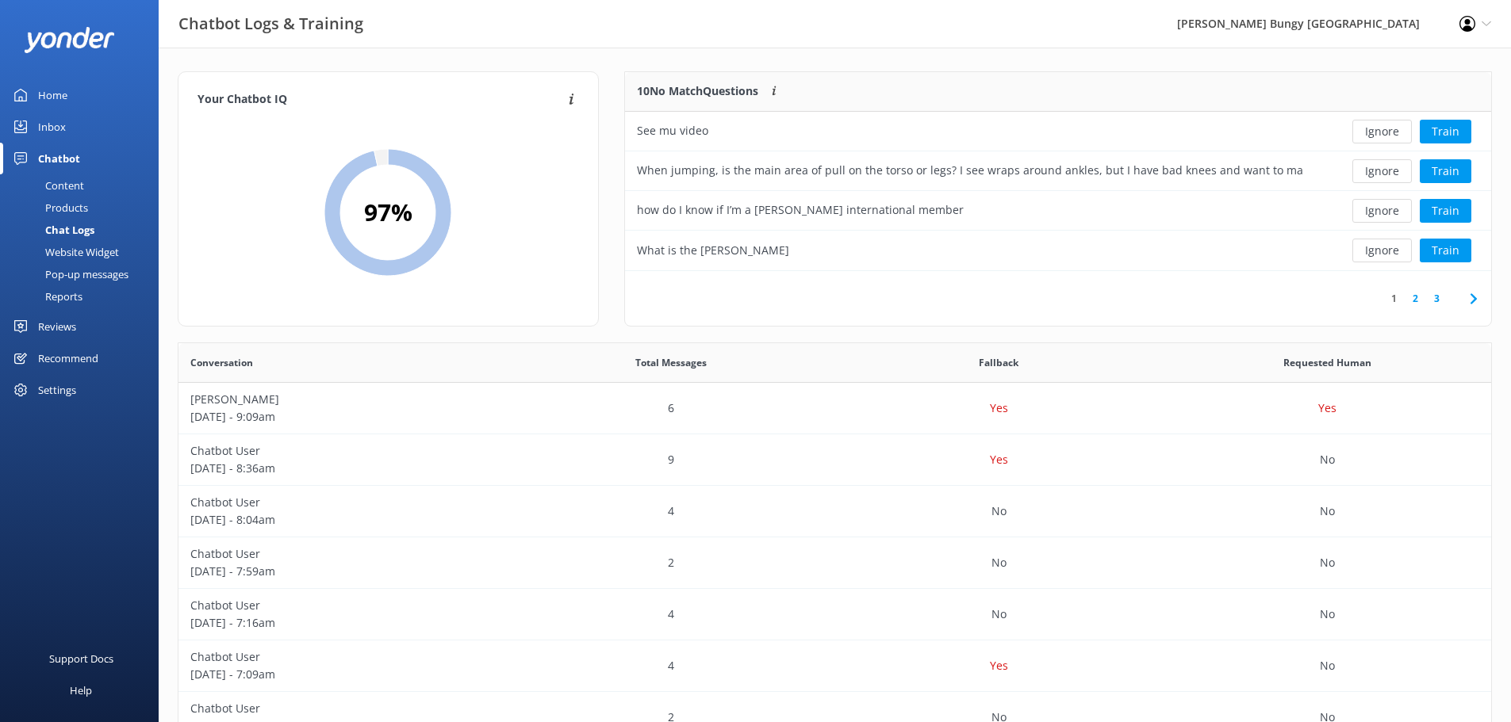
click at [1401, 136] on button "Ignore" at bounding box center [1381, 132] width 59 height 24
click at [1401, 136] on div "Loading.. Train" at bounding box center [1403, 132] width 152 height 24
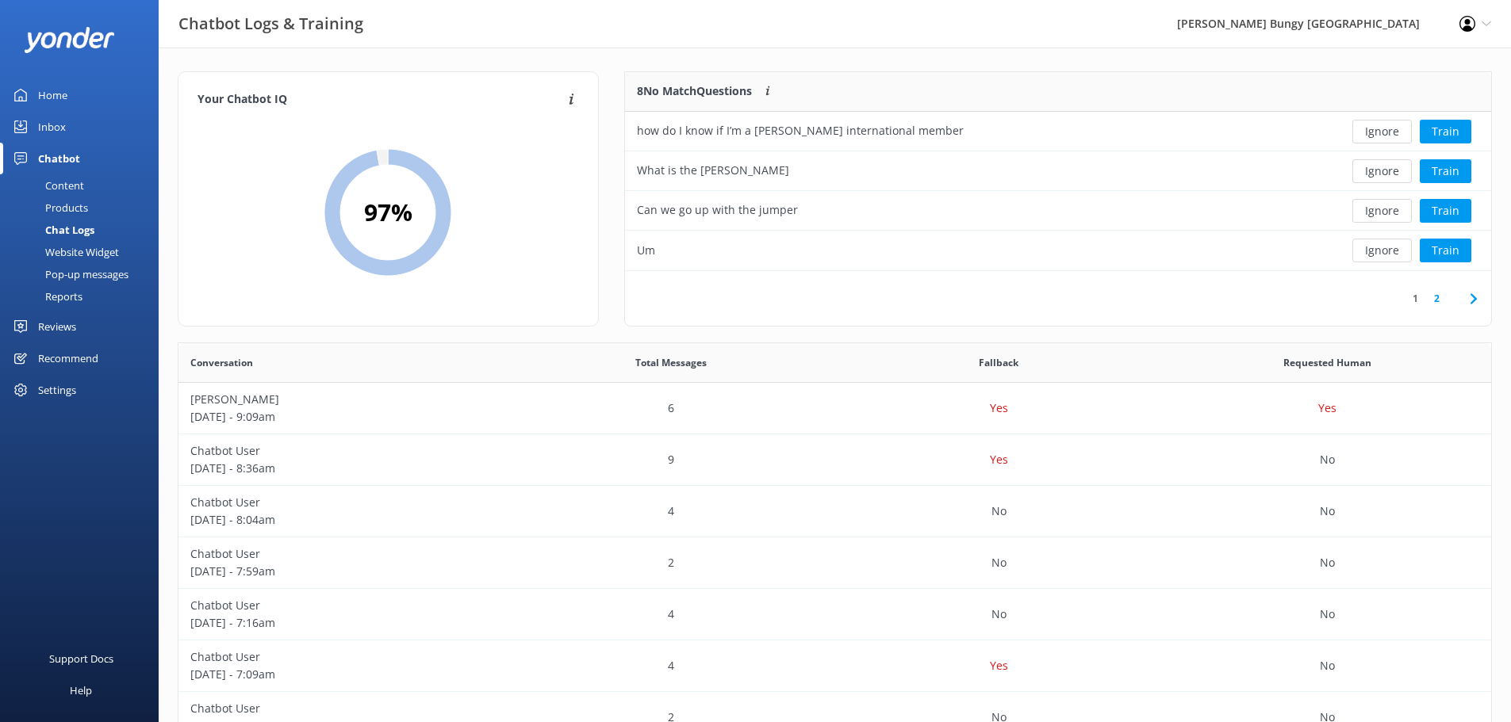
click at [1400, 136] on button "Ignore" at bounding box center [1381, 132] width 59 height 24
click at [1400, 136] on div "Loading.. Train" at bounding box center [1403, 132] width 152 height 24
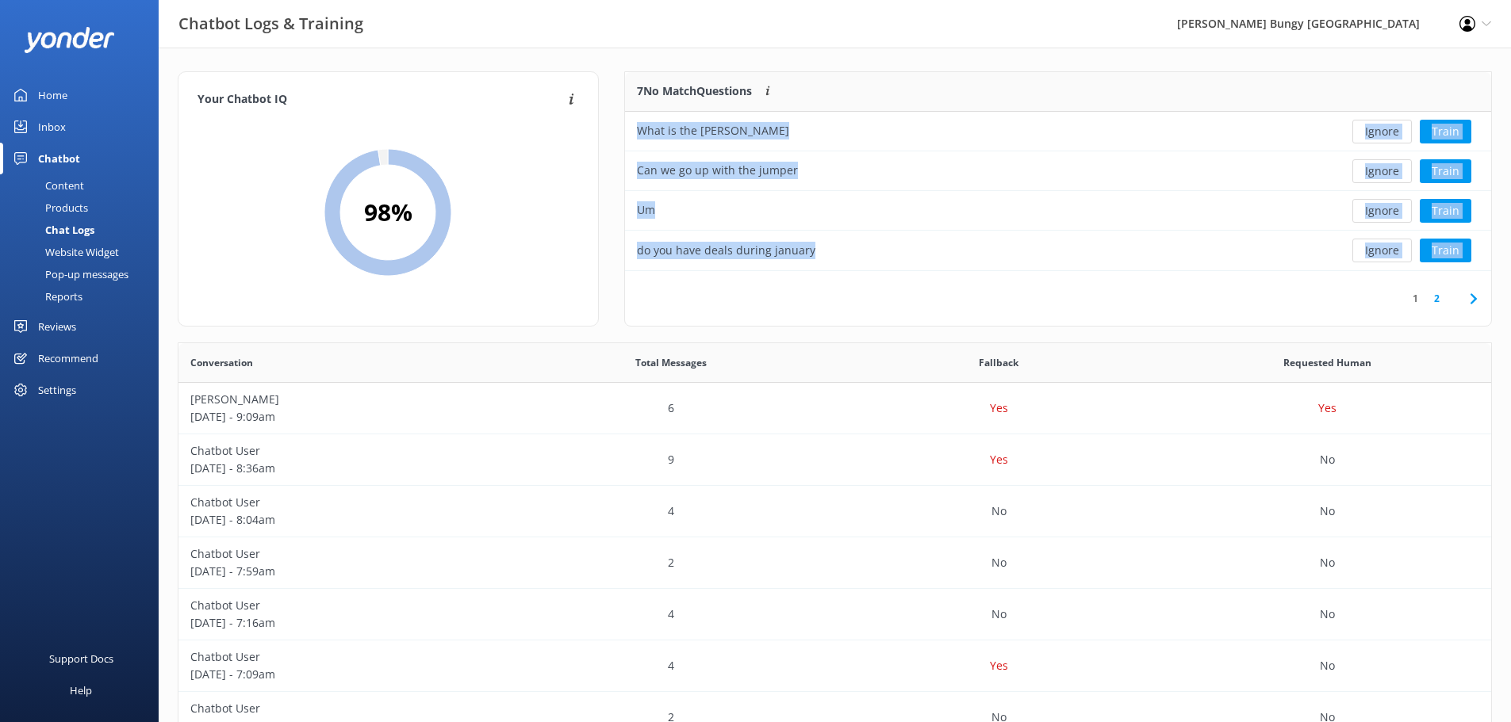
click at [1400, 136] on button "Ignore" at bounding box center [1381, 132] width 59 height 24
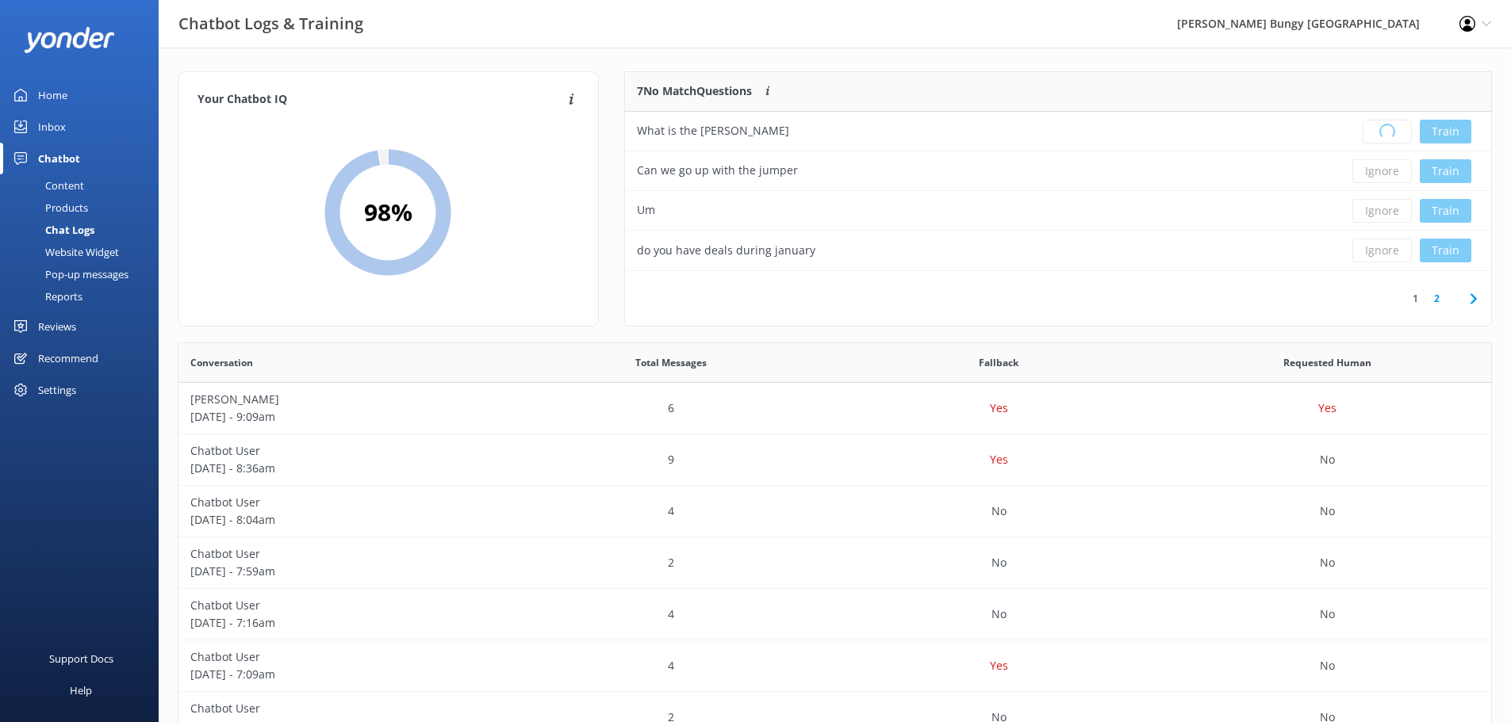
click at [1400, 136] on div "Loading.. Train" at bounding box center [1403, 132] width 152 height 24
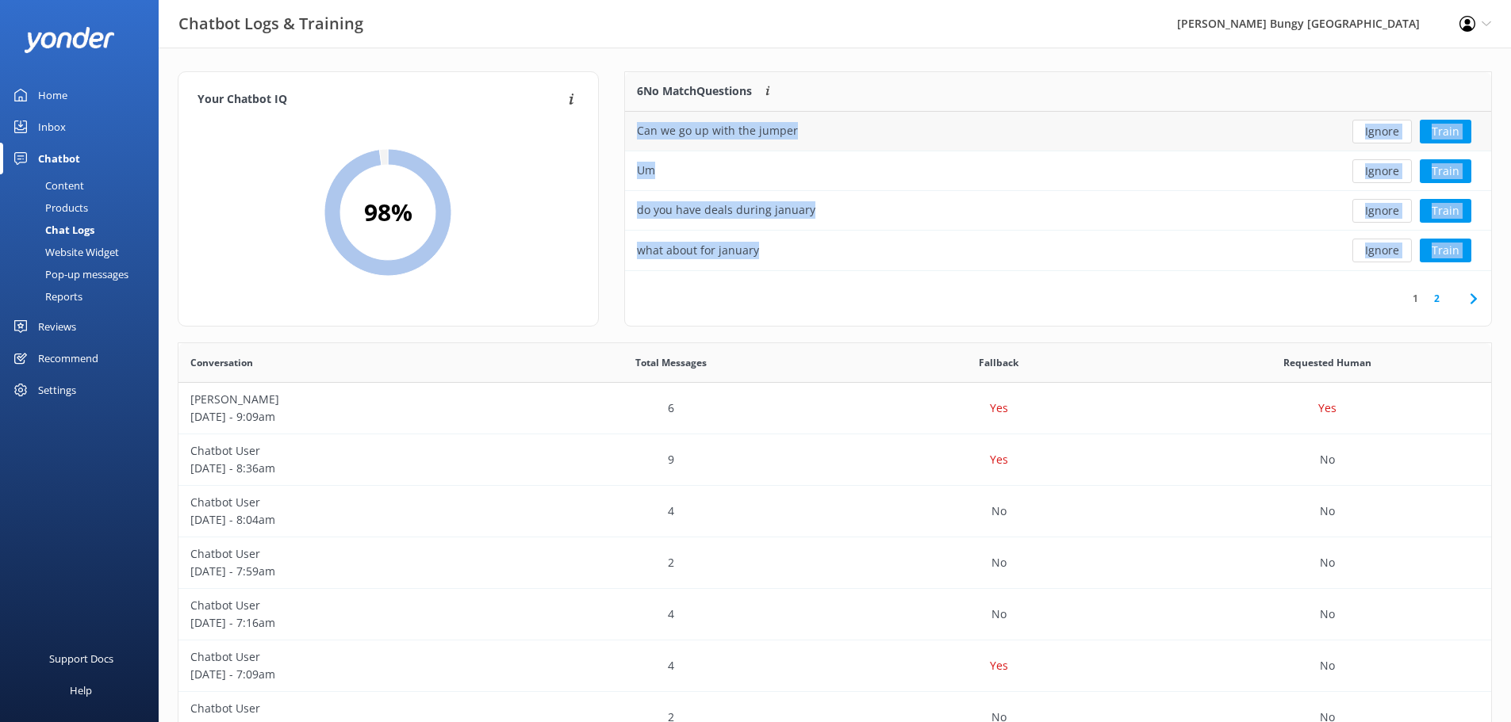
click at [1399, 137] on button "Ignore" at bounding box center [1381, 132] width 59 height 24
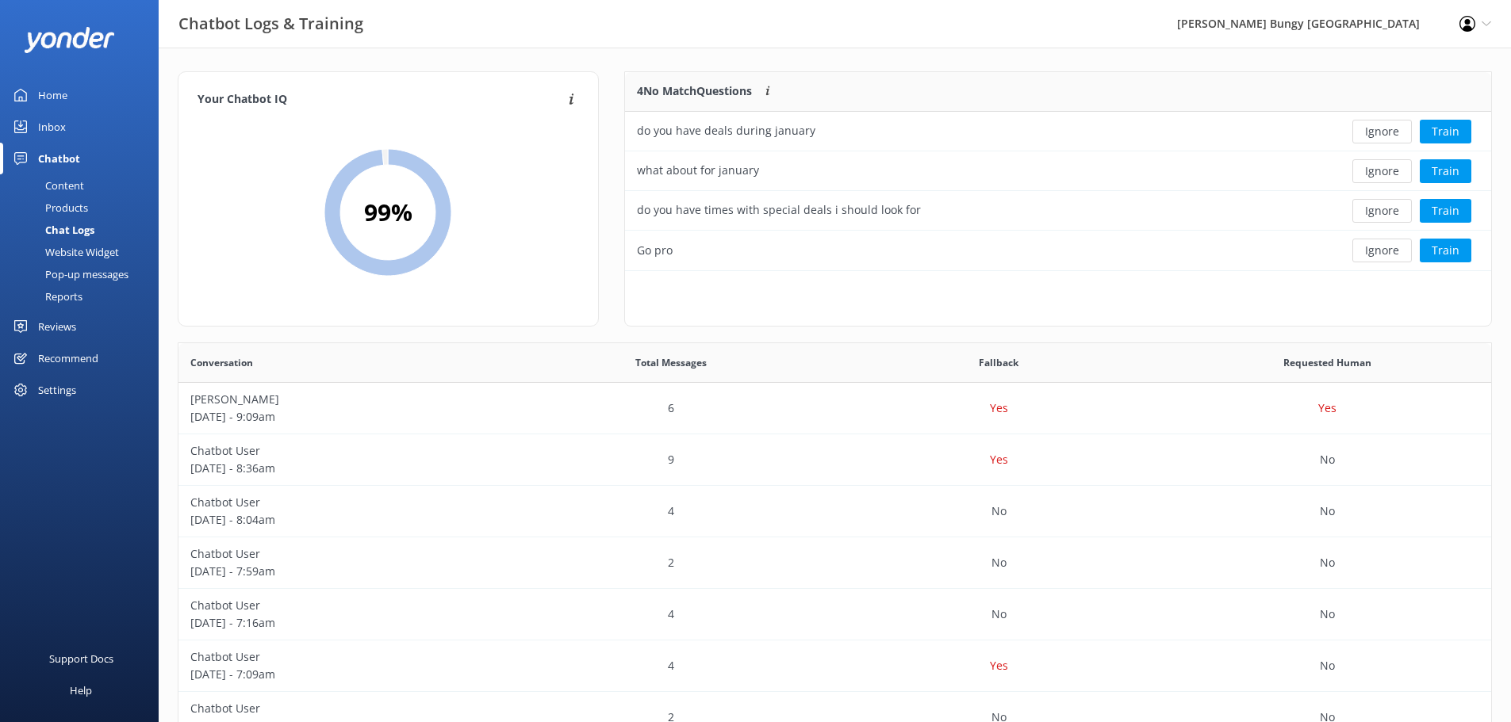
click at [1396, 139] on button "Ignore" at bounding box center [1381, 132] width 59 height 24
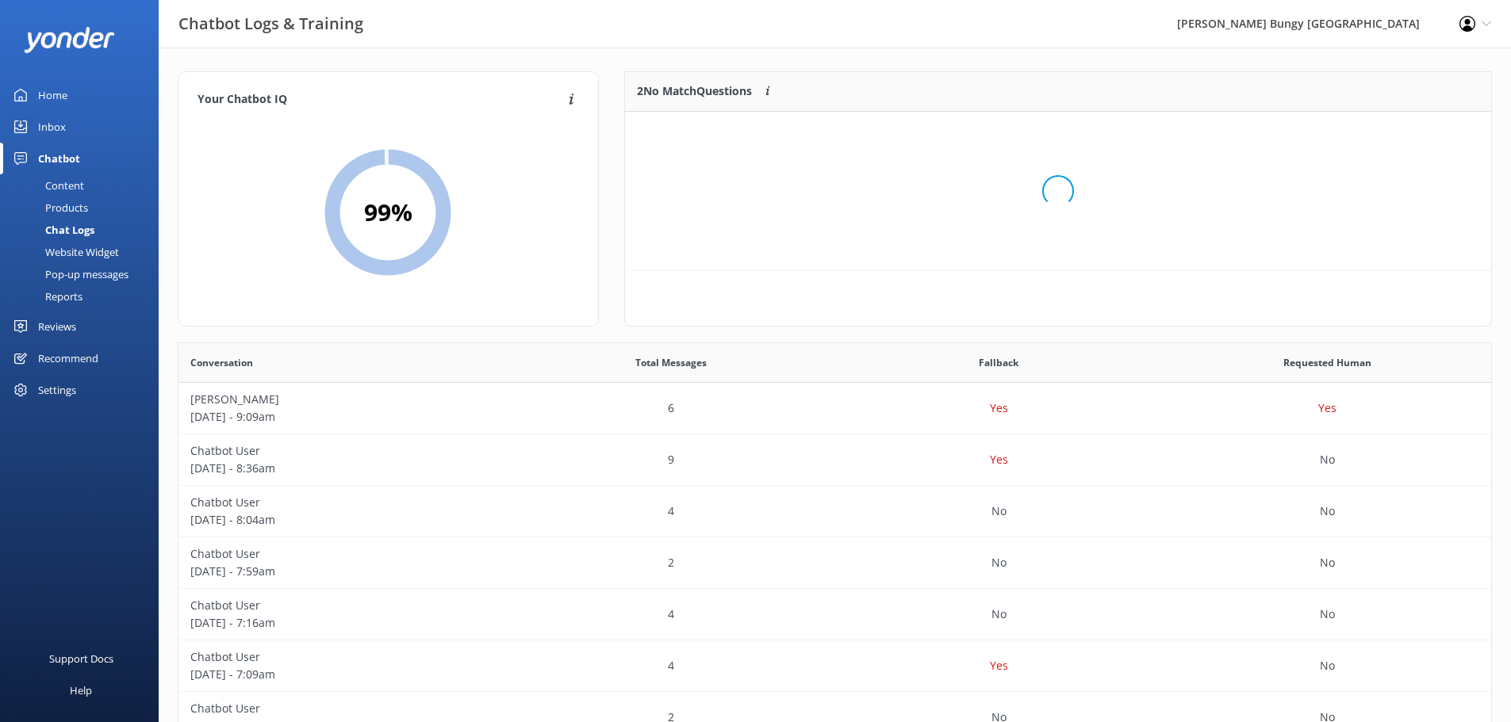
scroll to position [108, 854]
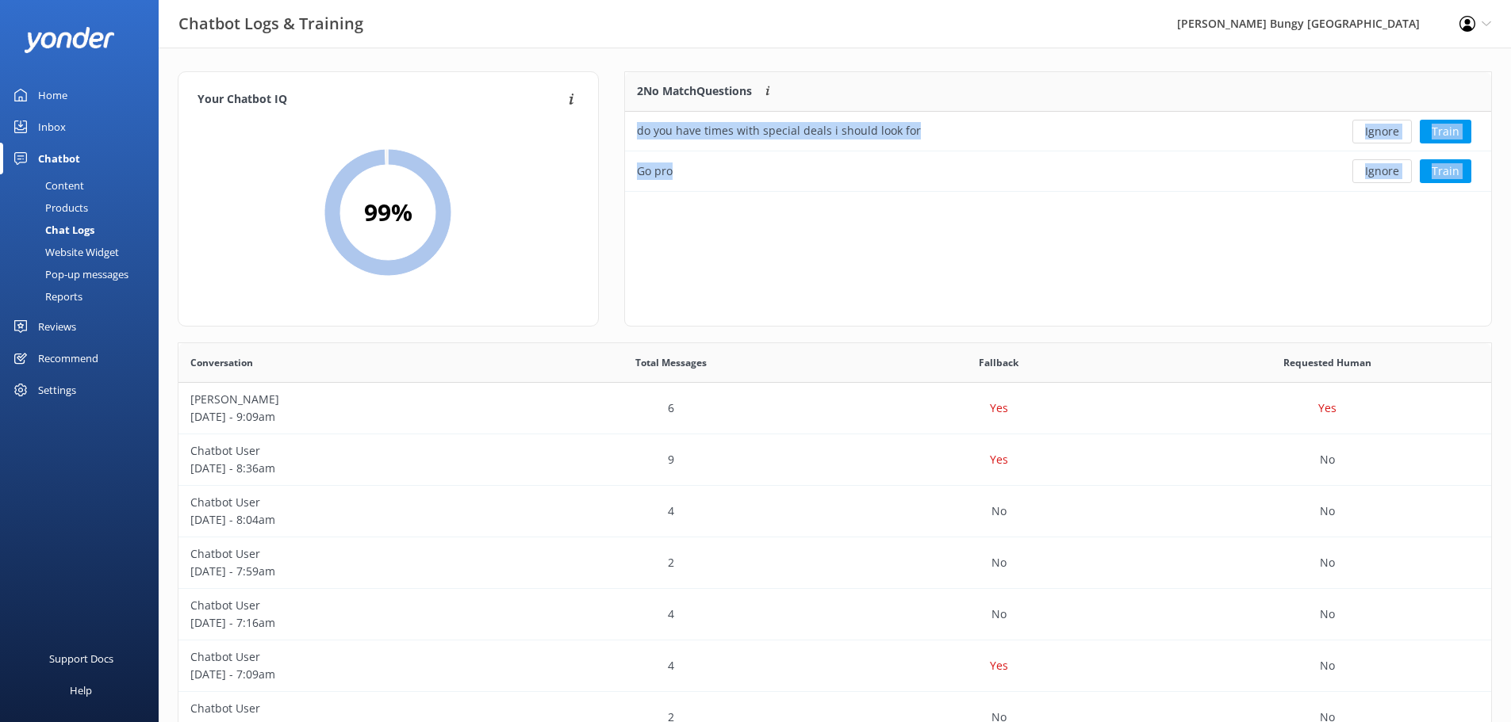
click at [1396, 139] on button "Ignore" at bounding box center [1381, 132] width 59 height 24
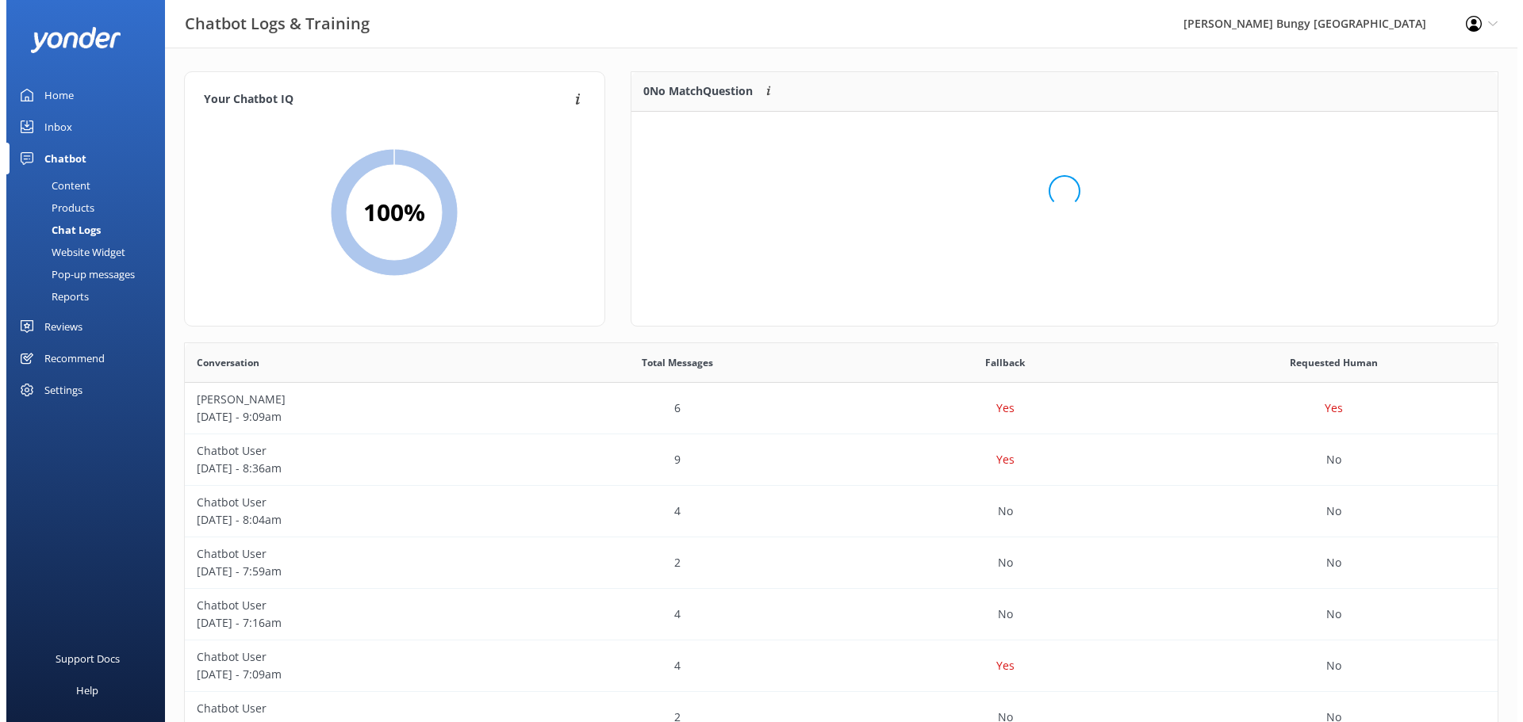
scroll to position [186, 854]
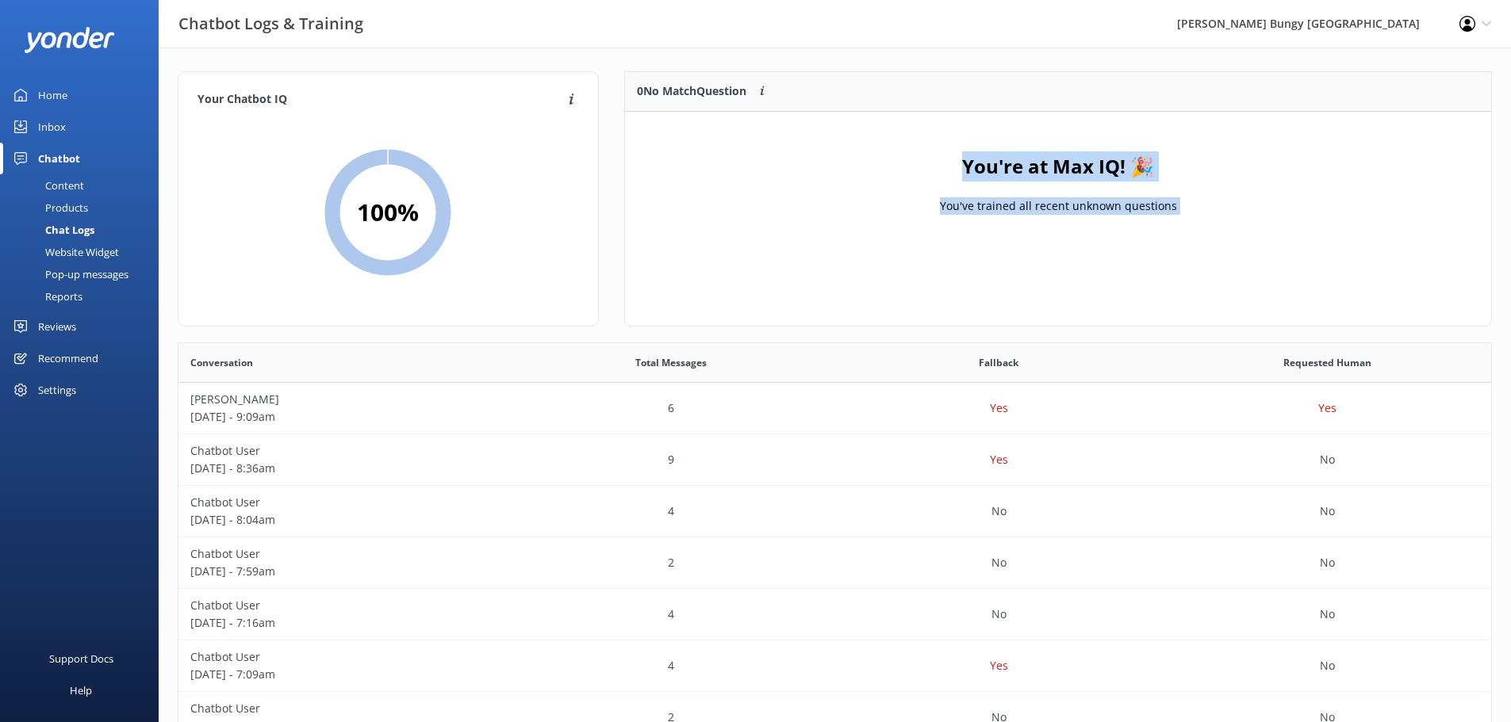
click at [13, 111] on link "Inbox" at bounding box center [79, 127] width 159 height 32
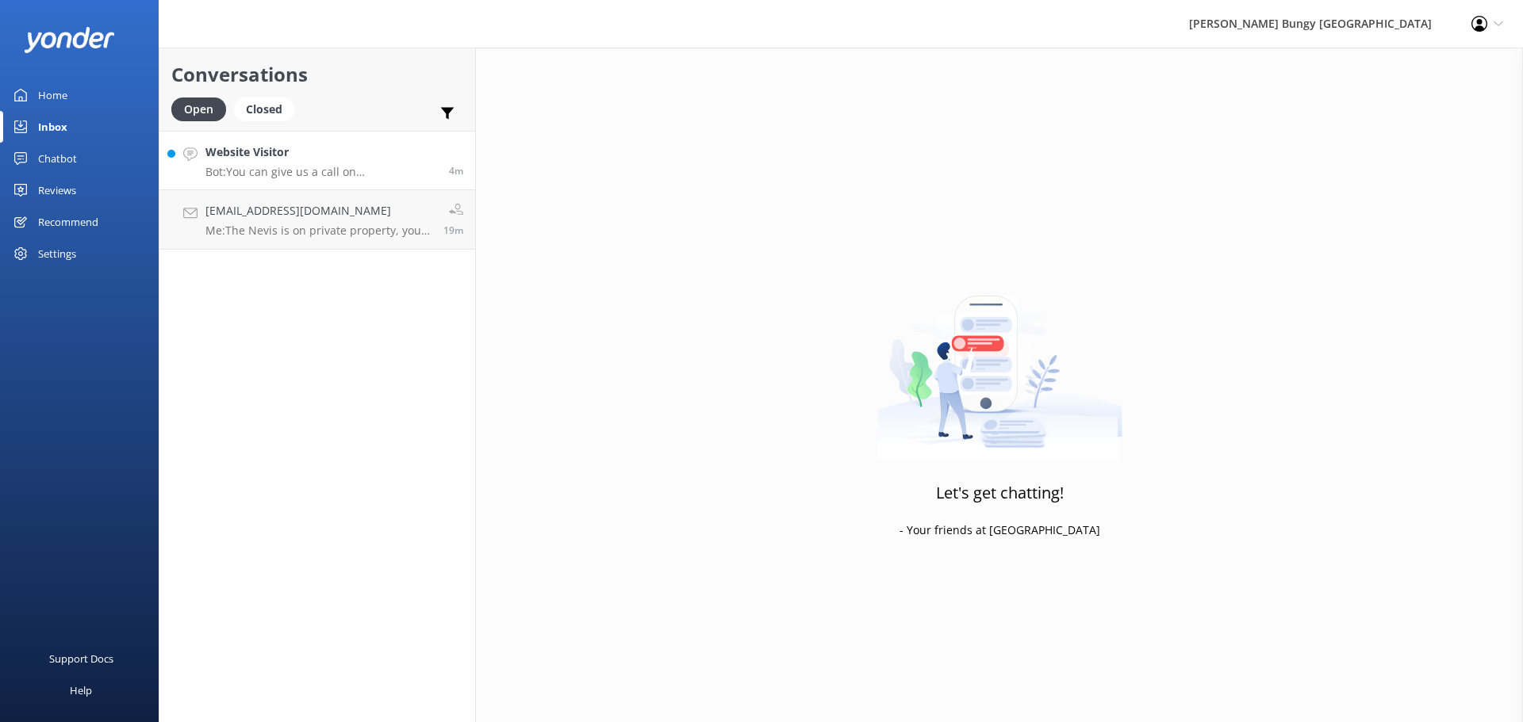
click at [362, 167] on p "Bot: You can give us a call on [PHONE_NUMBER] or [PHONE_NUMBER] to chat with a …" at bounding box center [321, 172] width 232 height 14
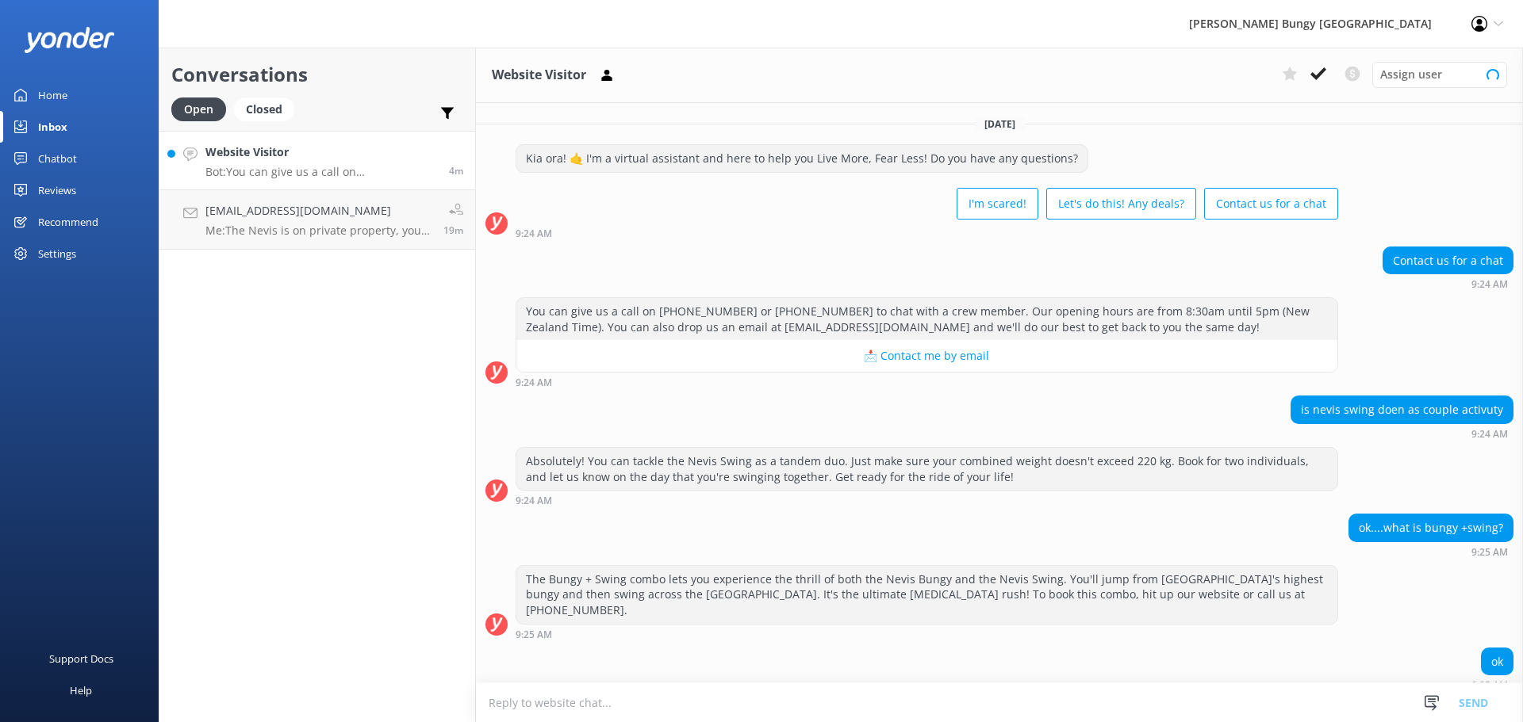
scroll to position [170, 0]
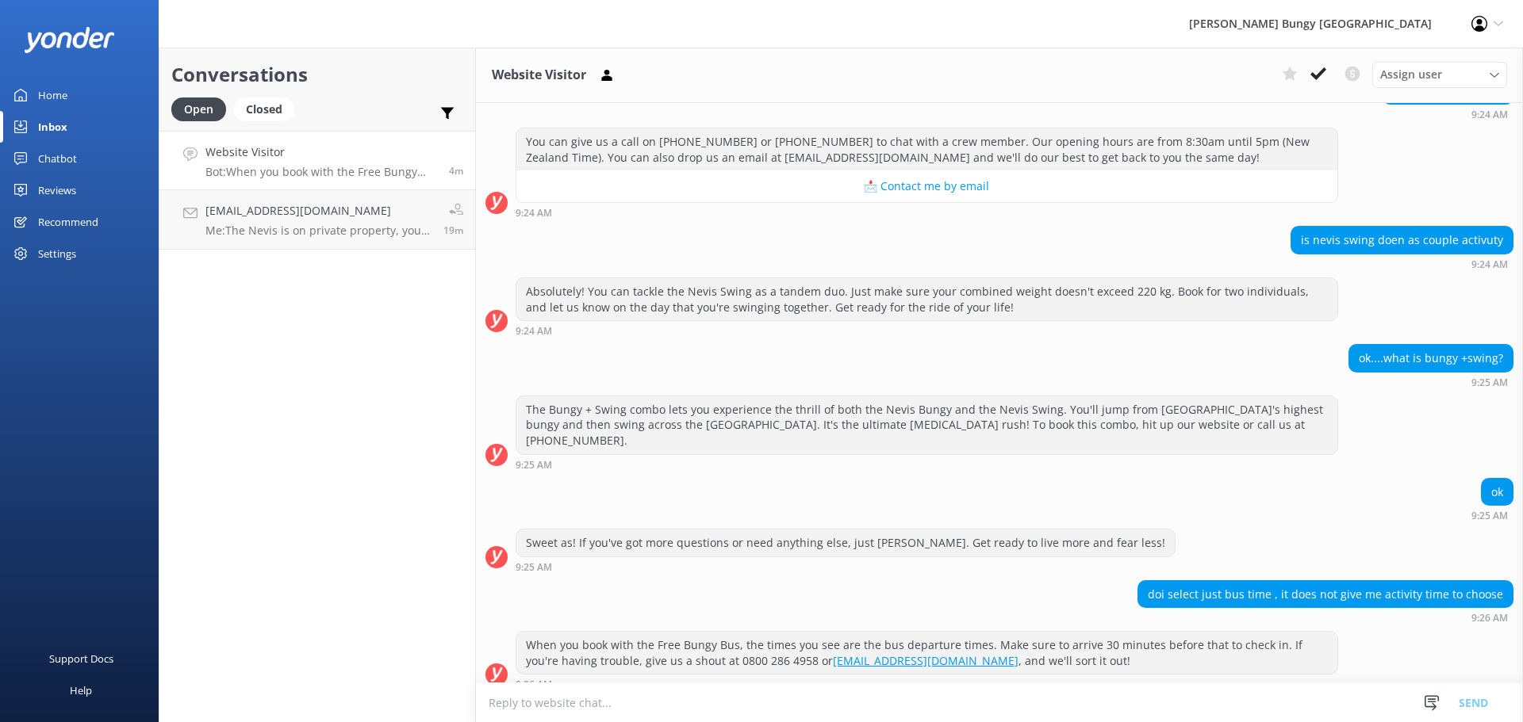
click at [879, 711] on textarea at bounding box center [999, 703] width 1047 height 39
click at [883, 703] on textarea at bounding box center [999, 703] width 1047 height 39
drag, startPoint x: 1226, startPoint y: 586, endPoint x: 1289, endPoint y: 584, distance: 63.5
click at [1289, 584] on div "doi select just bus time , it does not give me activity time to choose" at bounding box center [1325, 594] width 374 height 27
click at [1261, 719] on textarea at bounding box center [999, 703] width 1047 height 39
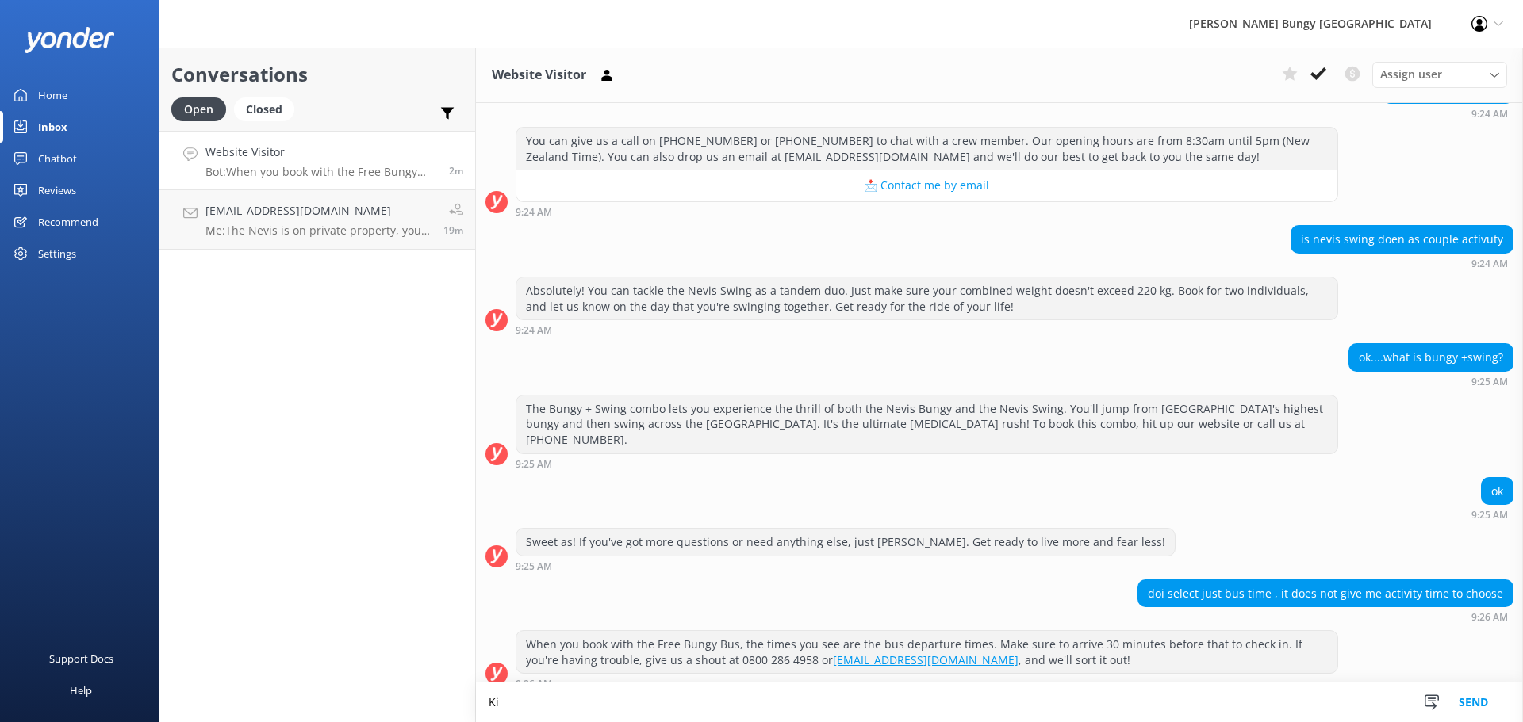
type textarea "K"
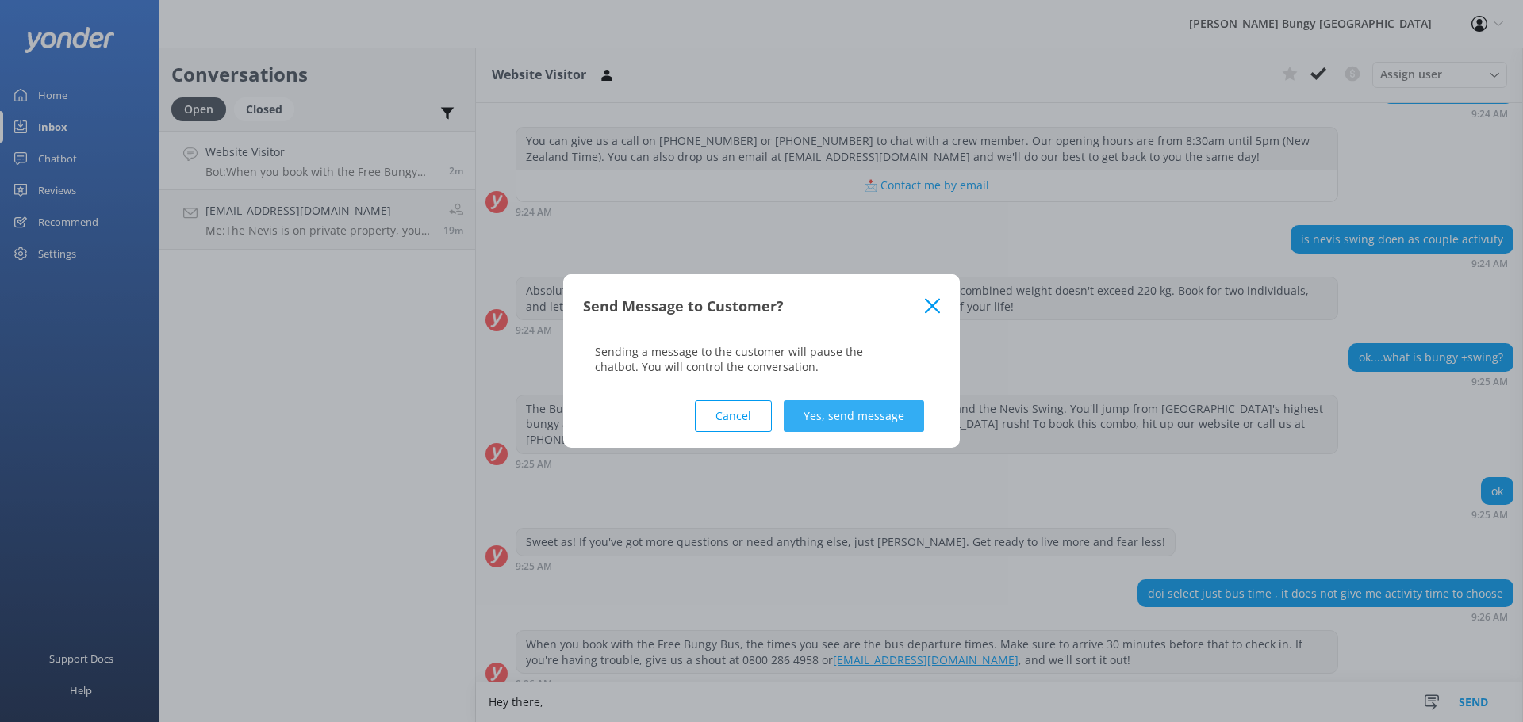
type textarea "Hey there,"
click at [917, 423] on button "Yes, send message" at bounding box center [854, 416] width 140 height 32
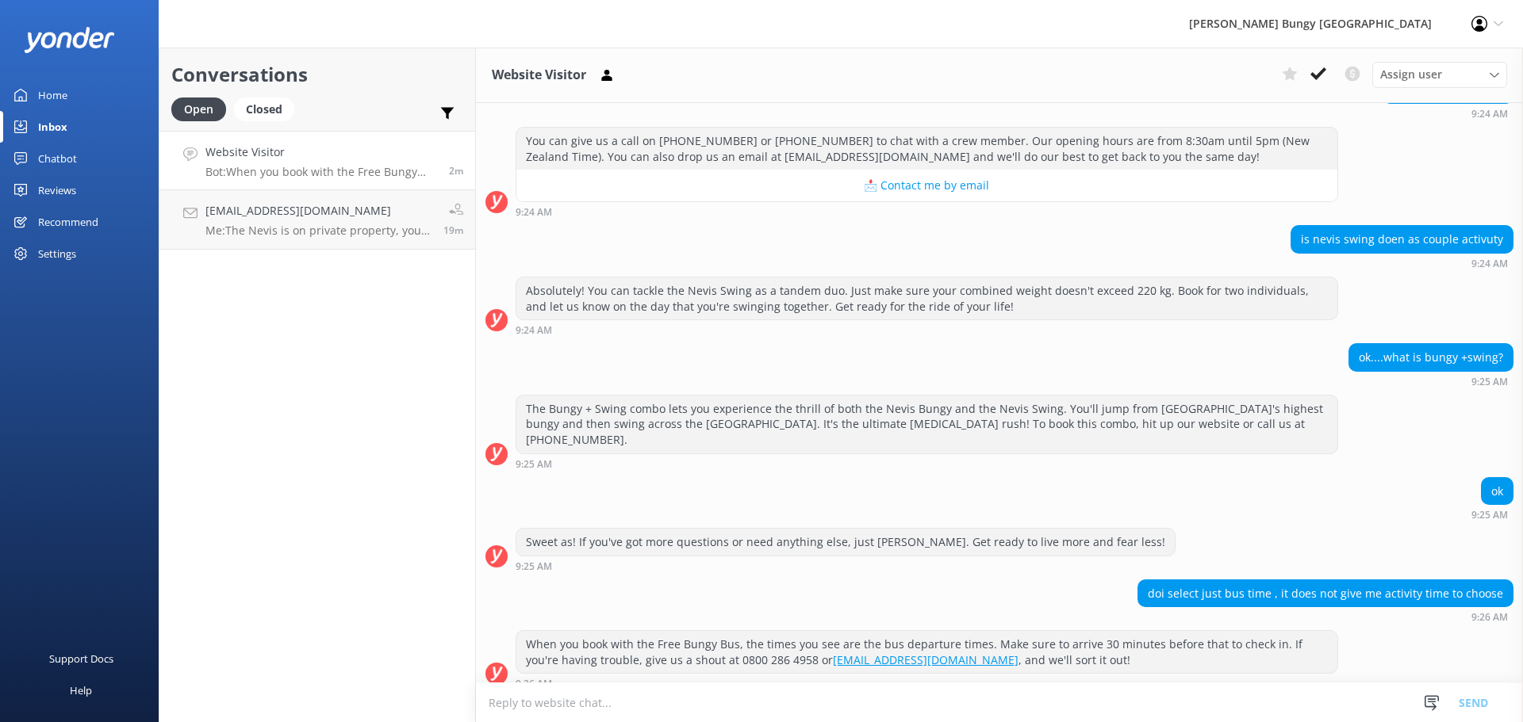
click at [905, 694] on textarea at bounding box center [999, 703] width 1047 height 39
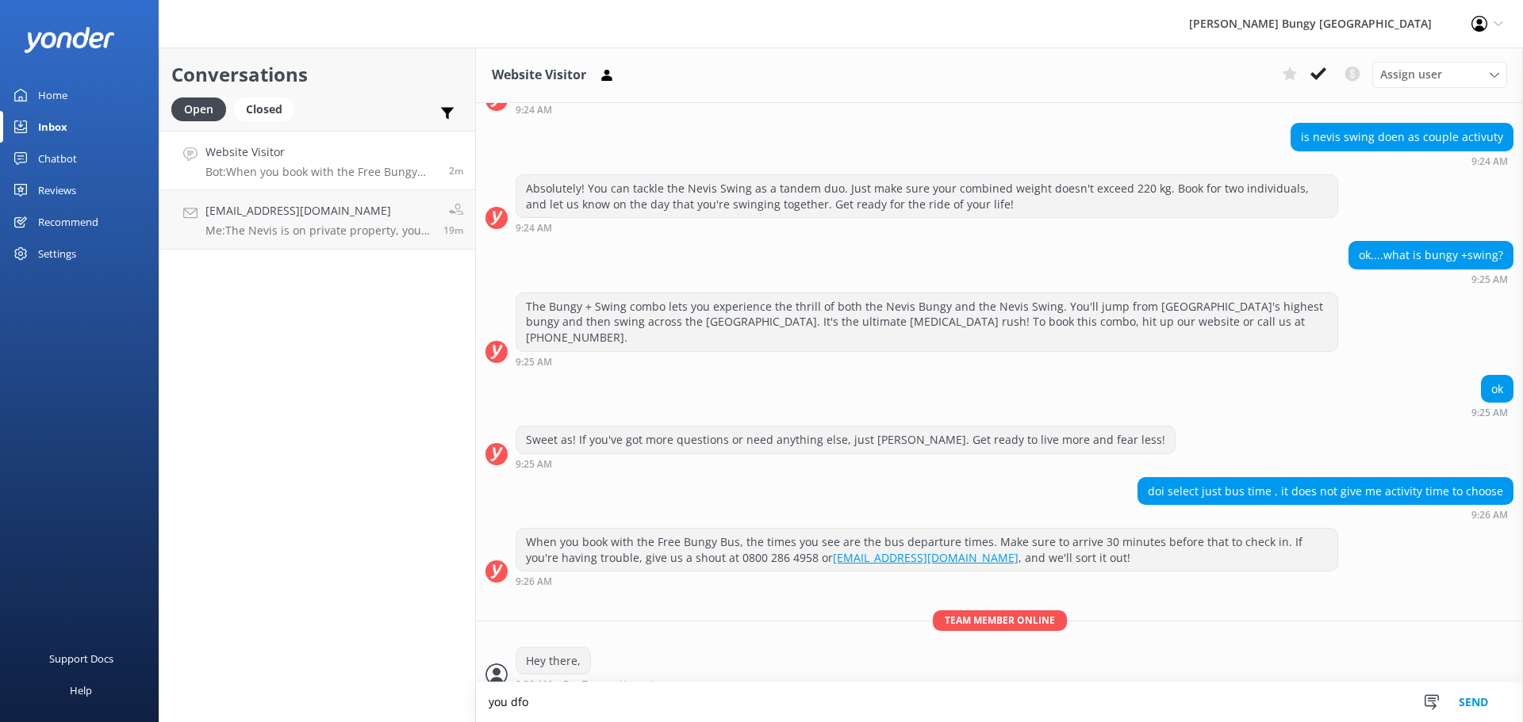
scroll to position [274, 0]
type textarea "y"
type textarea "d"
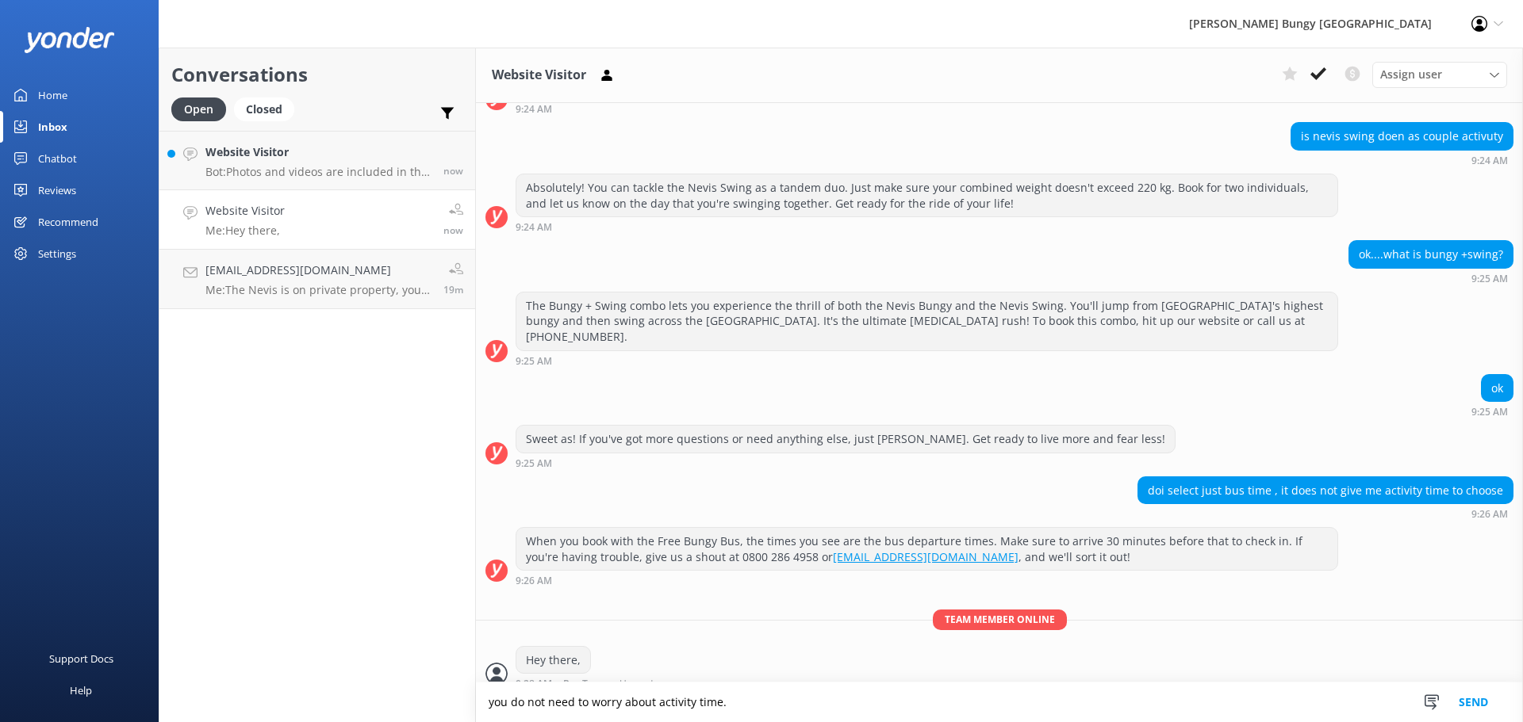
type textarea "you do not need to worry about activity time."
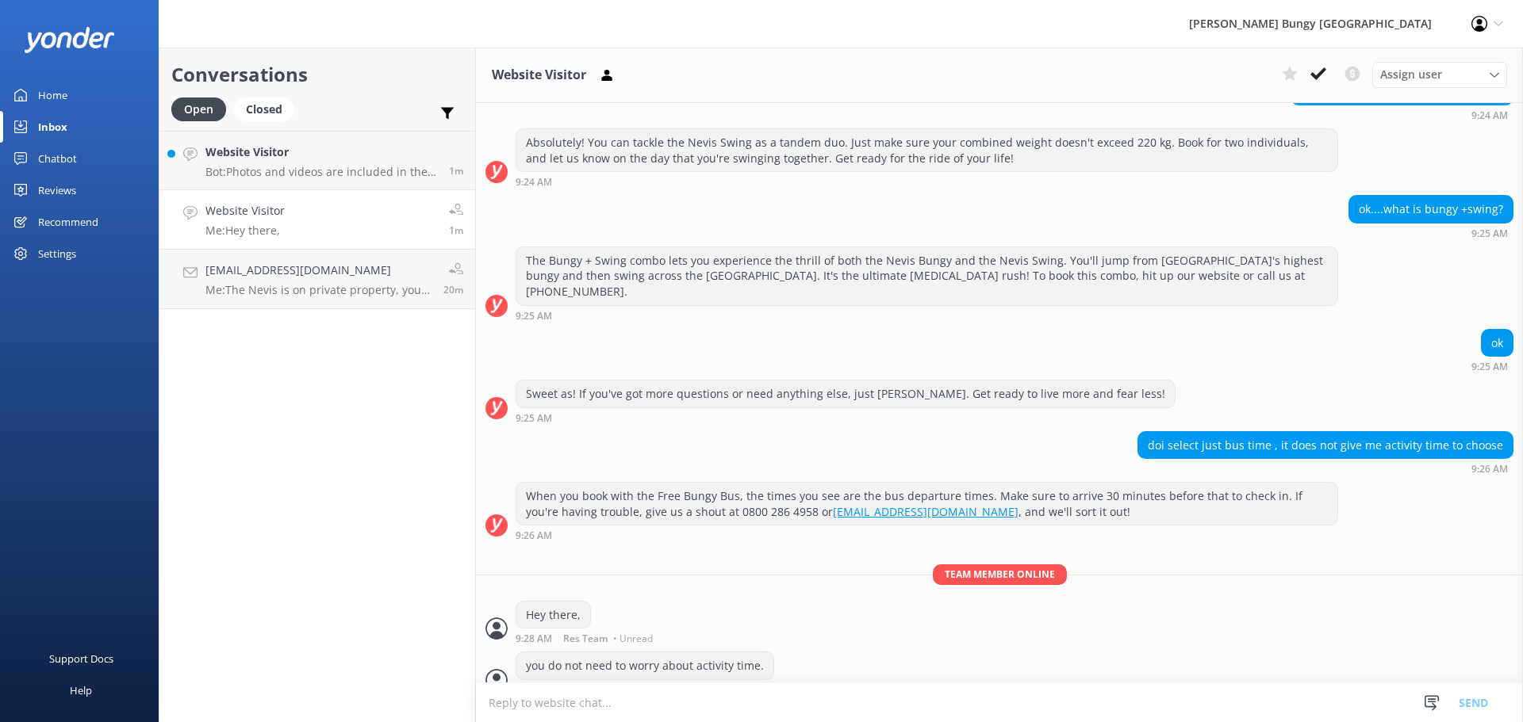
scroll to position [324, 0]
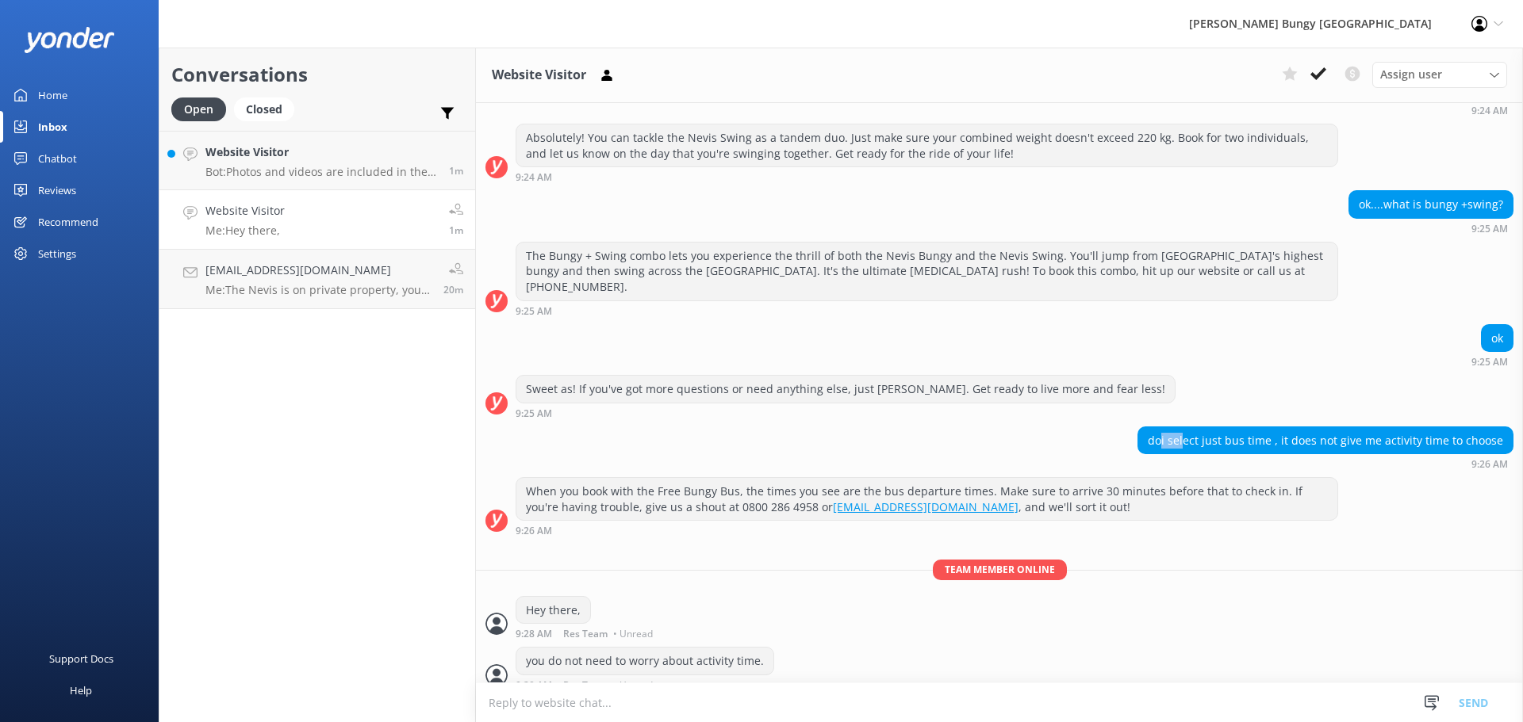
drag, startPoint x: 1159, startPoint y: 426, endPoint x: 1181, endPoint y: 425, distance: 21.4
click at [1181, 427] on div "doi select just bus time , it does not give me activity time to choose" at bounding box center [1325, 440] width 374 height 27
click at [1214, 435] on div "doi select just bus time , it does not give me activity time to choose" at bounding box center [1325, 440] width 374 height 27
drag, startPoint x: 1171, startPoint y: 425, endPoint x: 1206, endPoint y: 423, distance: 35.8
click at [1206, 427] on div "doi select just bus time , it does not give me activity time to choose" at bounding box center [1325, 440] width 374 height 27
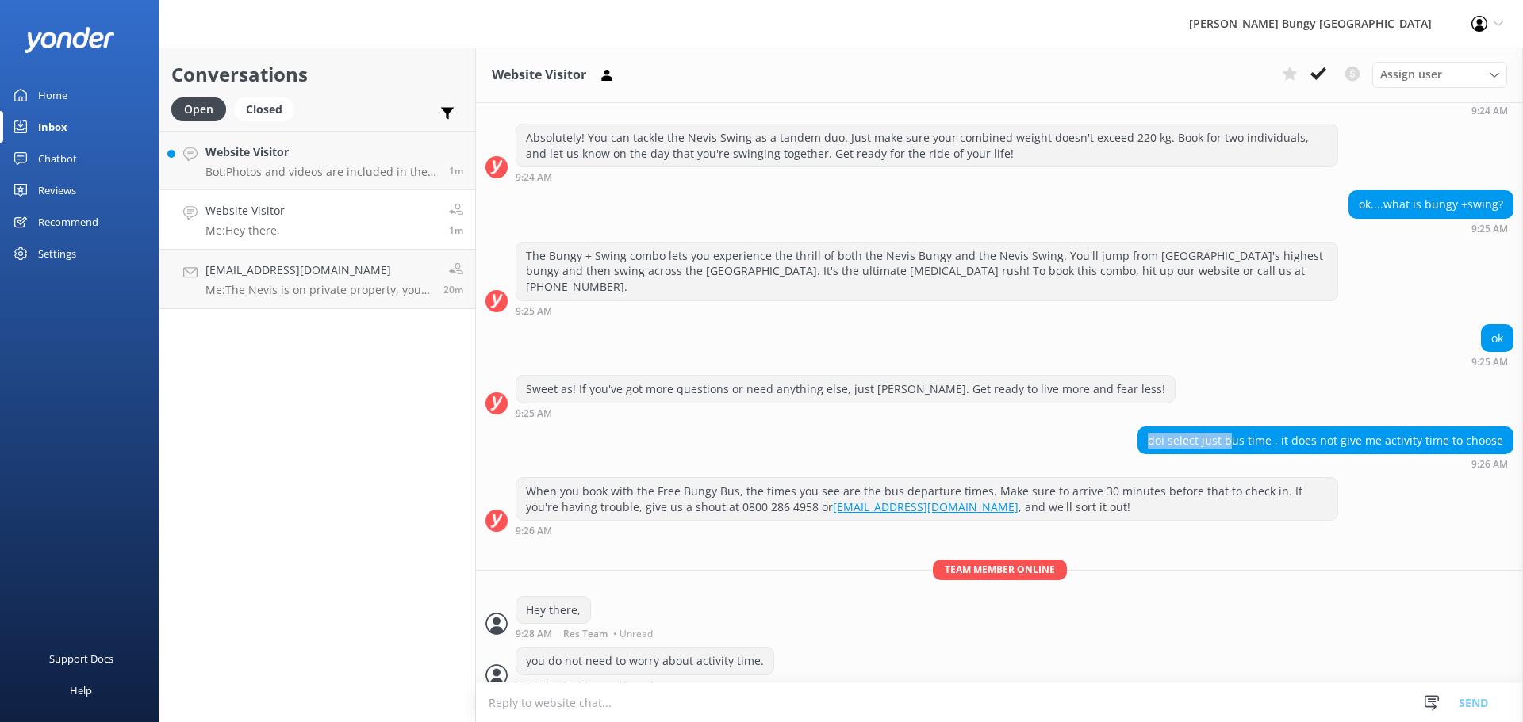
drag, startPoint x: 1148, startPoint y: 420, endPoint x: 1236, endPoint y: 426, distance: 88.2
click at [1227, 427] on div "doi select just bus time , it does not give me activity time to choose" at bounding box center [1325, 440] width 374 height 27
drag, startPoint x: 1274, startPoint y: 422, endPoint x: 1422, endPoint y: 424, distance: 148.3
click at [1422, 427] on div "doi select just bus time , it does not give me activity time to choose" at bounding box center [1325, 440] width 374 height 27
click at [1447, 427] on div "doi select just bus time , it does not give me activity time to choose" at bounding box center [1325, 440] width 374 height 27
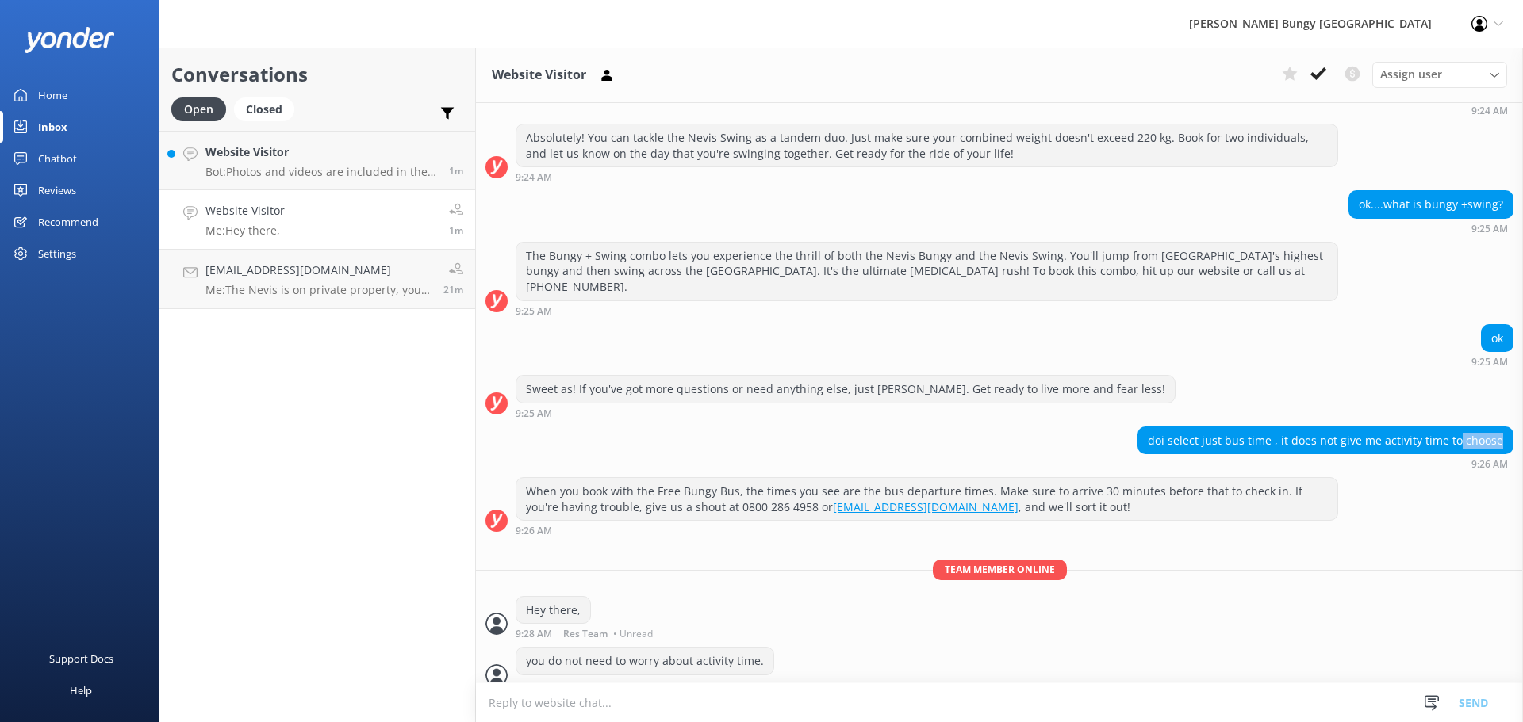
drag, startPoint x: 1465, startPoint y: 424, endPoint x: 1474, endPoint y: 424, distance: 9.5
click at [1474, 427] on div "doi select just bus time , it does not give me activity time to choose" at bounding box center [1325, 440] width 374 height 27
